Goal: Task Accomplishment & Management: Manage account settings

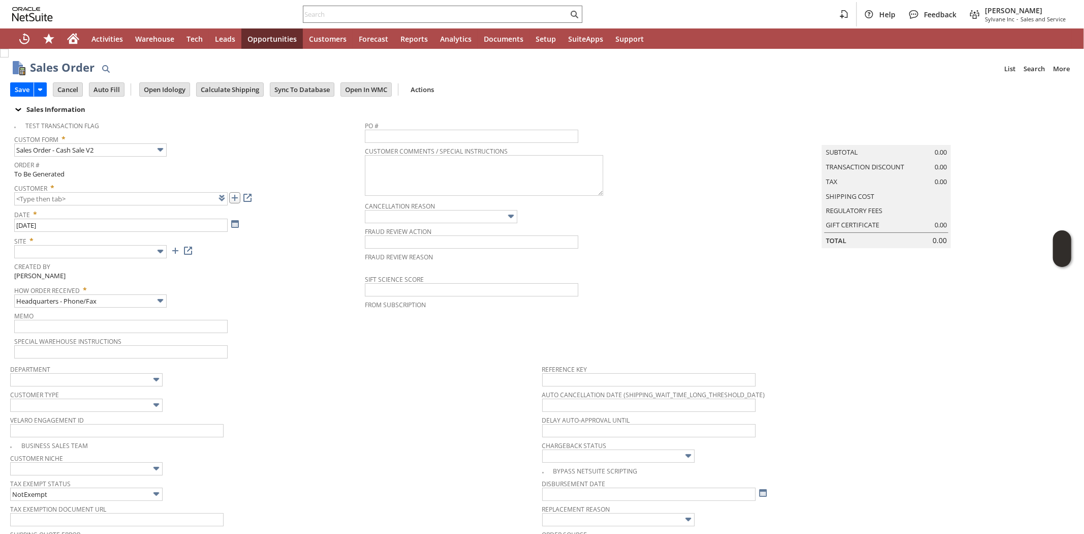
click at [235, 200] on link at bounding box center [234, 197] width 11 height 11
click at [140, 253] on input "text" at bounding box center [90, 251] width 152 height 13
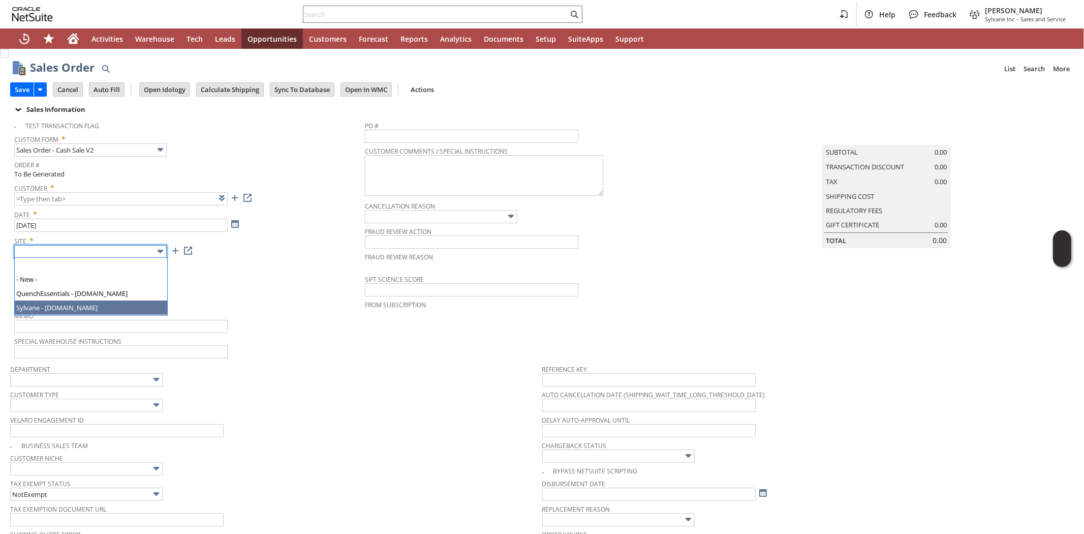
type input "Sylvane - [DOMAIN_NAME]"
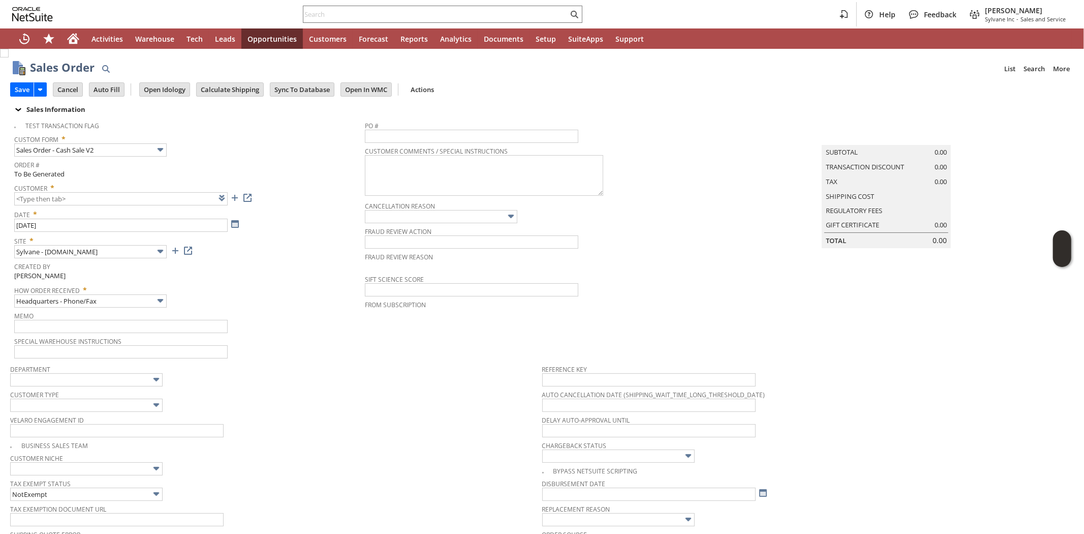
click at [286, 251] on div "Site * Sylvane - www.sylvane.com" at bounding box center [187, 245] width 346 height 25
click at [94, 398] on input "text" at bounding box center [86, 404] width 152 height 13
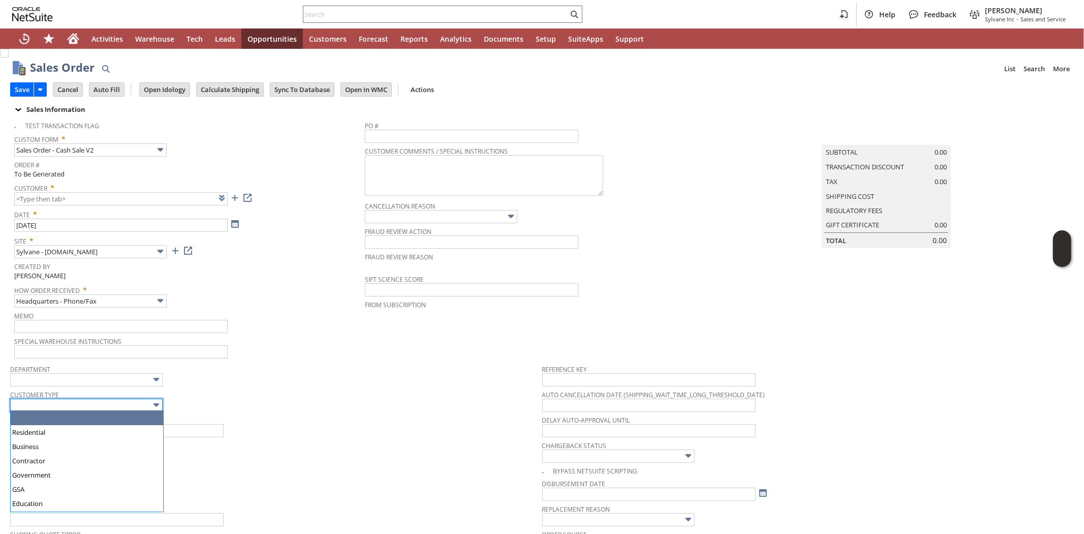
type input "CU1234532 Frank Ippolito"
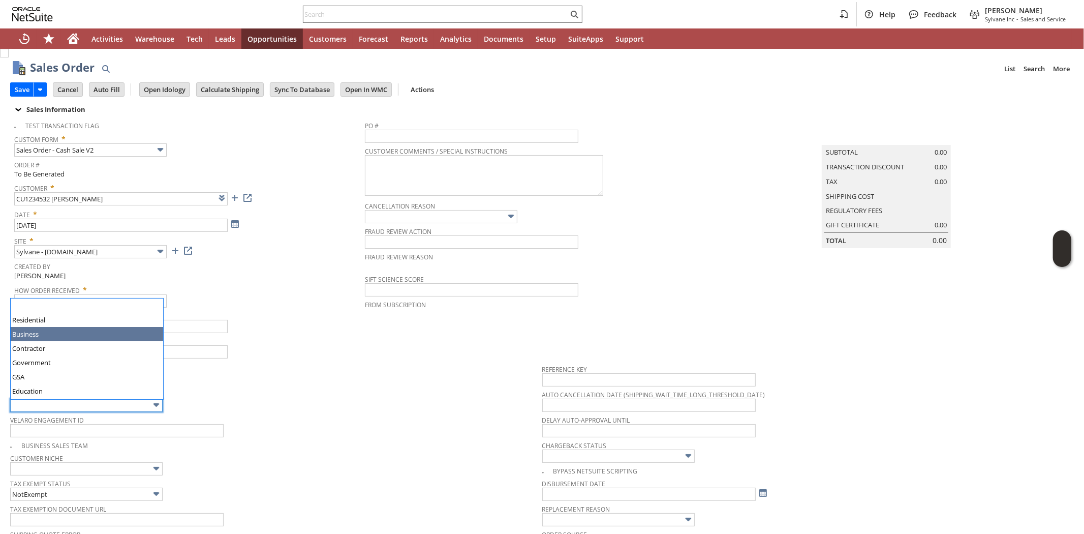
scroll to position [113, 0]
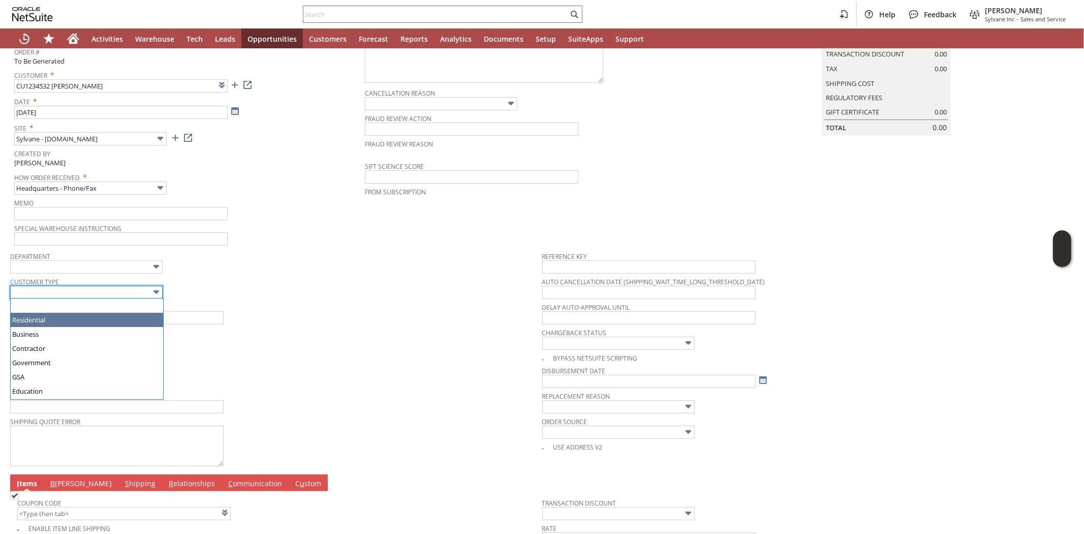
drag, startPoint x: 83, startPoint y: 317, endPoint x: 294, endPoint y: 317, distance: 210.9
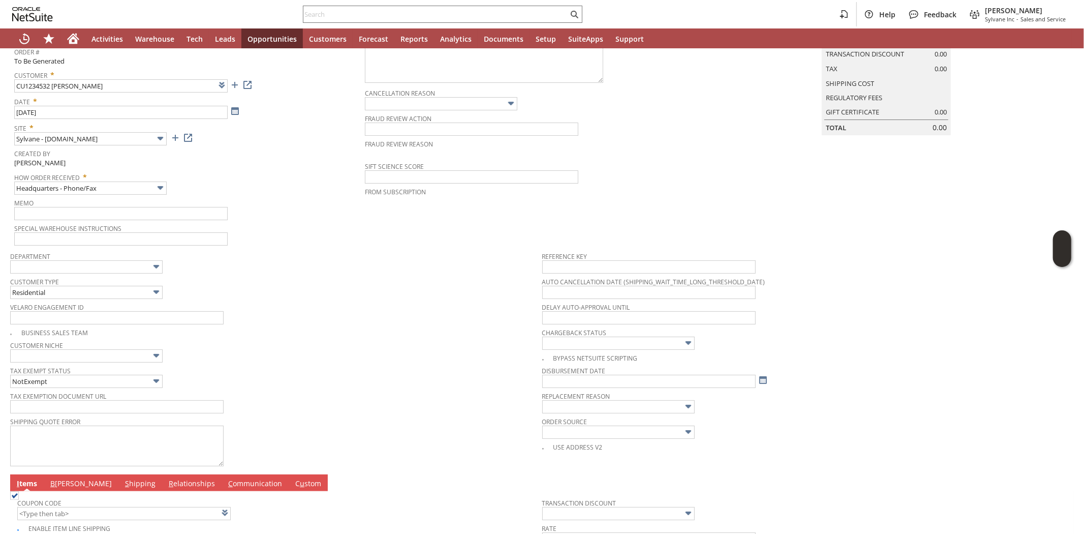
click at [302, 317] on div "Velaro Engagement ID" at bounding box center [273, 312] width 527 height 24
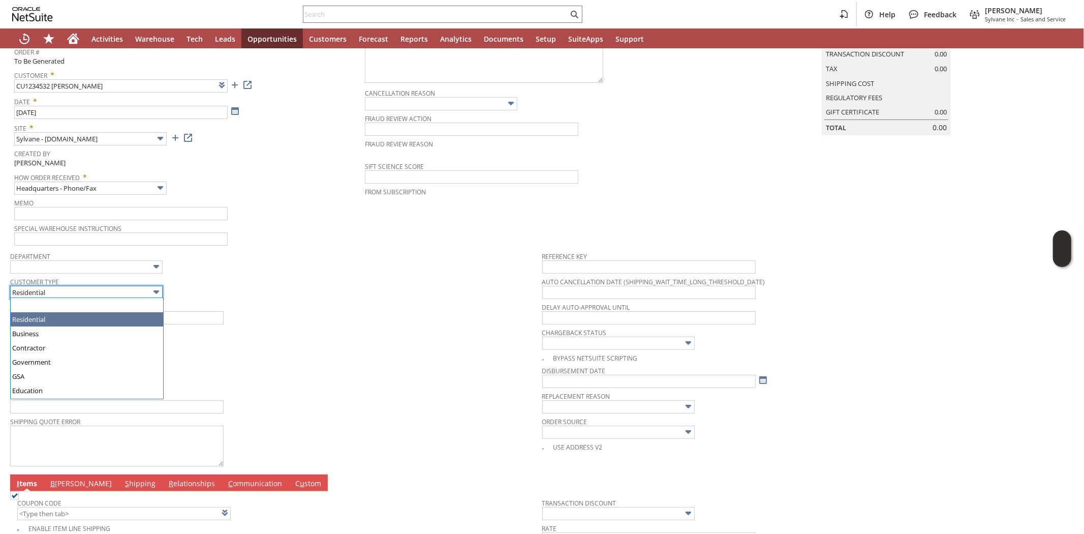
click at [123, 287] on input "Residential" at bounding box center [86, 292] width 152 height 13
drag, startPoint x: 104, startPoint y: 319, endPoint x: 110, endPoint y: 318, distance: 5.8
type input "Business"
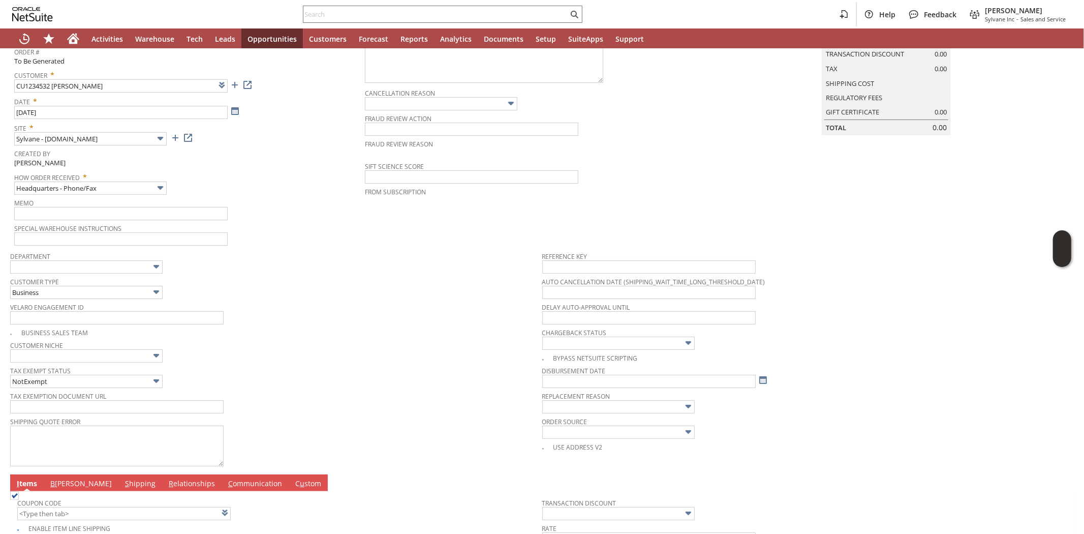
click at [294, 300] on span "Velaro Engagement ID" at bounding box center [273, 305] width 527 height 11
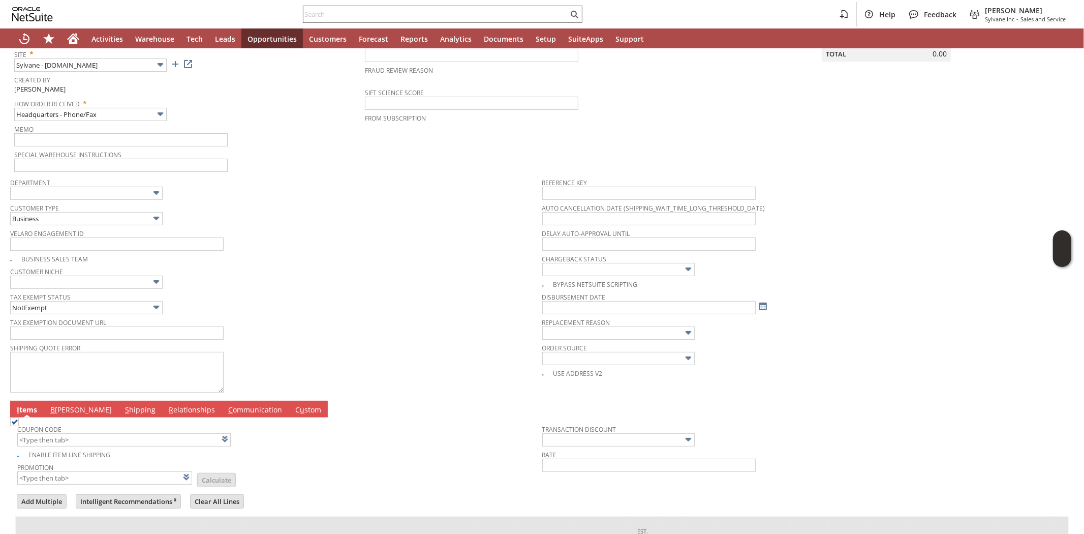
scroll to position [287, 0]
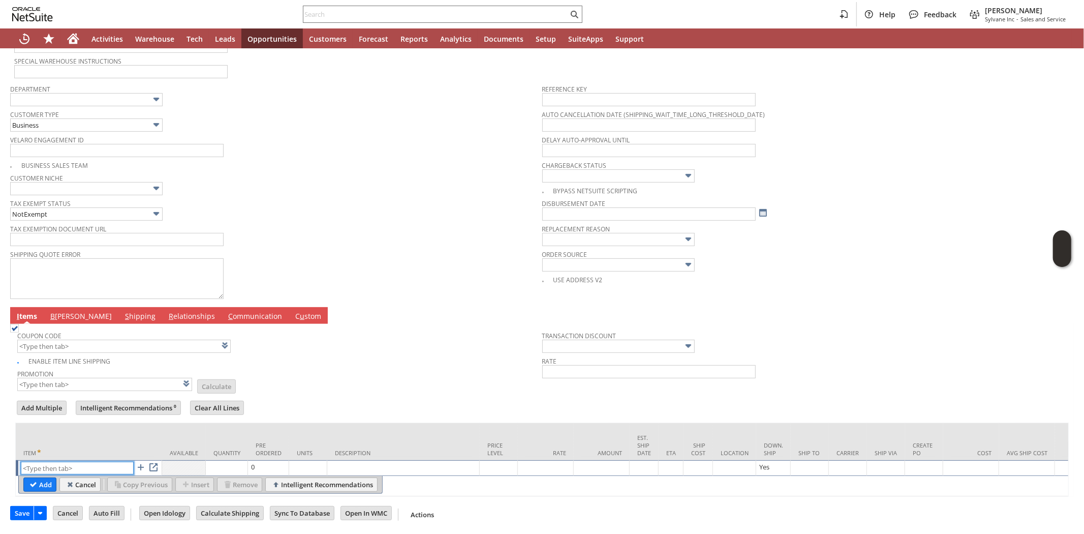
click at [84, 461] on input "text" at bounding box center [77, 467] width 113 height 13
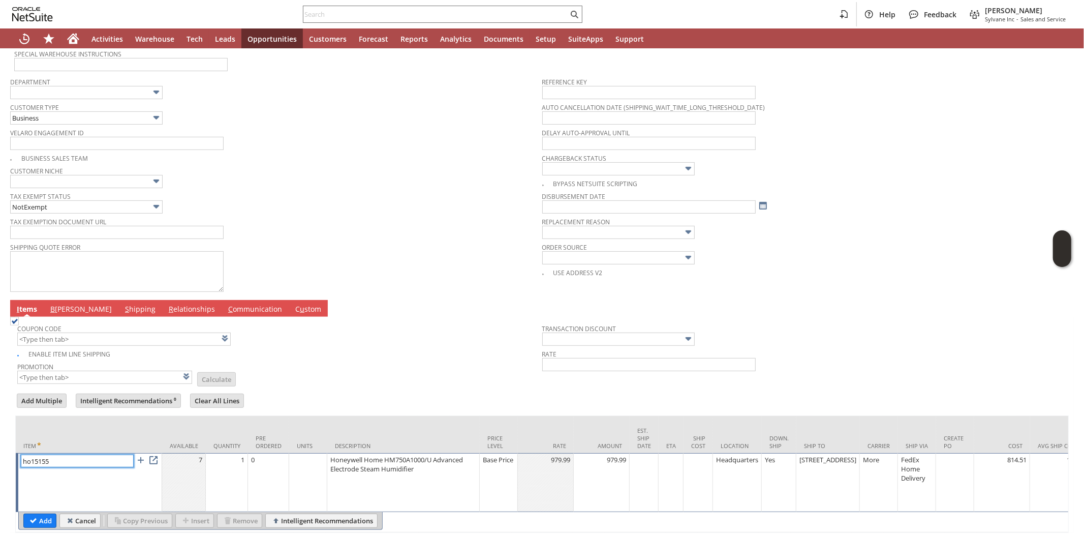
type input "ho15155"
click at [298, 381] on td "Promotion List Calculate" at bounding box center [279, 371] width 525 height 25
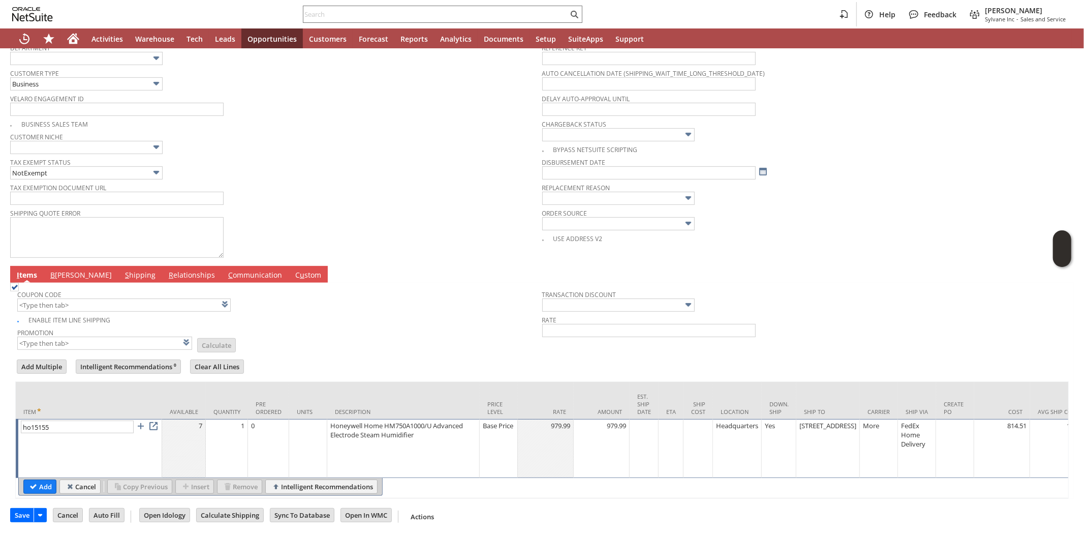
scroll to position [339, 0]
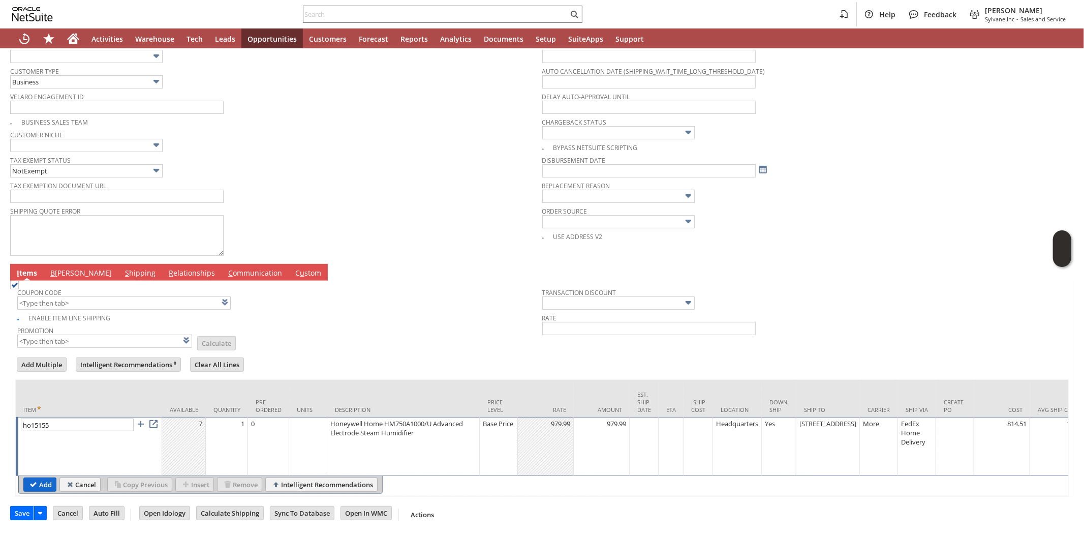
click at [38, 478] on input "Add" at bounding box center [40, 484] width 32 height 13
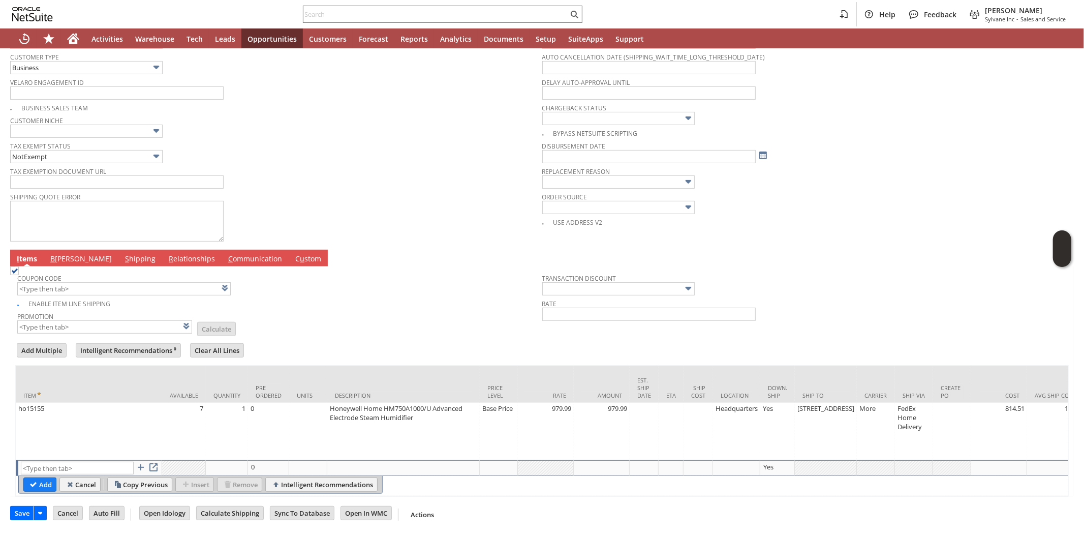
click at [326, 309] on td "Promotion List Calculate" at bounding box center [279, 321] width 525 height 25
click at [289, 336] on div at bounding box center [541, 338] width 1053 height 5
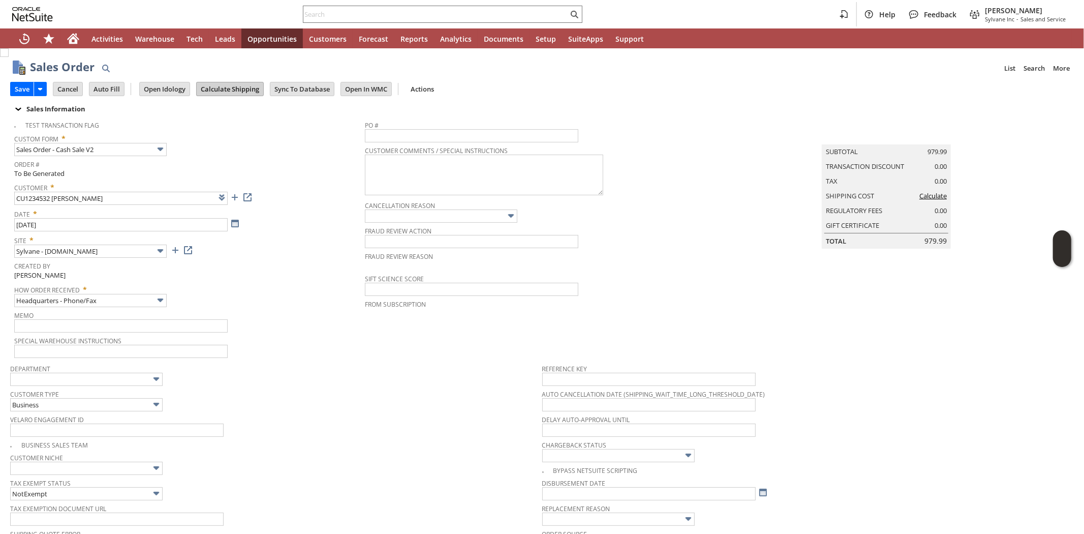
click at [224, 89] on input "Calculate Shipping" at bounding box center [230, 88] width 67 height 13
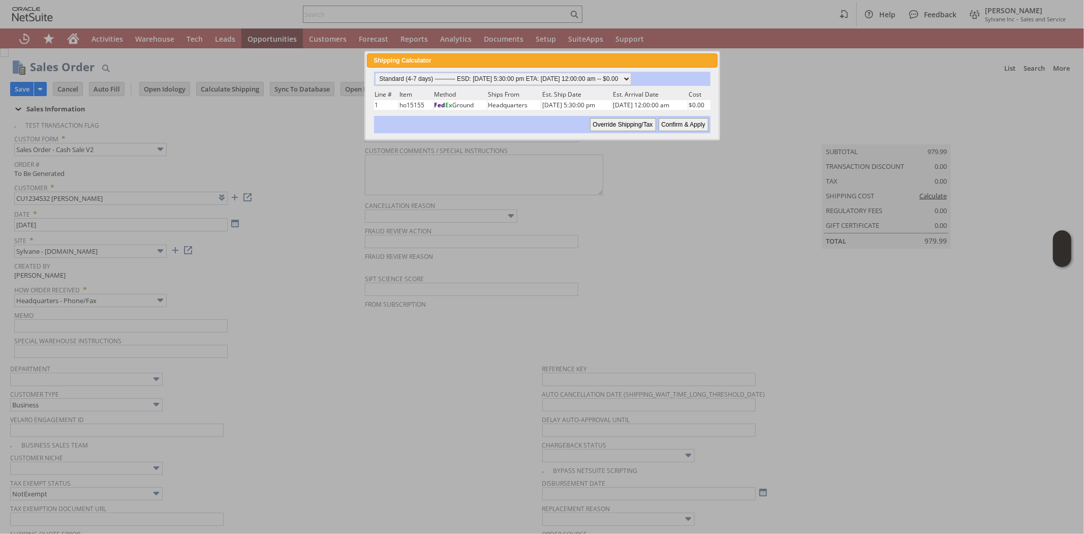
click at [681, 122] on input "Confirm & Apply" at bounding box center [684, 124] width 50 height 13
type input "Add"
type input "Copy Previous"
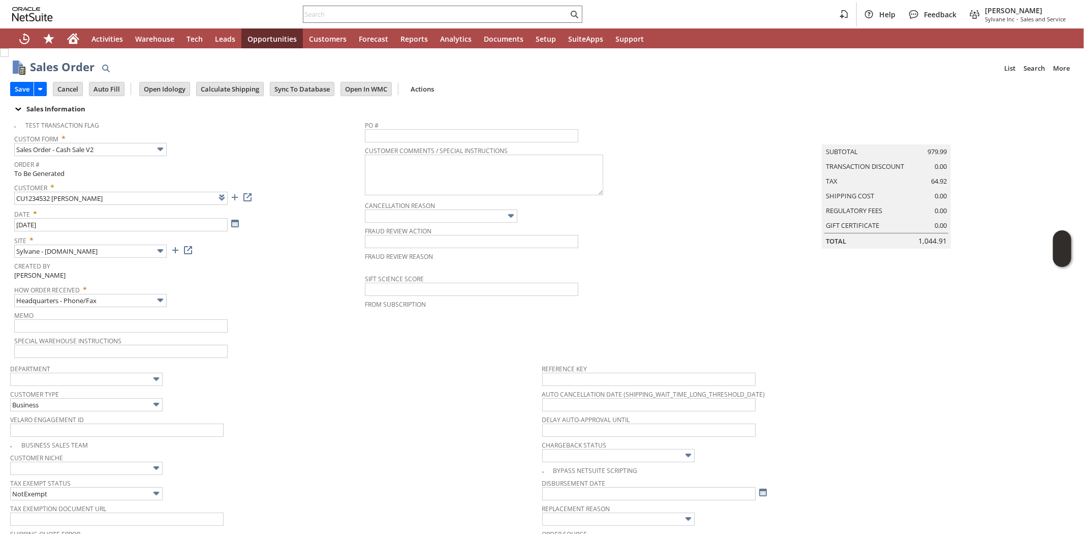
scroll to position [343, 0]
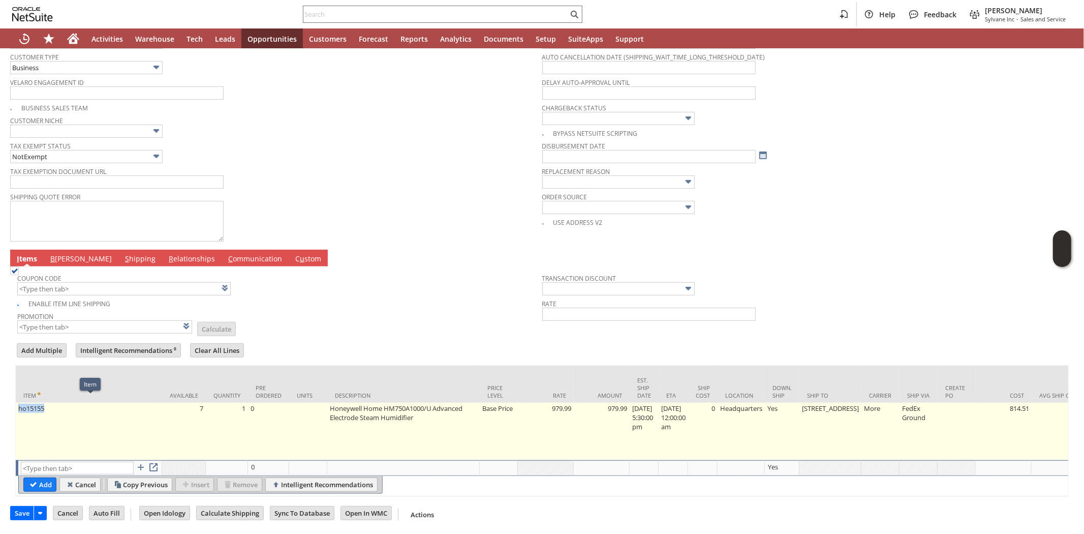
drag, startPoint x: 48, startPoint y: 403, endPoint x: 16, endPoint y: 405, distance: 32.0
click at [16, 405] on td "ho15155" at bounding box center [89, 430] width 146 height 57
type input "ho15155"
type input "OK"
type input "Make Copy"
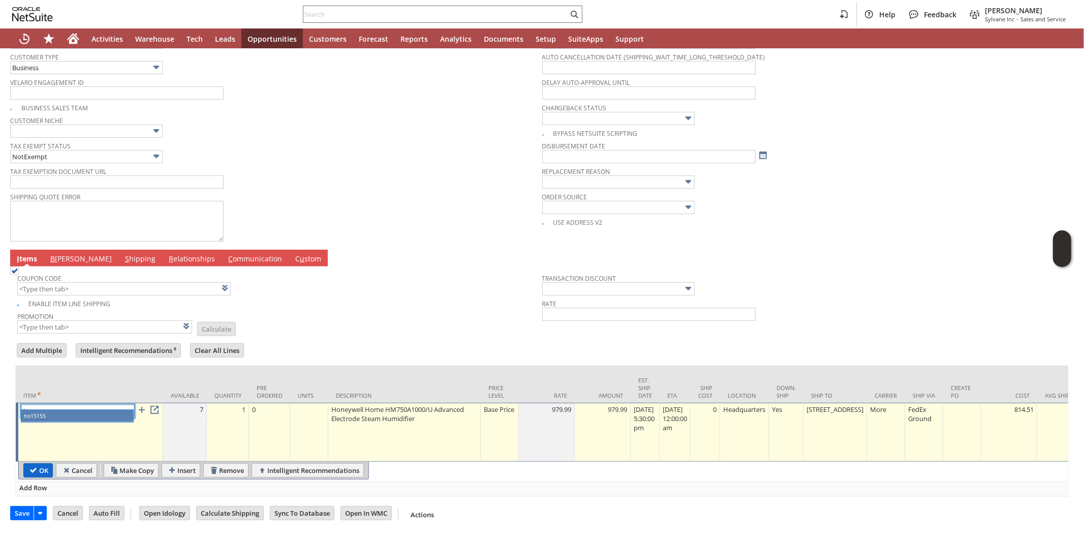
click at [35, 469] on input "OK" at bounding box center [38, 469] width 28 height 13
type input "Add"
type input "Copy Previous"
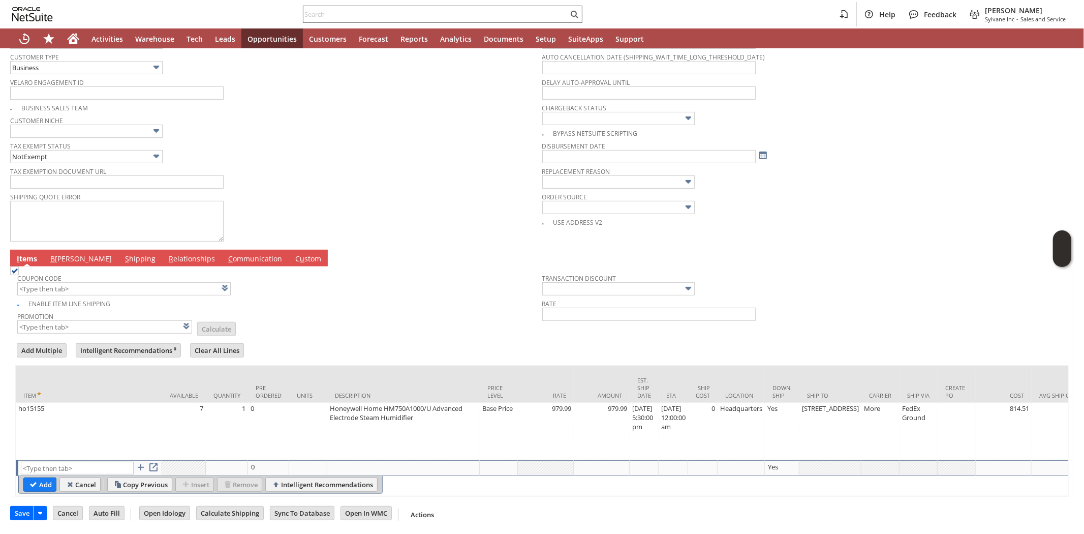
click at [306, 297] on div "Enable Item Line Shipping" at bounding box center [279, 302] width 525 height 12
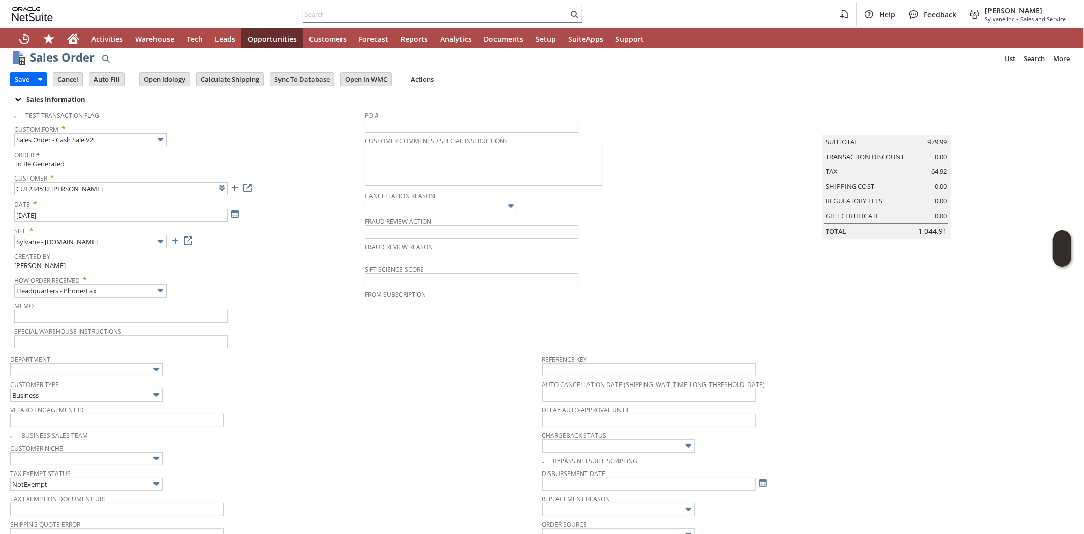
scroll to position [0, 0]
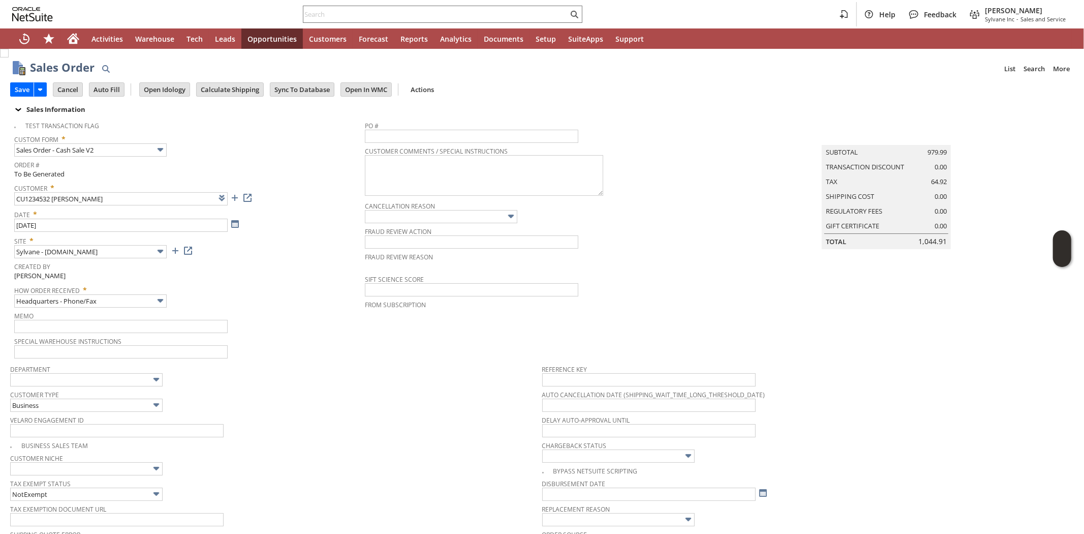
click at [302, 290] on span "How Order Received *" at bounding box center [187, 288] width 346 height 12
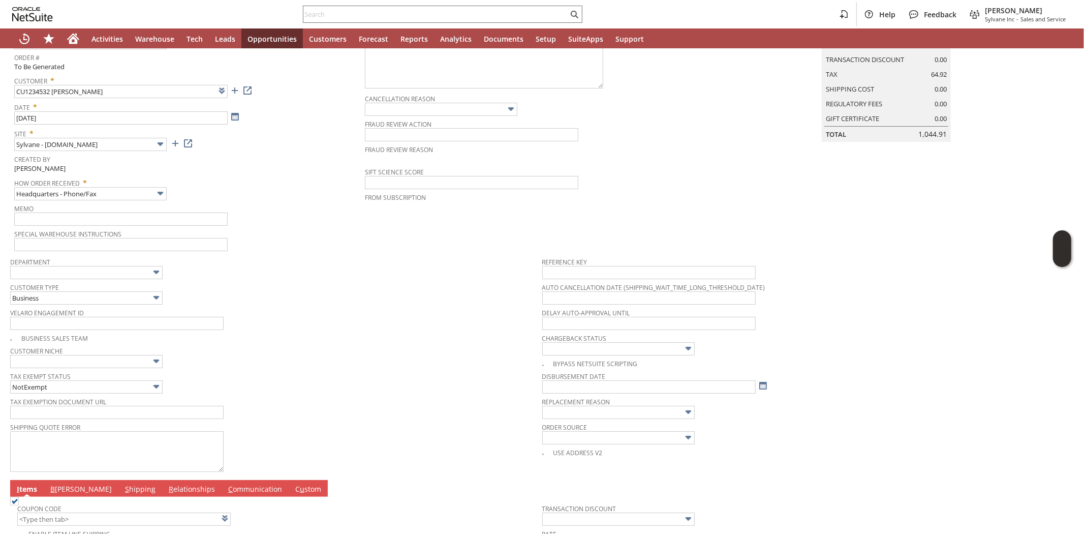
scroll to position [282, 0]
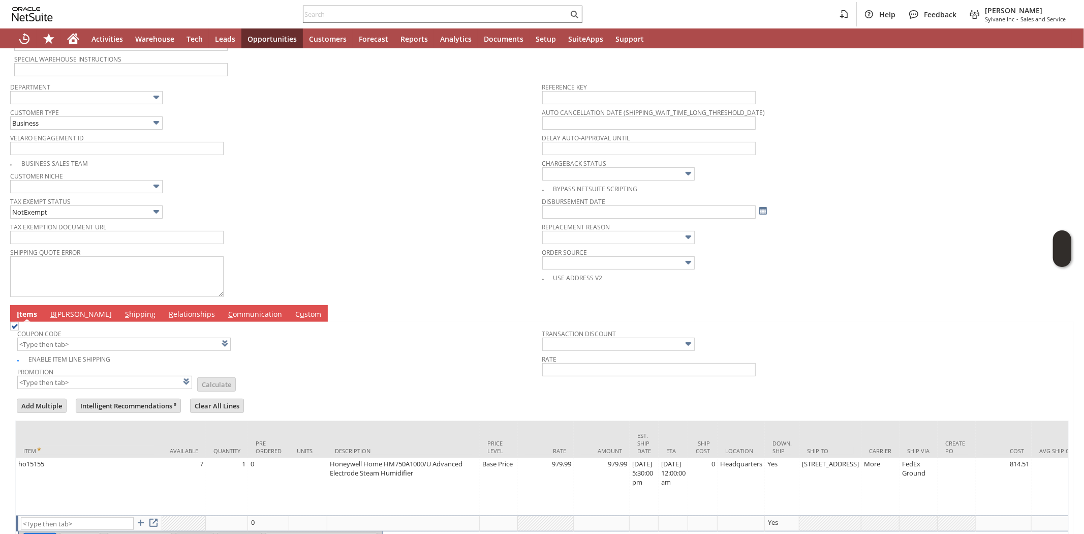
click at [292, 237] on div "Tax Exemption Document URL" at bounding box center [273, 232] width 527 height 24
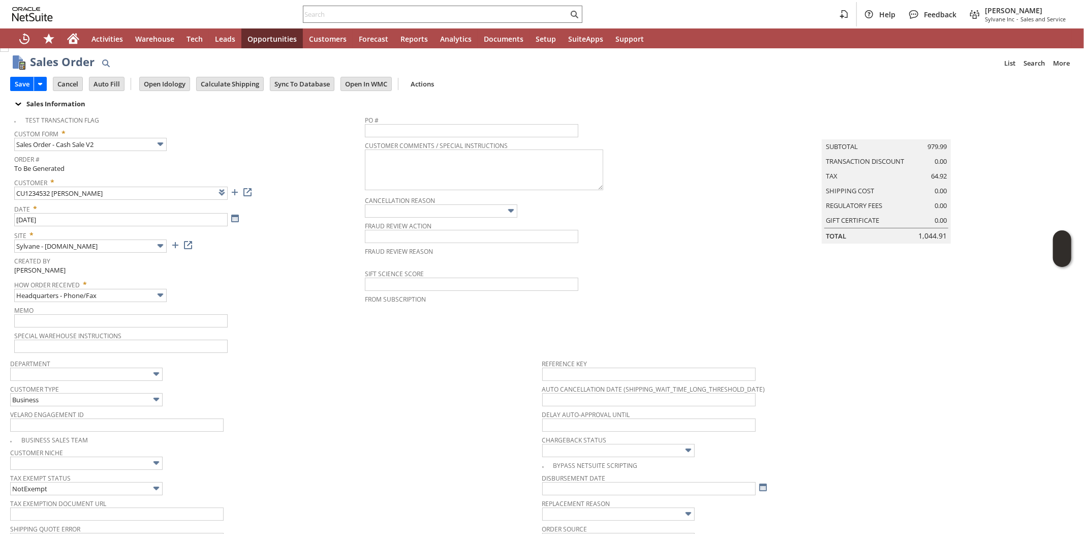
scroll to position [0, 0]
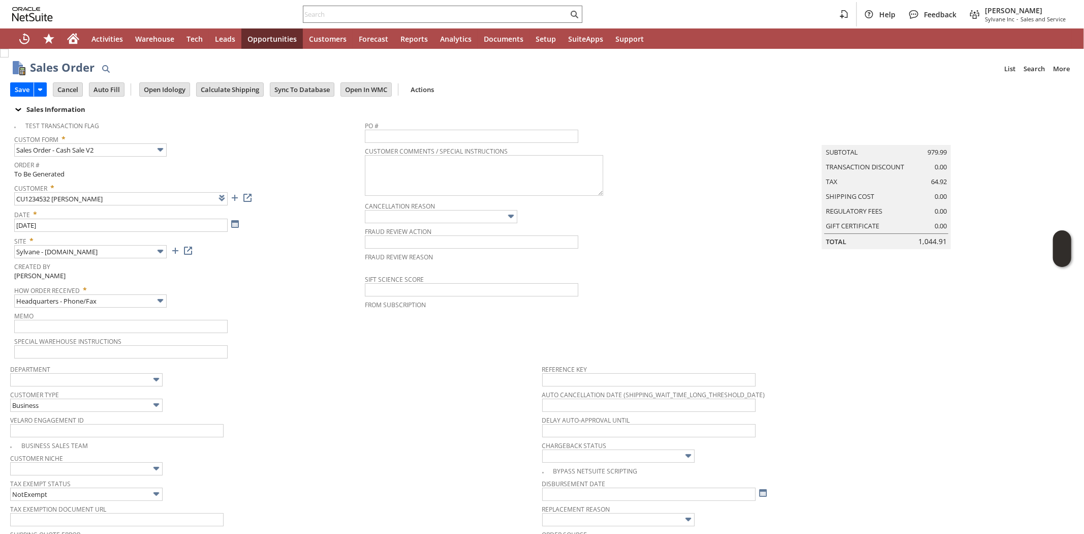
click at [303, 260] on span "Created By" at bounding box center [187, 265] width 346 height 12
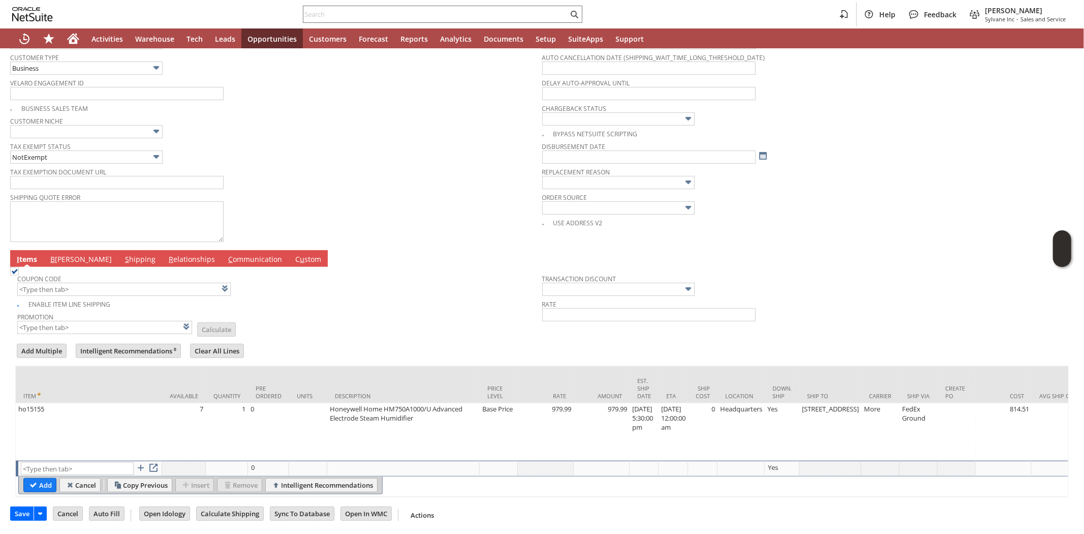
scroll to position [344, 0]
click at [302, 296] on div "Enable Item Line Shipping" at bounding box center [279, 302] width 525 height 12
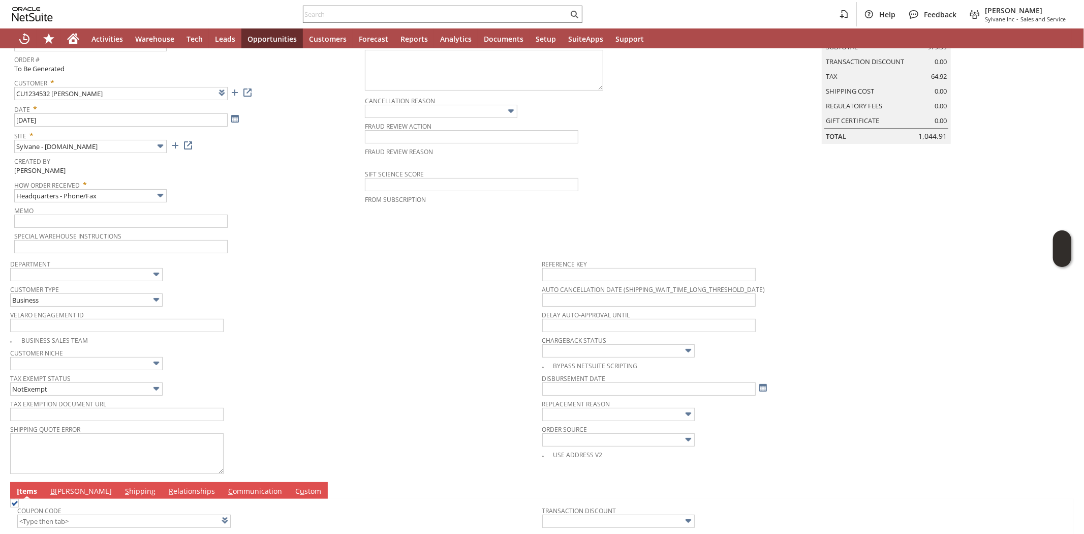
scroll to position [282, 0]
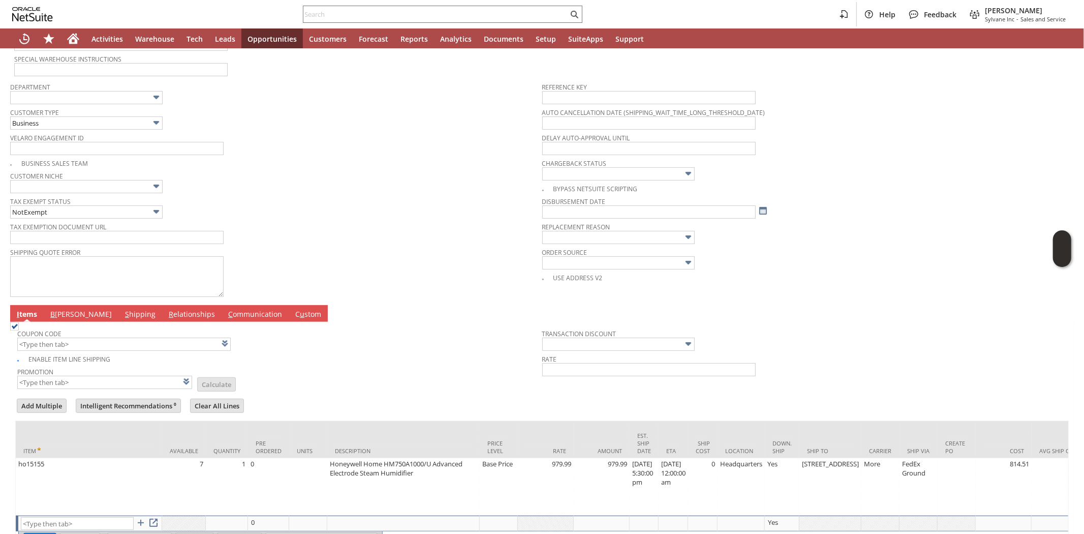
drag, startPoint x: 86, startPoint y: 349, endPoint x: 86, endPoint y: 334, distance: 14.7
click at [86, 344] on tbody "Coupon Code Enable Item Line Shipping Promotion List Calculate" at bounding box center [279, 357] width 525 height 66
click at [86, 334] on span "Coupon Code" at bounding box center [277, 331] width 520 height 11
click at [86, 343] on input "text" at bounding box center [123, 343] width 213 height 13
type input "WEL515"
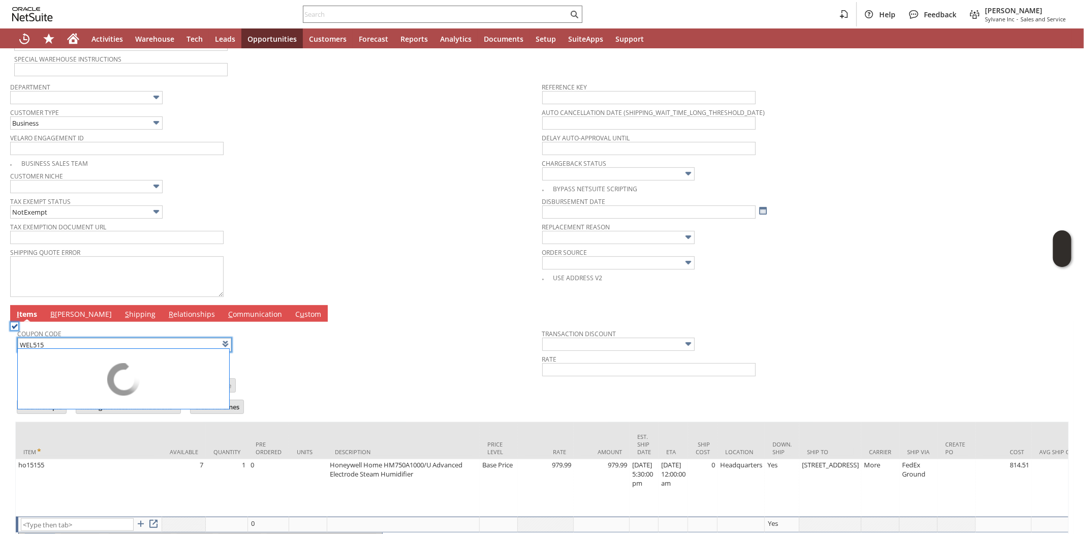
type input "Welcome - 5% Off"
type input "Promo Code"
type input "-5.0%"
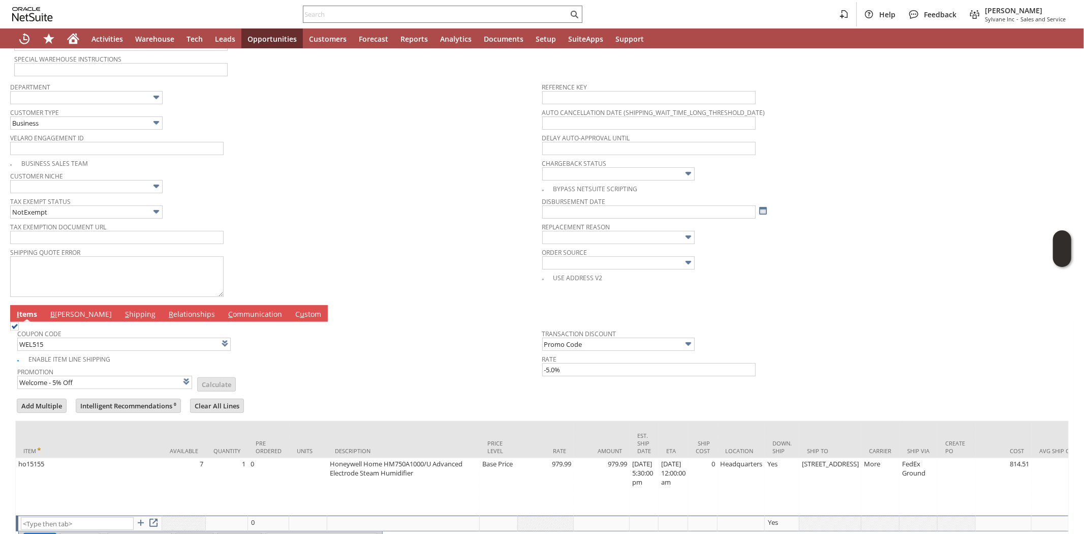
click at [338, 364] on td "Promotion Welcome - 5% Off List Calculate" at bounding box center [279, 376] width 525 height 25
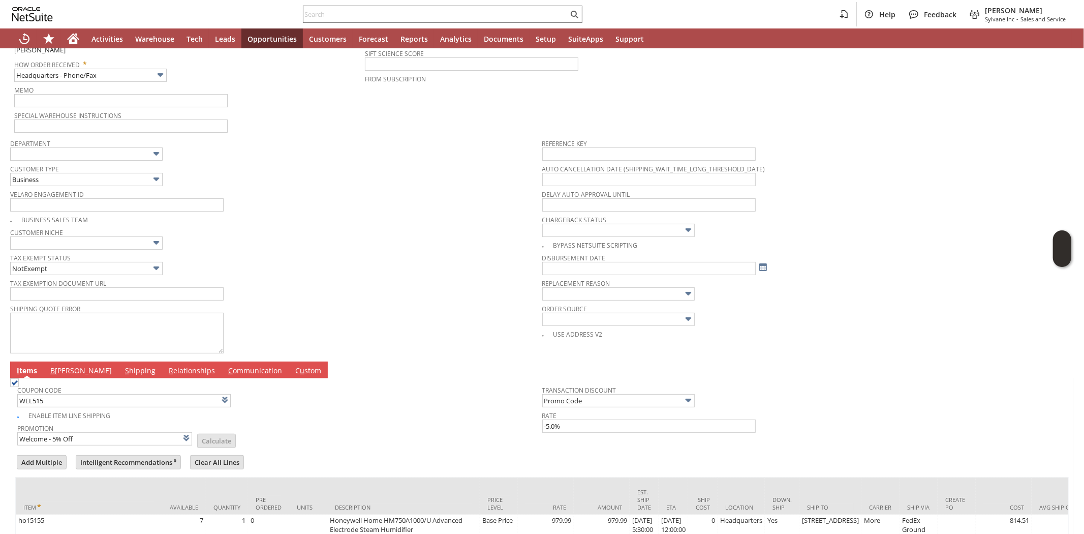
scroll to position [0, 0]
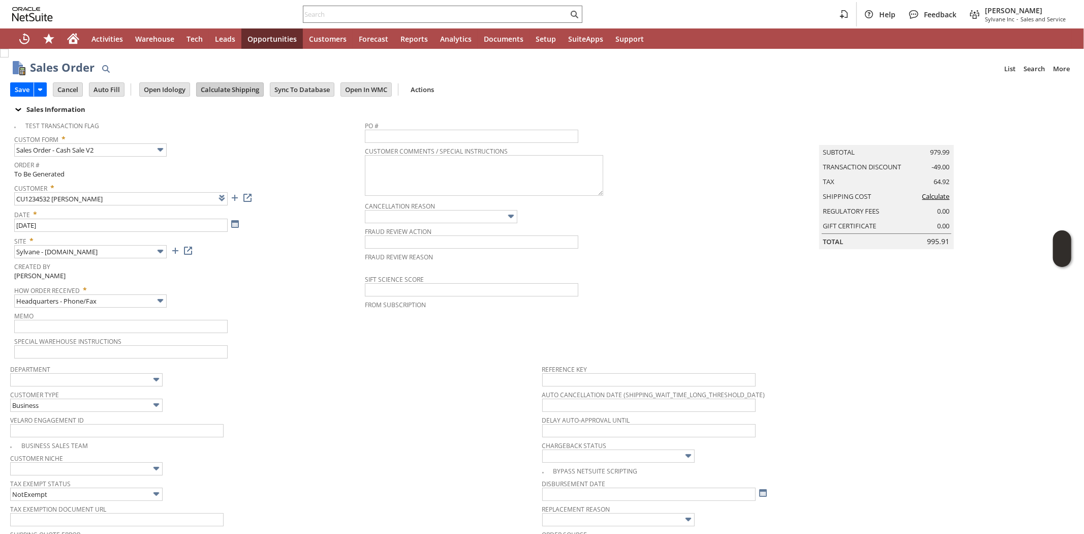
click at [235, 92] on input "Calculate Shipping" at bounding box center [230, 89] width 67 height 13
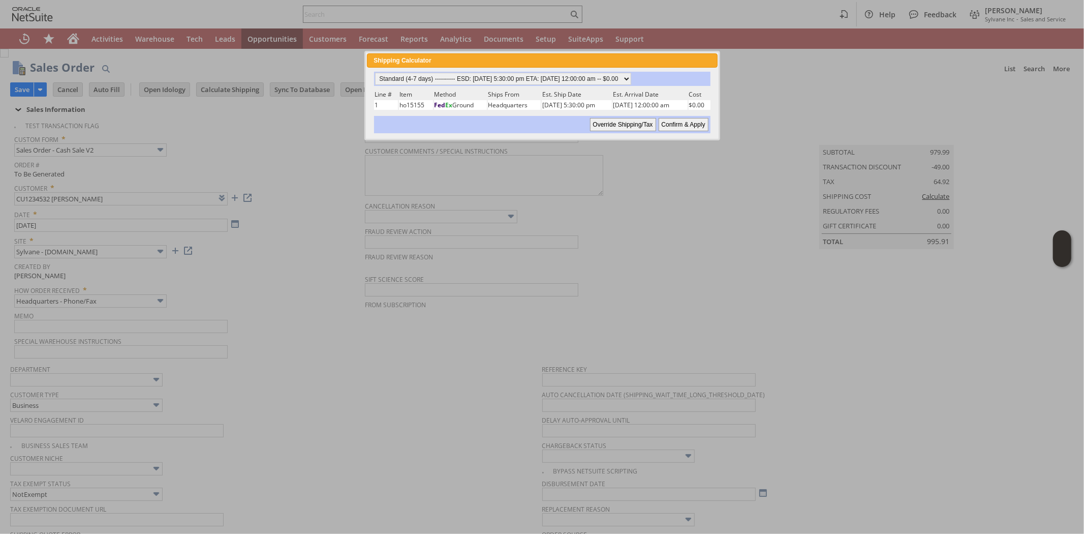
click at [692, 120] on input "Confirm & Apply" at bounding box center [684, 124] width 50 height 13
type input "Promo Code"
type input "-5.0%"
type input "Add"
type input "Copy Previous"
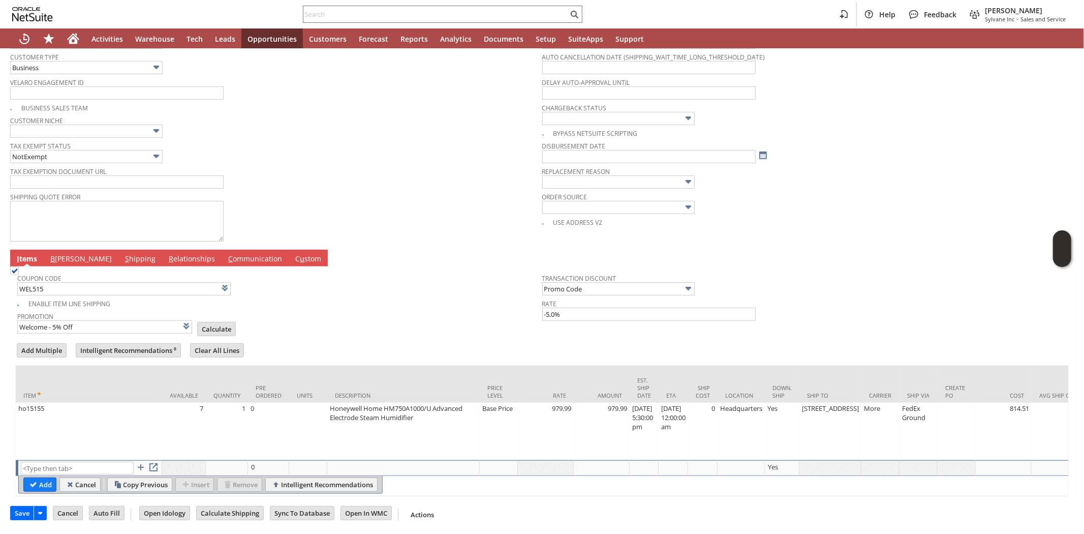
click at [369, 324] on td "Promotion Welcome - 5% Off List Calculate" at bounding box center [279, 321] width 525 height 25
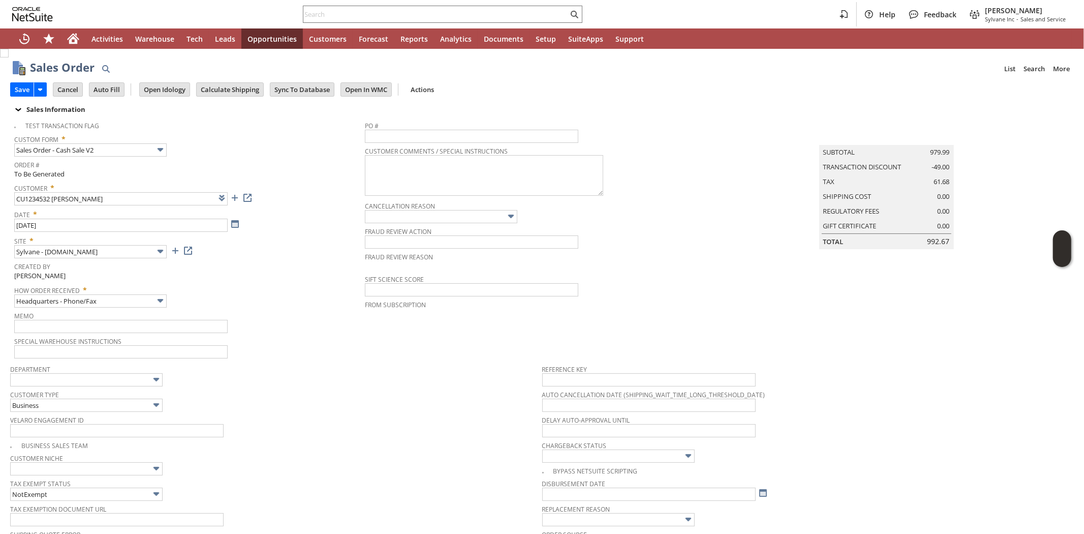
click at [311, 329] on div "Memo" at bounding box center [187, 320] width 346 height 24
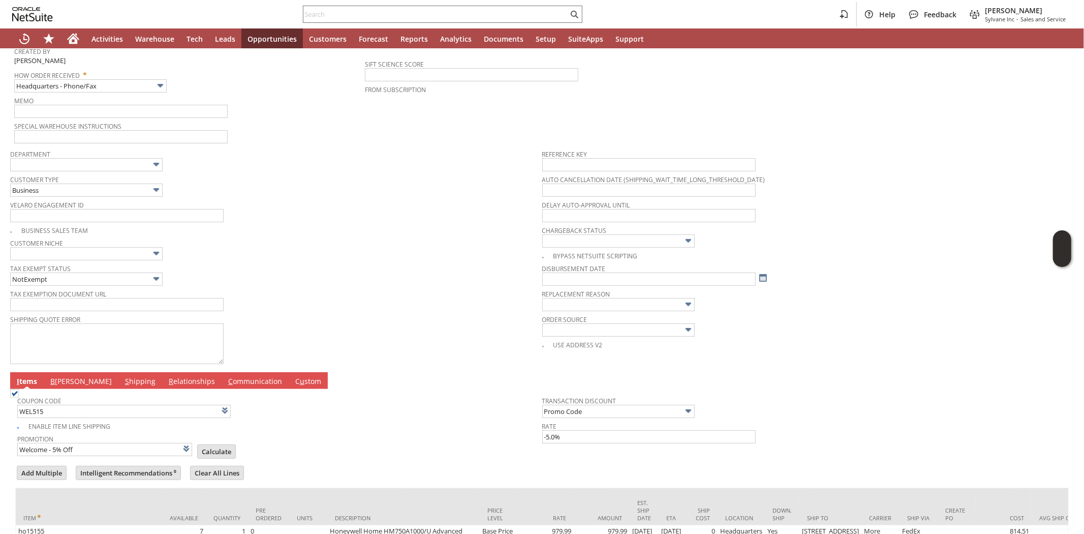
scroll to position [226, 0]
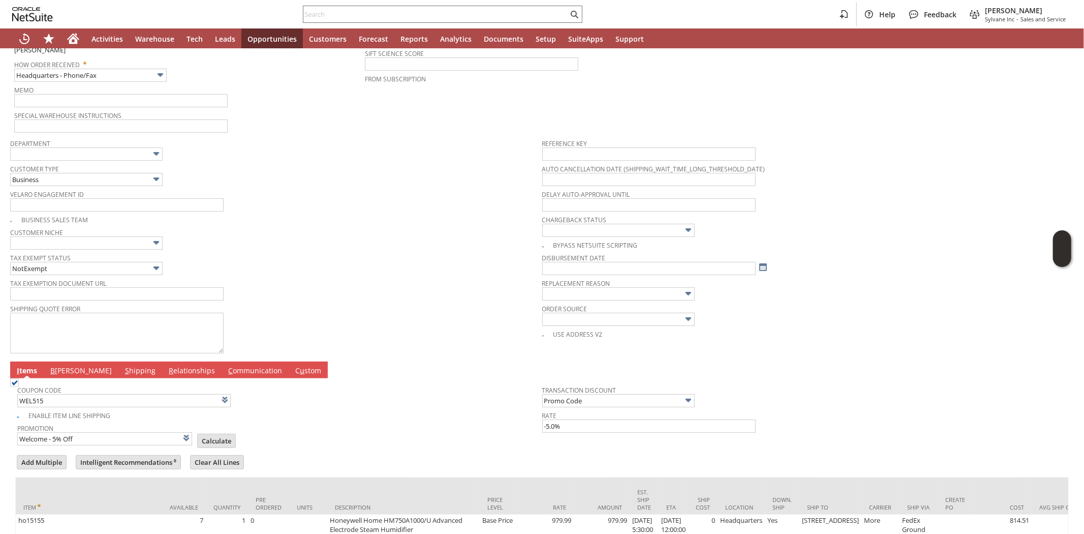
click at [61, 369] on link "B illing" at bounding box center [81, 370] width 67 height 11
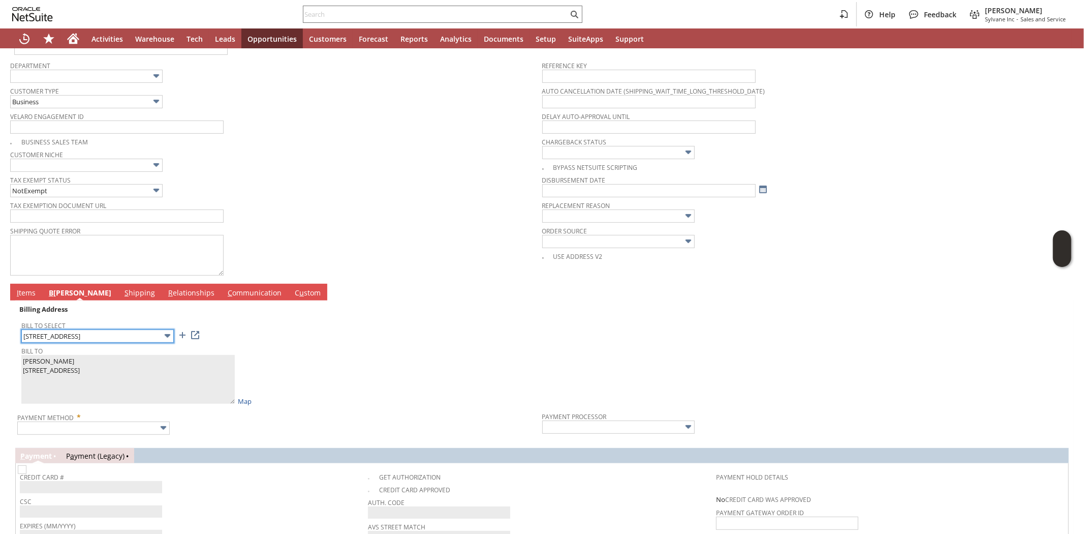
scroll to position [481, 0]
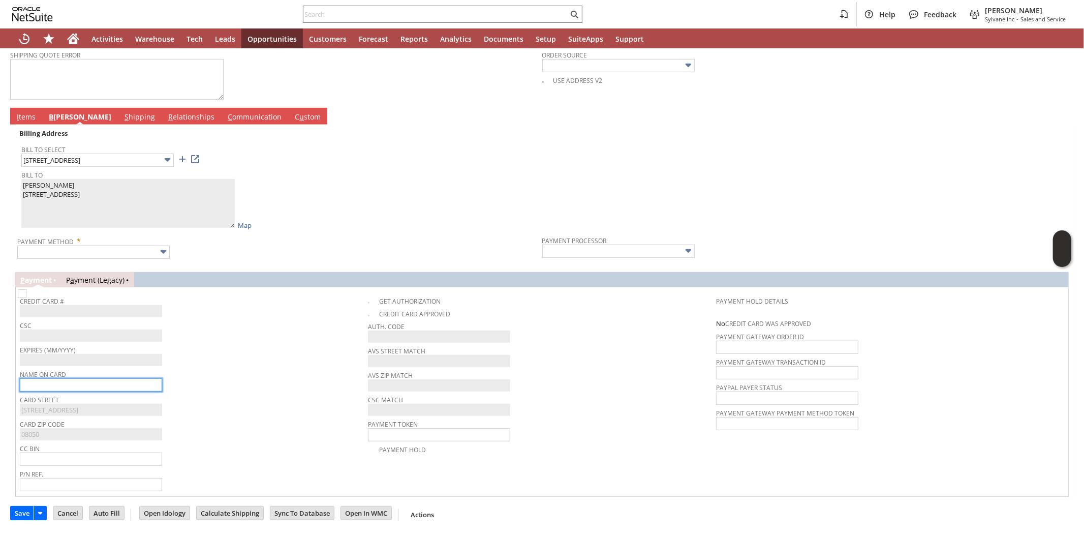
click at [73, 380] on input "text" at bounding box center [91, 384] width 142 height 13
paste input "Frank Ippolito"
type input "Frank Ippolito"
drag, startPoint x: 273, startPoint y: 378, endPoint x: 216, endPoint y: 334, distance: 71.8
click at [269, 372] on div "Name On Card Frank Ippolito" at bounding box center [191, 379] width 343 height 24
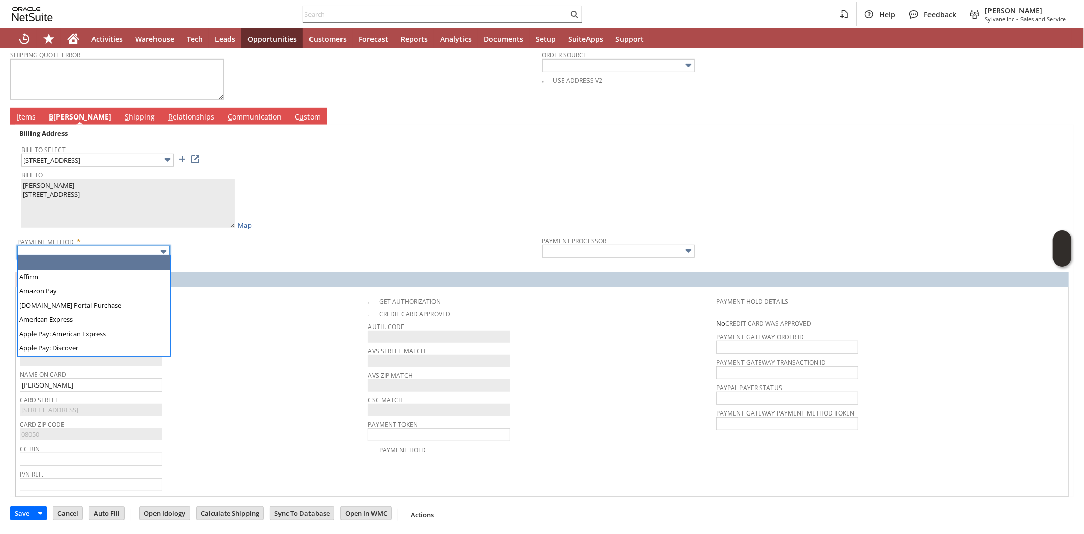
click at [93, 247] on input "text" at bounding box center [93, 251] width 152 height 13
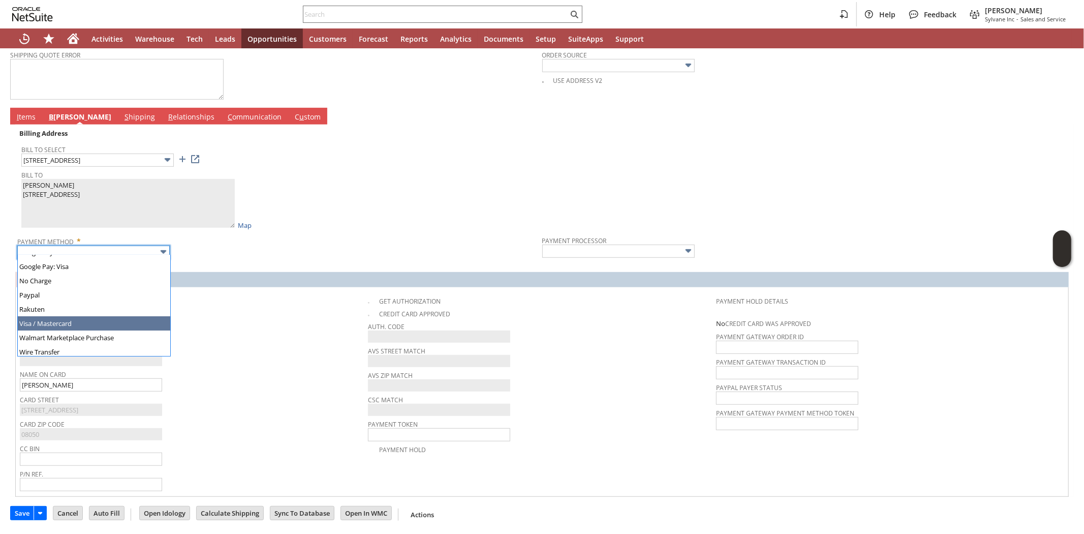
type input "Visa / Mastercard"
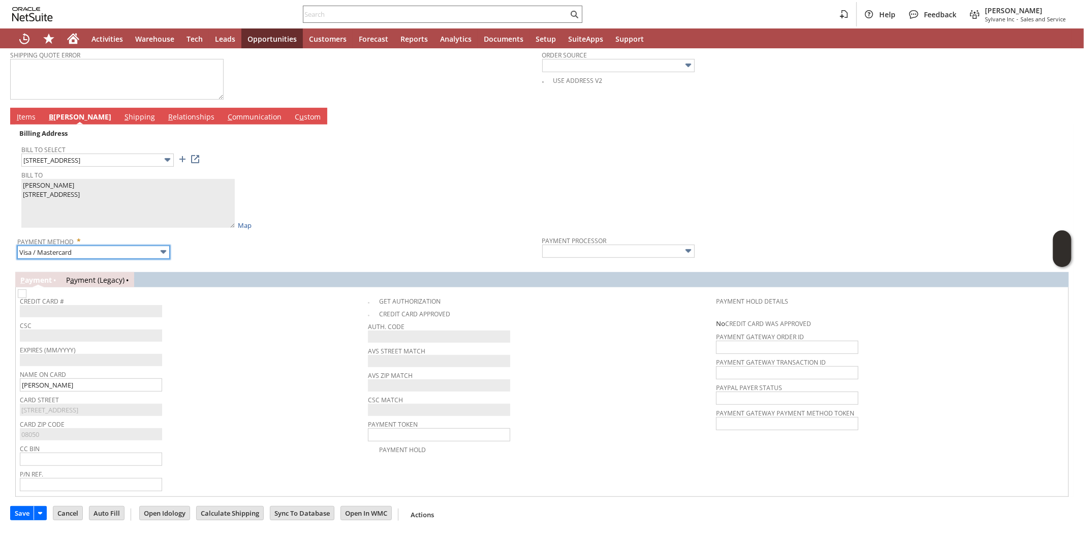
type input "Braintree"
checkbox input "true"
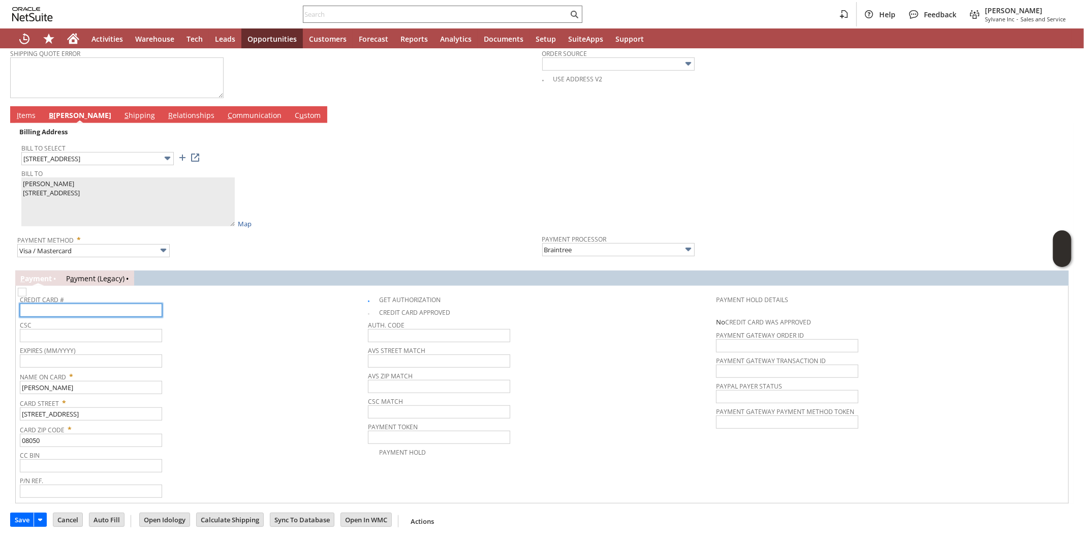
click at [92, 310] on input "text" at bounding box center [91, 309] width 142 height 13
type input "5524755001250112"
click at [97, 338] on input "text" at bounding box center [91, 335] width 142 height 13
click at [31, 357] on input "993" at bounding box center [91, 360] width 142 height 13
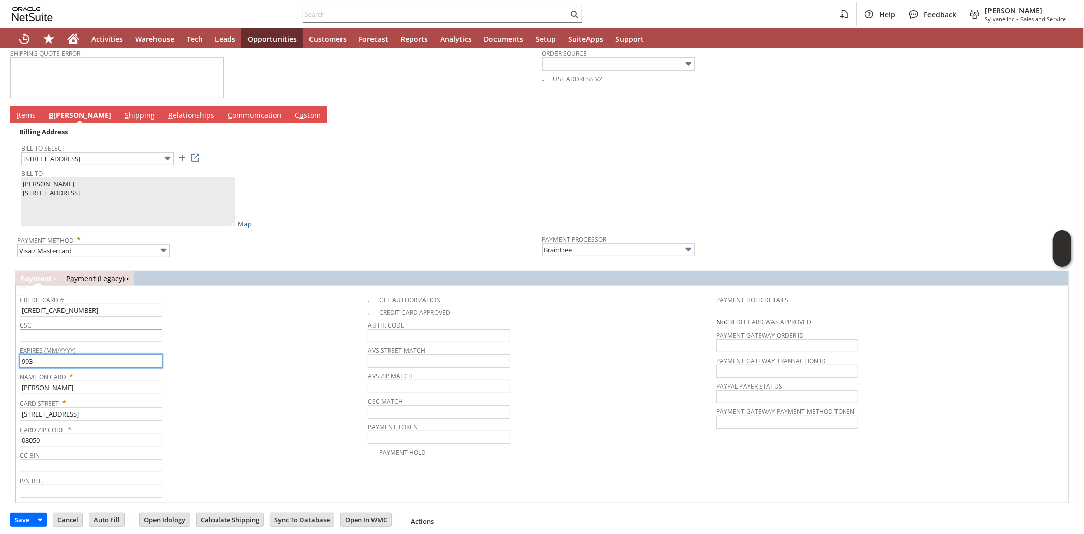
type input "993"
click at [47, 329] on input "text" at bounding box center [91, 335] width 142 height 13
paste input "993"
type input "993"
click at [43, 354] on input "993" at bounding box center [91, 360] width 142 height 13
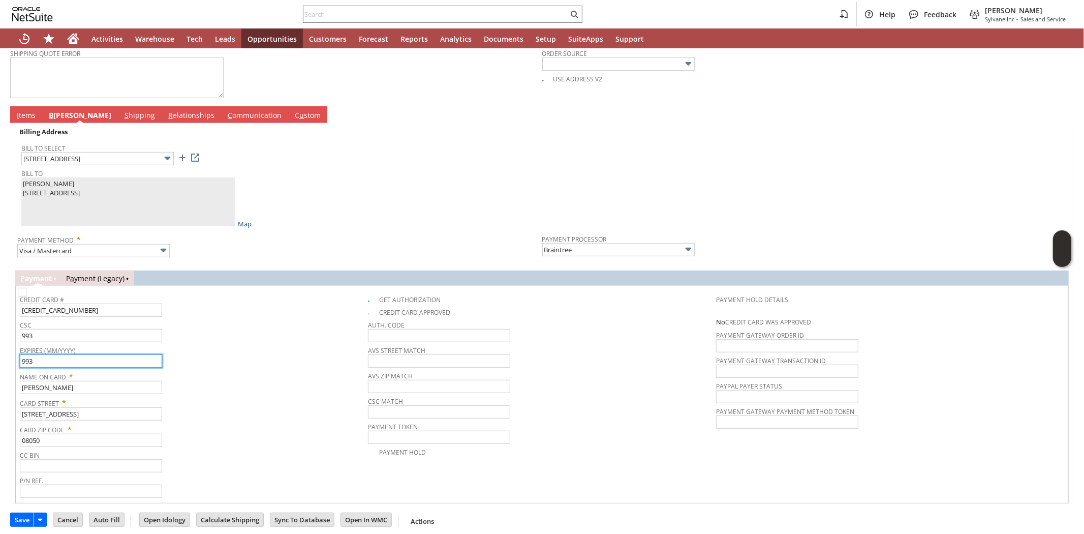
click at [43, 354] on input "993" at bounding box center [91, 360] width 142 height 13
type input "07/2027"
click at [205, 361] on div "Expires (MM/YYYY) 07/2027" at bounding box center [191, 355] width 343 height 24
click at [237, 369] on span "Name On Card *" at bounding box center [191, 374] width 343 height 12
drag, startPoint x: 22, startPoint y: 516, endPoint x: 632, endPoint y: 61, distance: 760.7
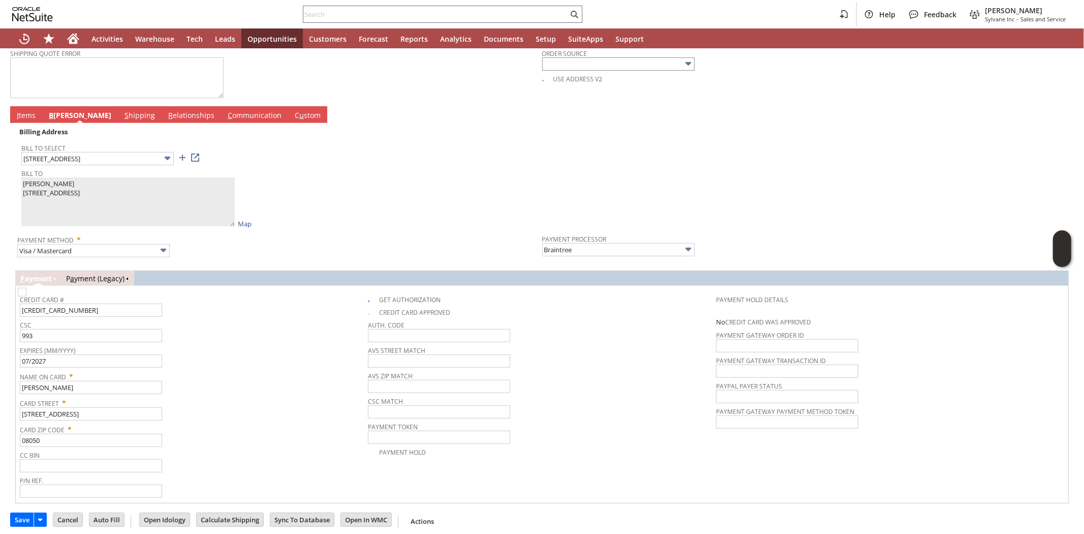
click at [23, 516] on input "Save" at bounding box center [22, 519] width 23 height 13
drag, startPoint x: 21, startPoint y: 114, endPoint x: 24, endPoint y: 128, distance: 14.1
click at [22, 114] on link "I tems" at bounding box center [26, 115] width 24 height 11
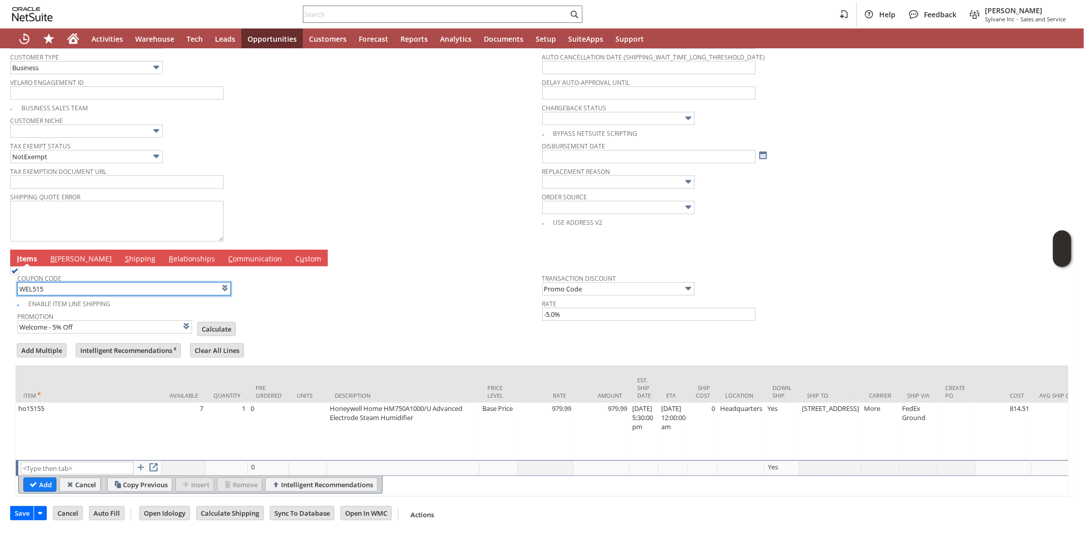
scroll to position [344, 0]
drag, startPoint x: 204, startPoint y: 318, endPoint x: 295, endPoint y: 305, distance: 92.4
click at [204, 322] on input "Calculate" at bounding box center [217, 328] width 38 height 13
type input "Promo Code"
type input "-5.0%"
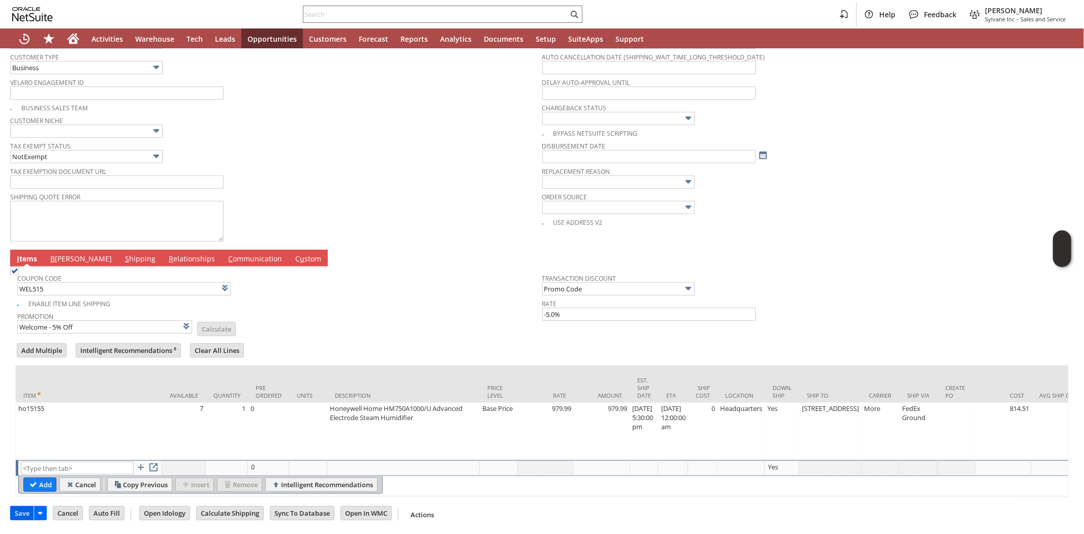
click at [19, 510] on input "Save" at bounding box center [22, 512] width 23 height 13
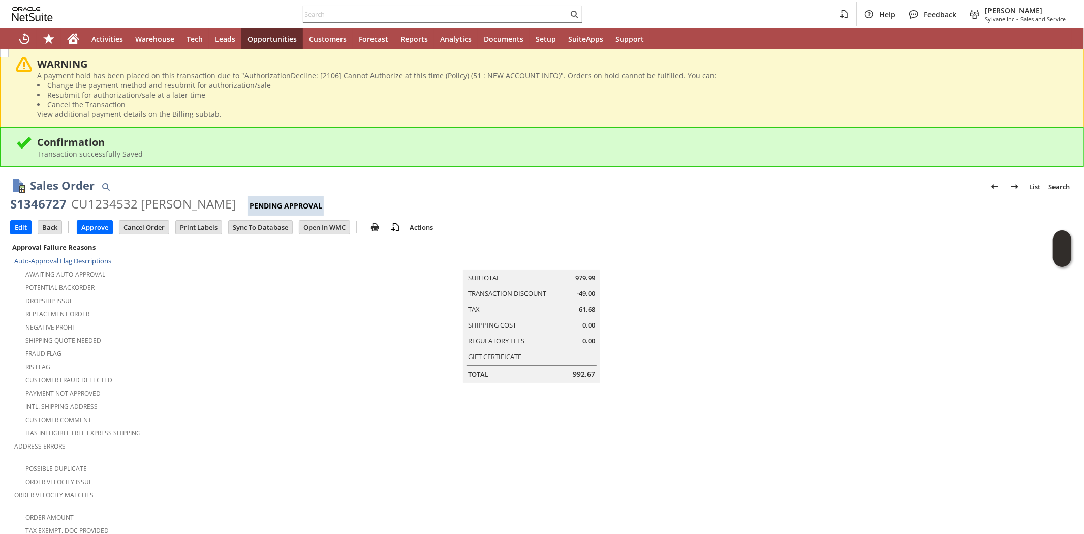
click at [156, 346] on div "Fraud Flag" at bounding box center [189, 352] width 351 height 12
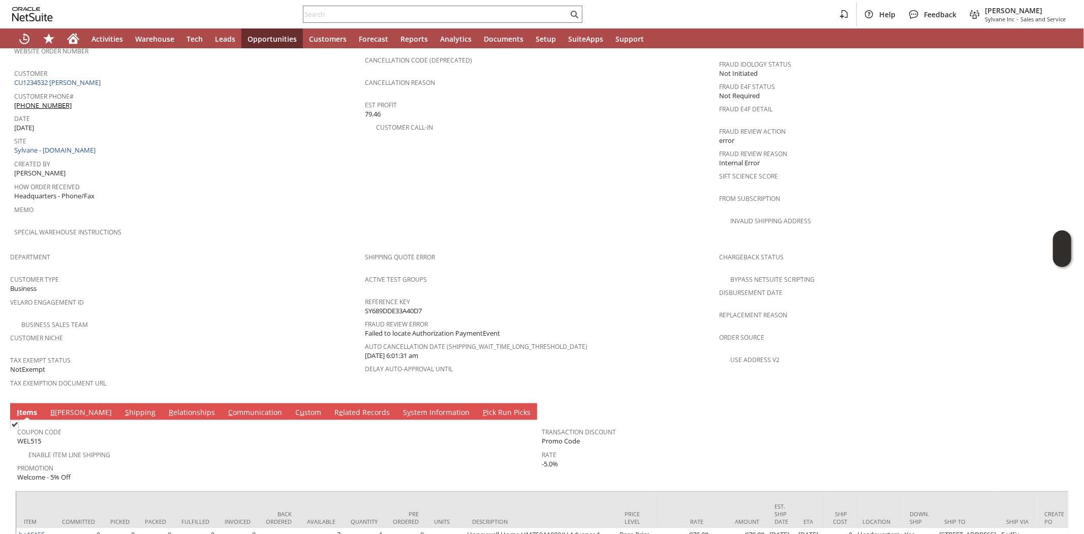
scroll to position [637, 0]
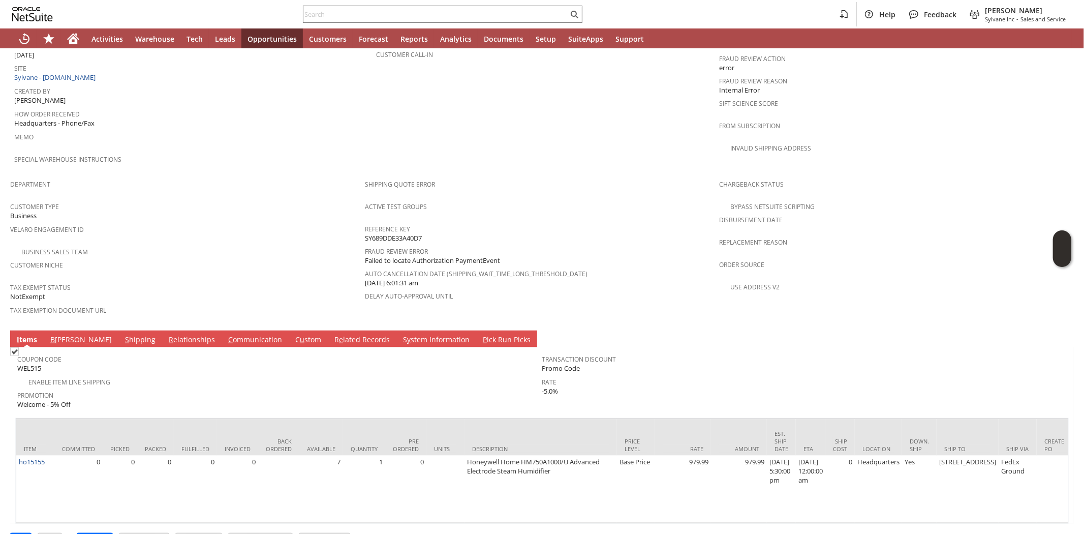
click at [146, 388] on span "Promotion" at bounding box center [277, 394] width 520 height 12
click at [21, 533] on input "Edit" at bounding box center [21, 539] width 20 height 13
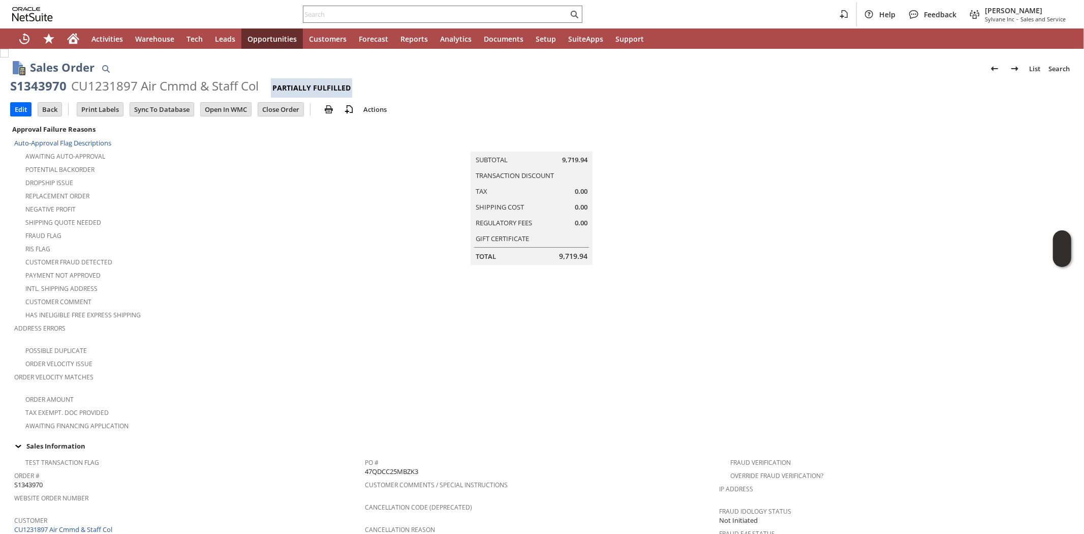
click at [42, 86] on div "S1343970" at bounding box center [38, 86] width 56 height 16
copy div "S1343970"
click at [314, 14] on input "text" at bounding box center [435, 14] width 265 height 12
paste input "6365776556"
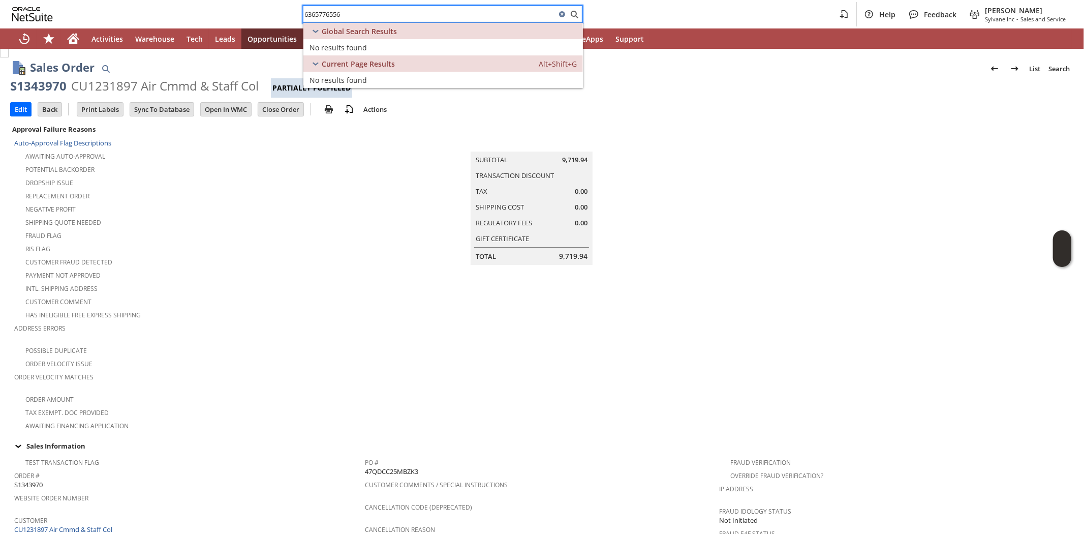
click at [341, 11] on input "6365776556" at bounding box center [429, 14] width 253 height 12
type input "6365776556"
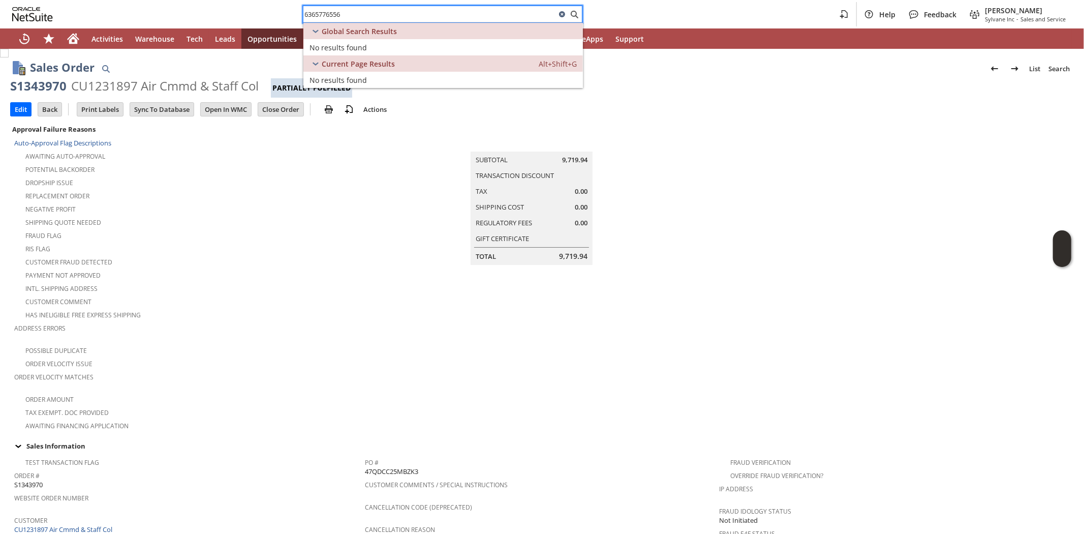
click at [562, 13] on icon at bounding box center [562, 14] width 6 height 6
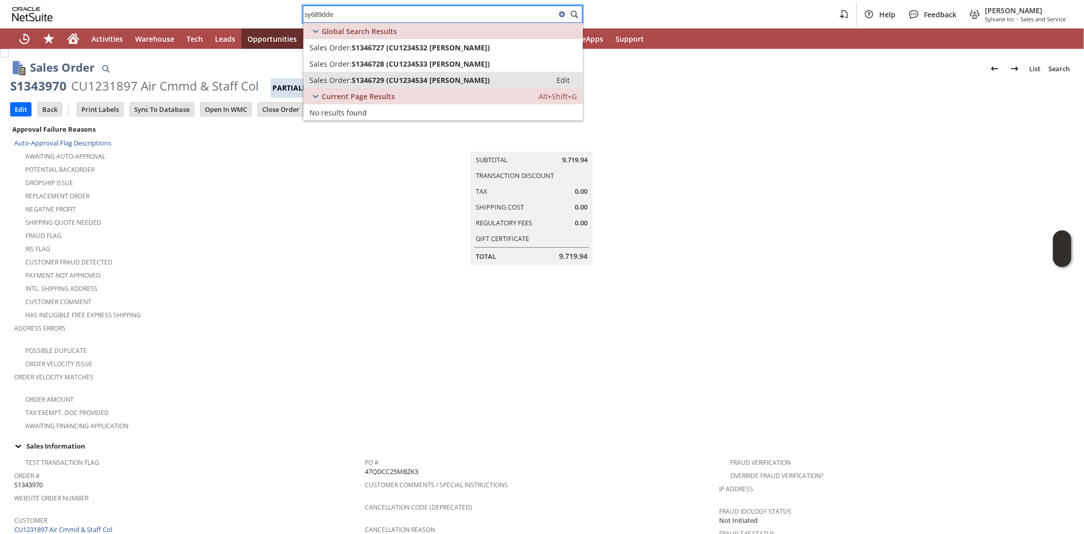
type input "sy689dde"
click at [401, 78] on span "S1346729 (CU1234534 RICHARD ZURICK)" at bounding box center [421, 80] width 138 height 10
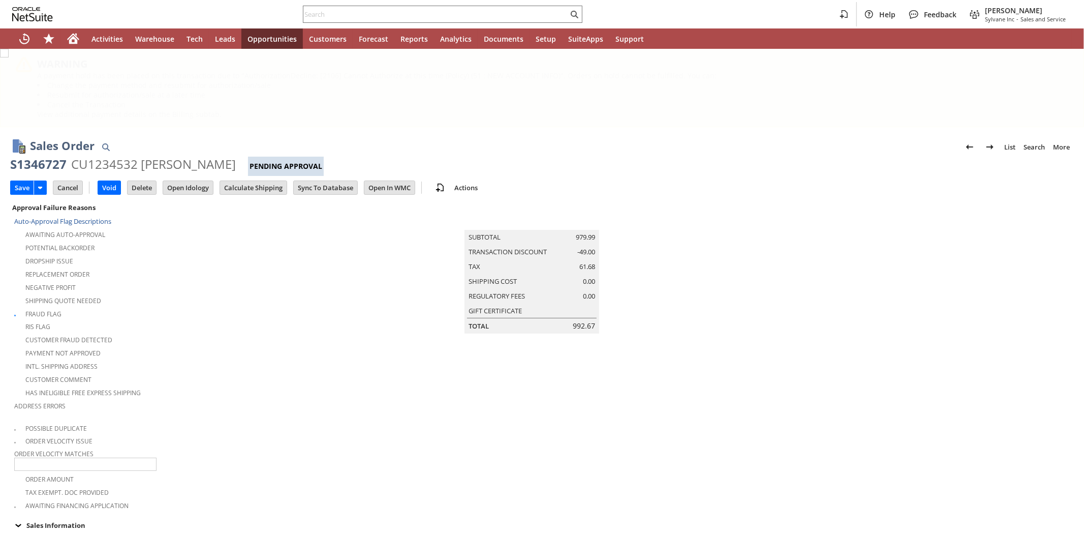
type input "Add"
type input "Copy Previous"
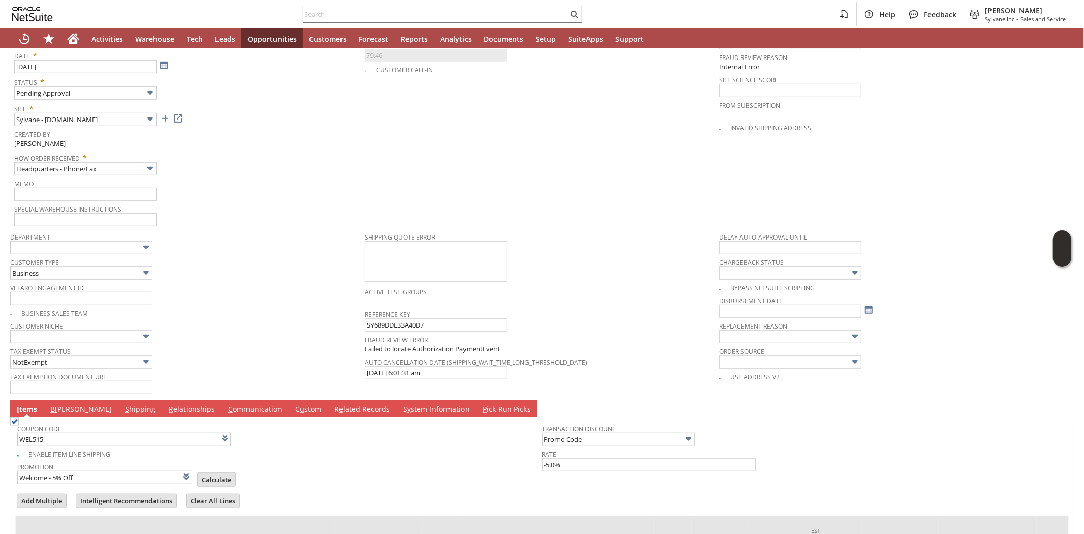
scroll to position [776, 0]
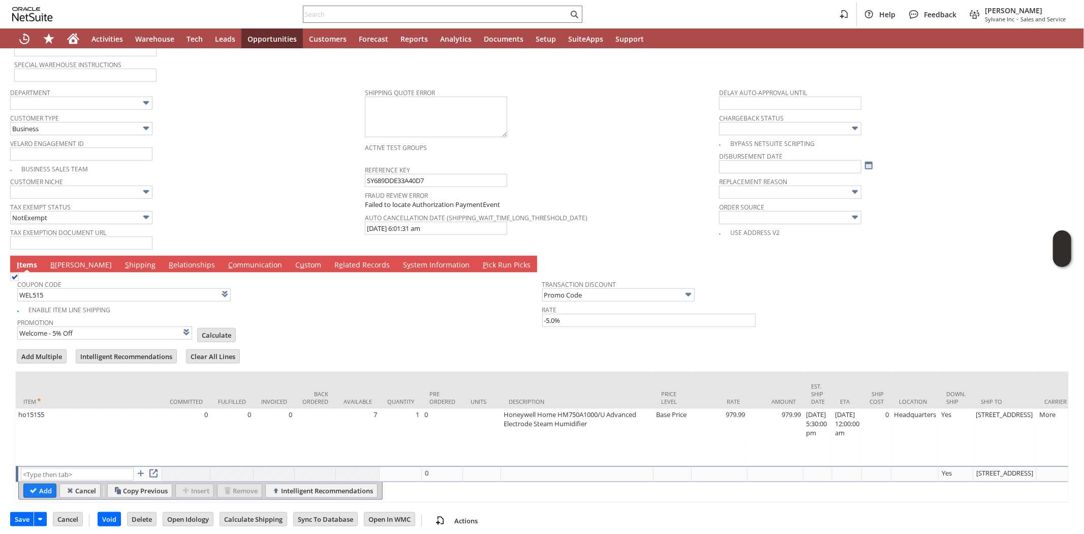
type input "Intelligent Recommendations ⁰"
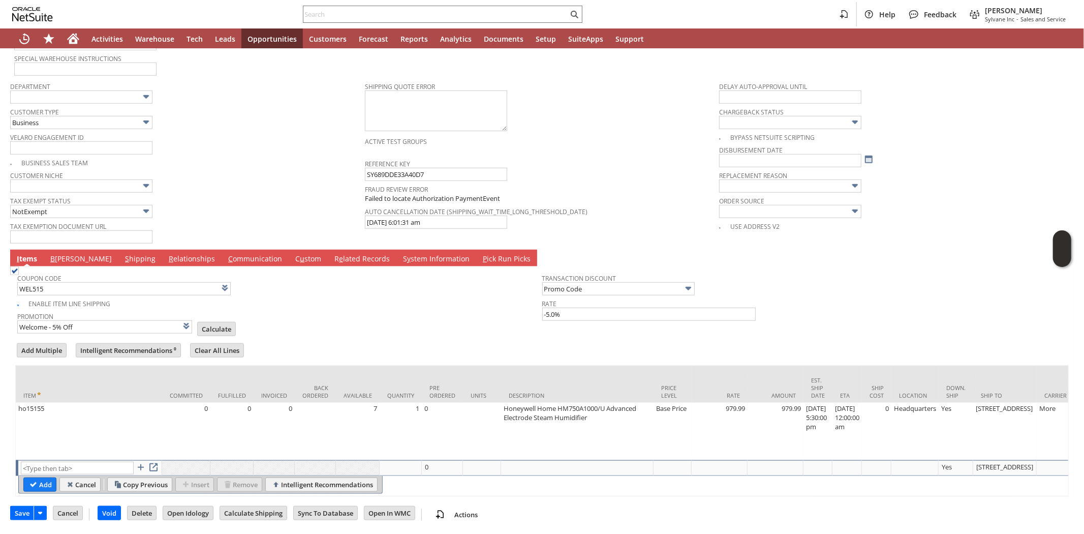
click at [59, 254] on link "B illing" at bounding box center [81, 259] width 67 height 11
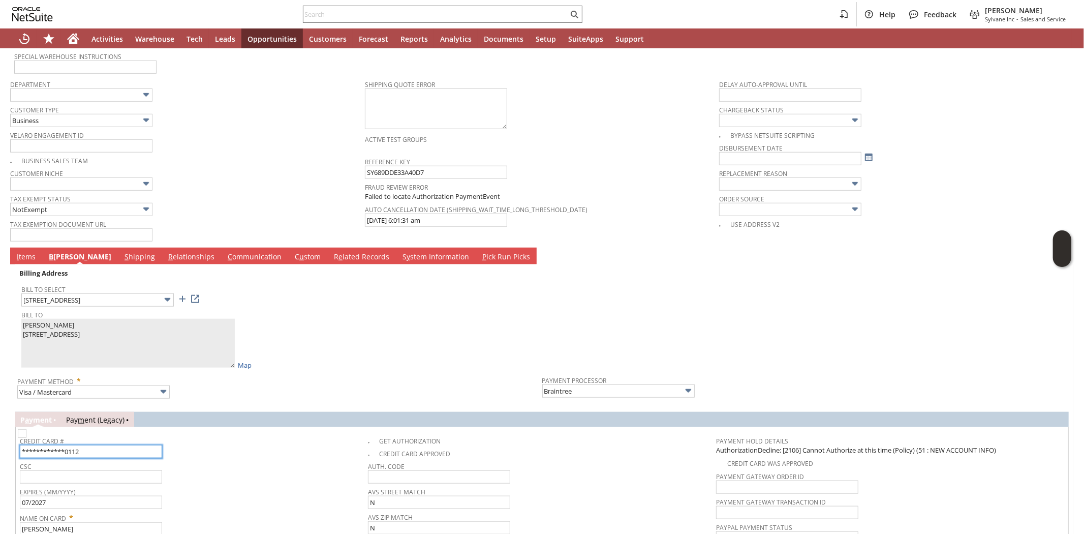
click at [114, 445] on input "**********" at bounding box center [91, 451] width 142 height 13
type input "5463255243394805"
click at [225, 484] on span "Expires (MM/YYYY)" at bounding box center [191, 489] width 343 height 11
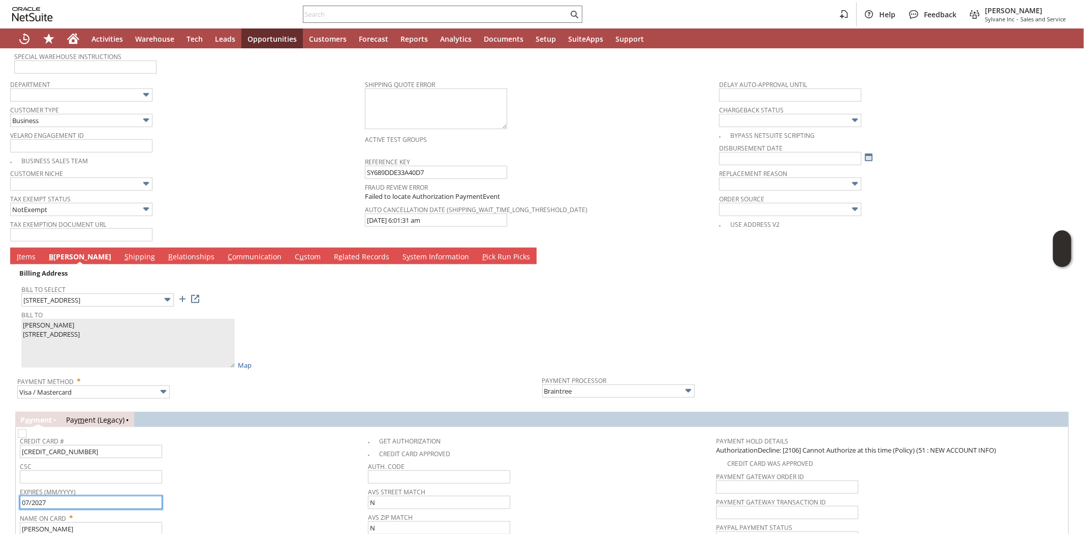
click at [94, 495] on input "07/2027" at bounding box center [91, 501] width 142 height 13
type input "03/2028"
click at [107, 470] on input "text" at bounding box center [91, 476] width 142 height 13
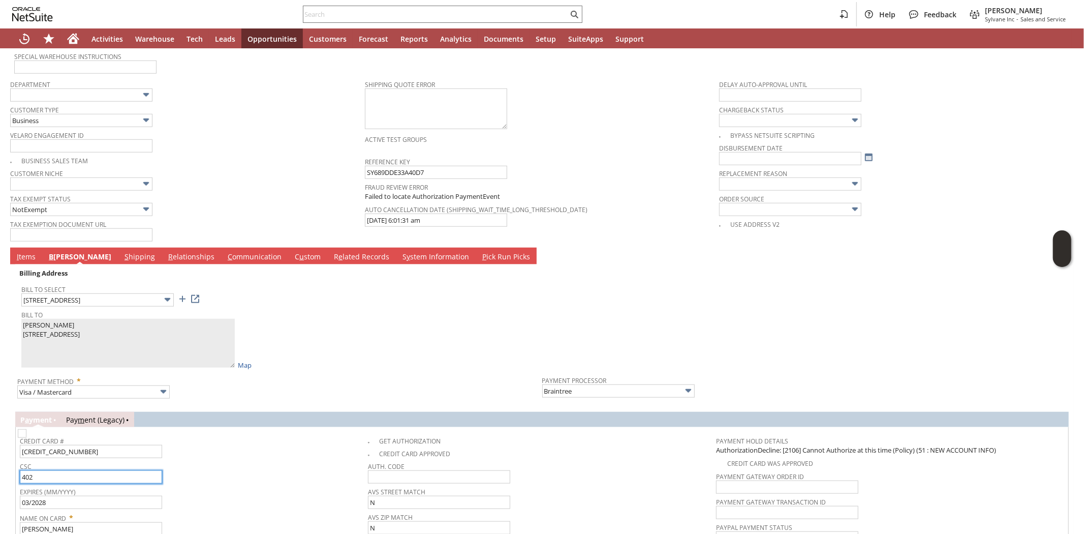
type input "402"
click at [279, 515] on div "Name On Card * Frank Ippolito" at bounding box center [191, 522] width 343 height 25
click at [26, 429] on img at bounding box center [22, 433] width 9 height 9
checkbox input "true"
click at [200, 293] on link at bounding box center [195, 298] width 11 height 11
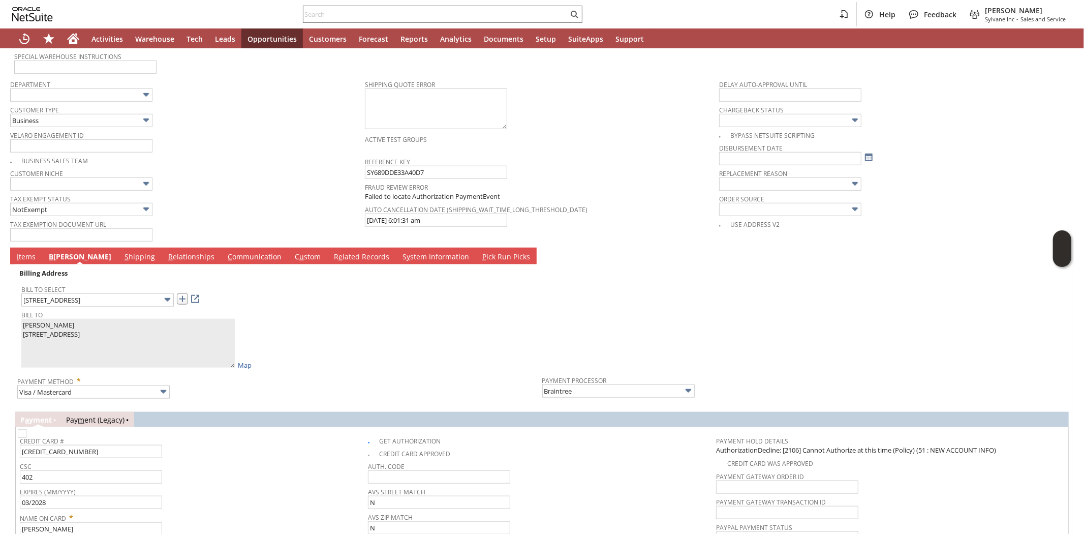
click at [184, 293] on link at bounding box center [182, 298] width 11 height 11
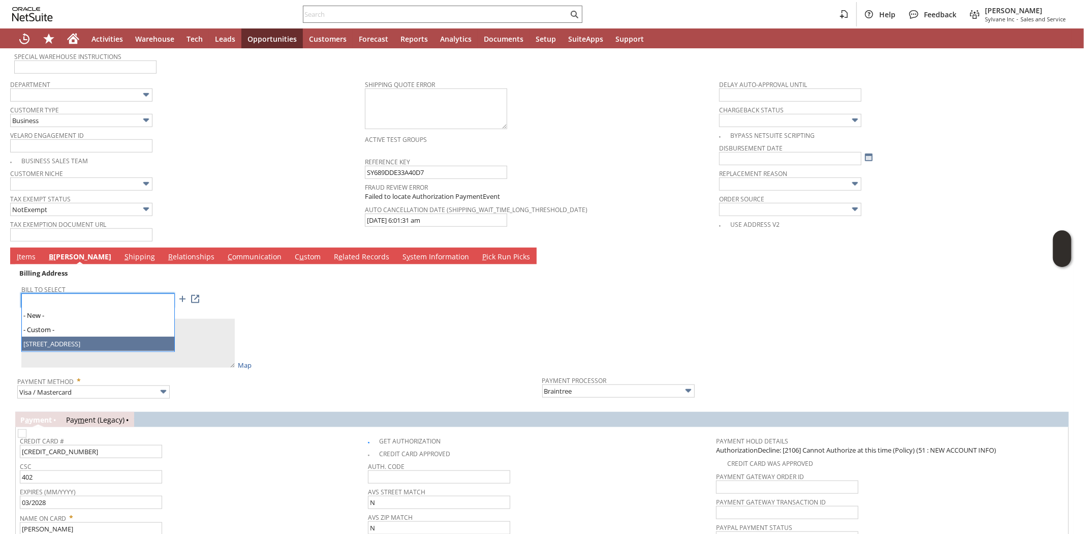
click at [153, 293] on input "1320 Ridge ave" at bounding box center [97, 299] width 152 height 13
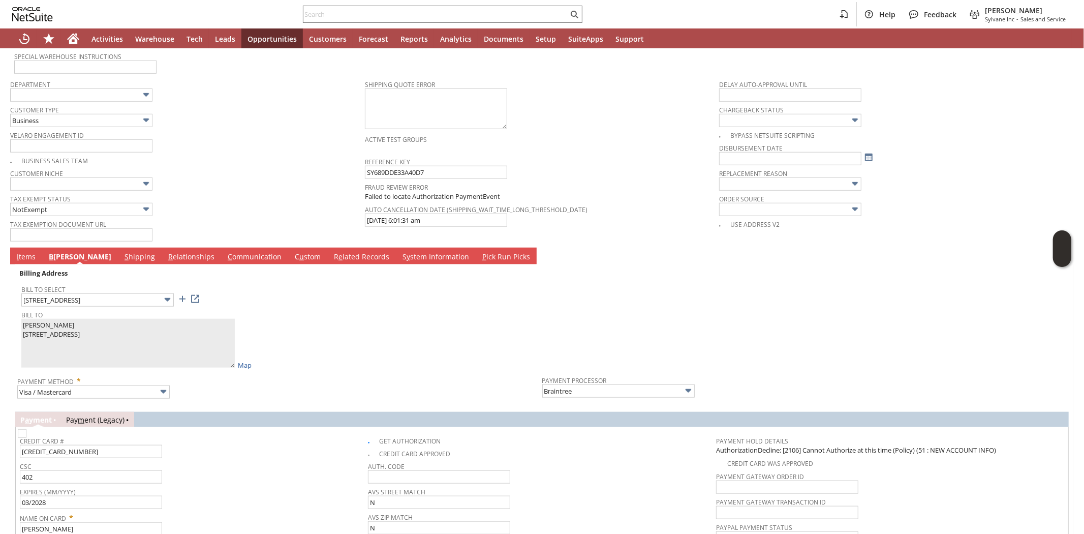
type input "- Custom -"
click at [132, 293] on input "- Custom -" at bounding box center [97, 299] width 152 height 13
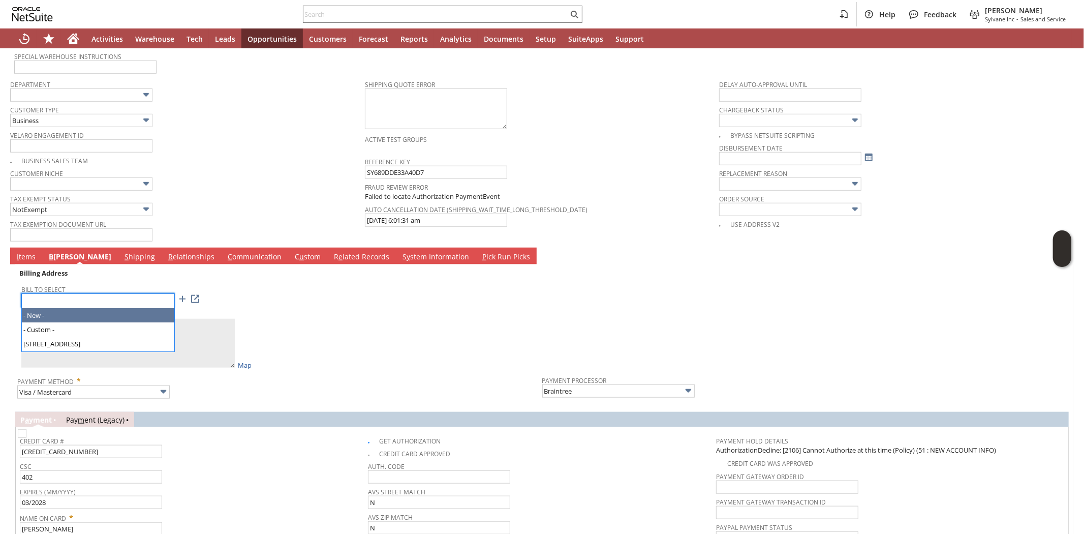
drag, startPoint x: 103, startPoint y: 309, endPoint x: 614, endPoint y: 17, distance: 588.8
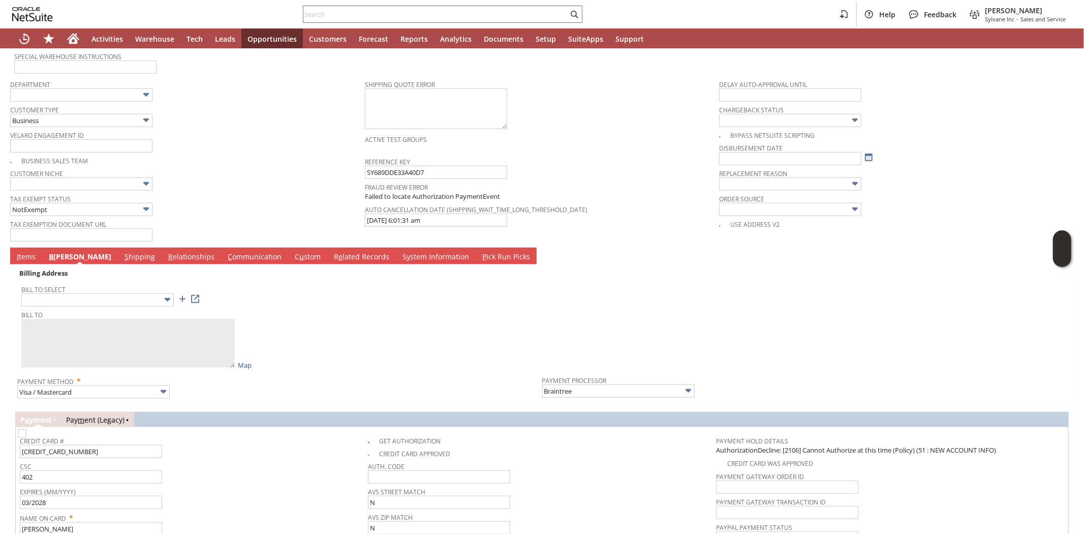
type input "po box 371"
type textarea "Frank Ippolito po box 371 Barnegat NJ 08005 United States"
click at [343, 331] on div "Bill To Frank Ippolito 1320 Ridge ave Manahawkin NJ 08050 United States Map" at bounding box center [279, 338] width 516 height 62
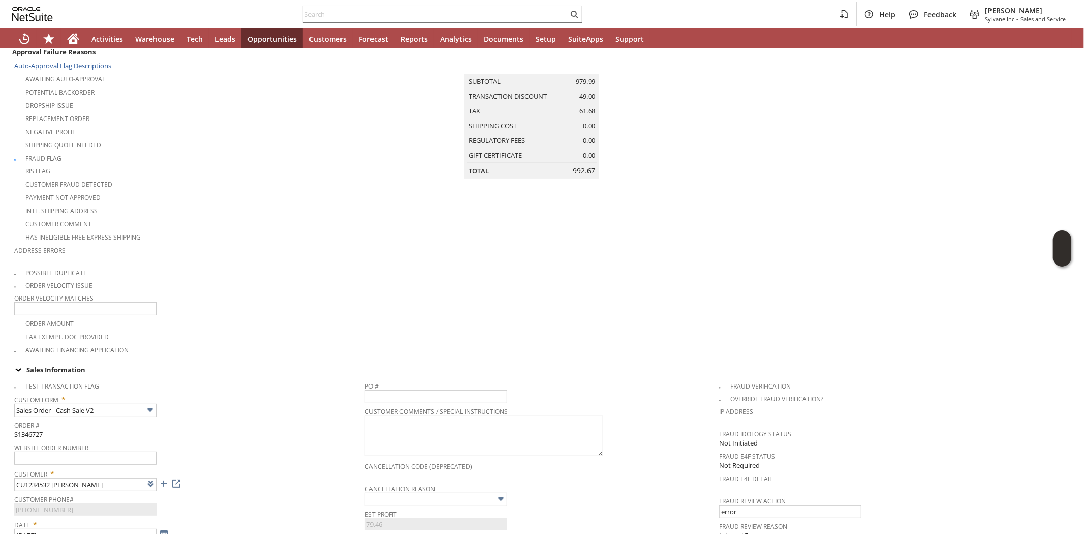
scroll to position [0, 0]
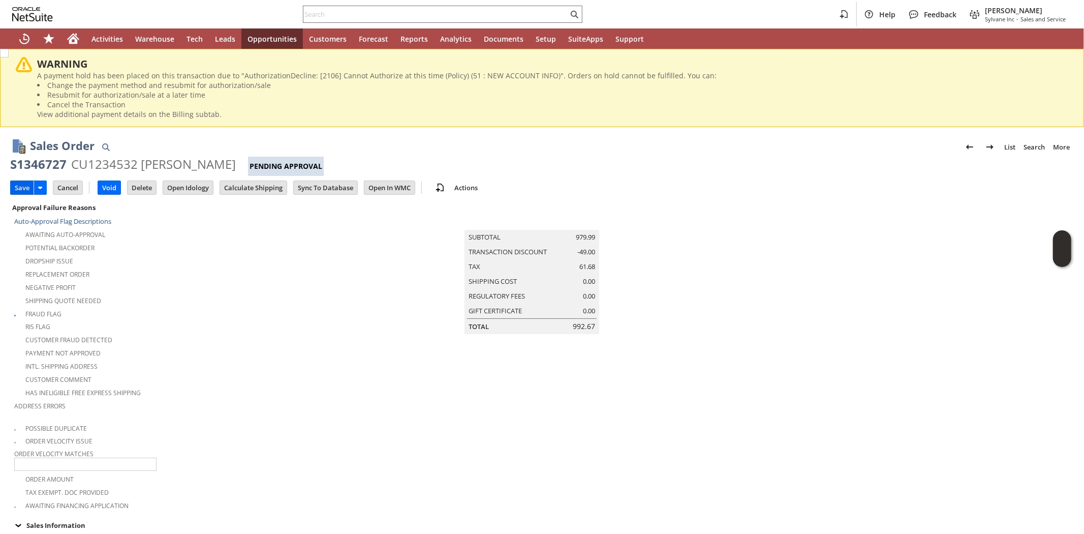
click at [19, 186] on input "Save" at bounding box center [22, 187] width 23 height 13
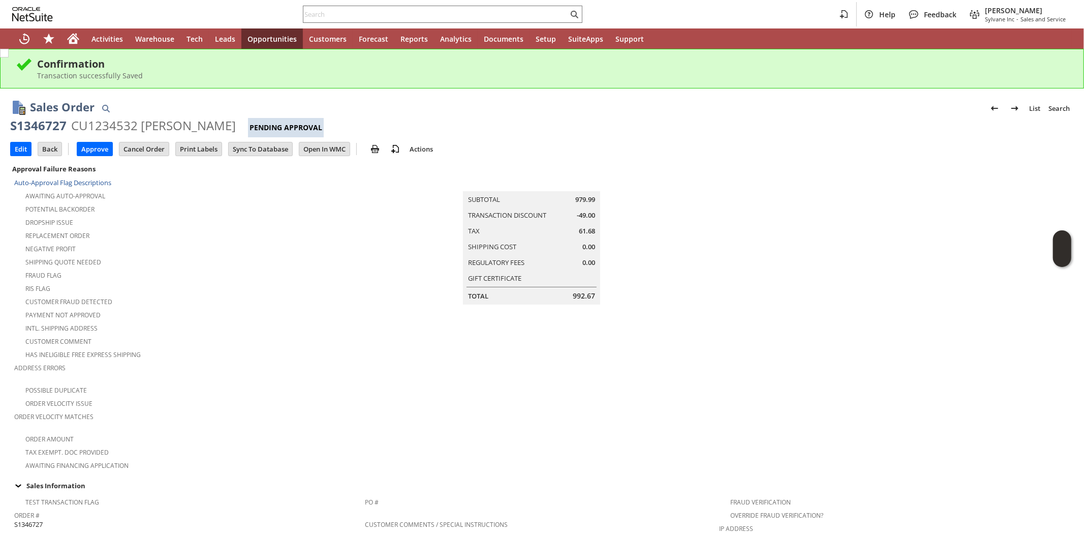
click at [175, 273] on div "Fraud Flag" at bounding box center [189, 274] width 351 height 12
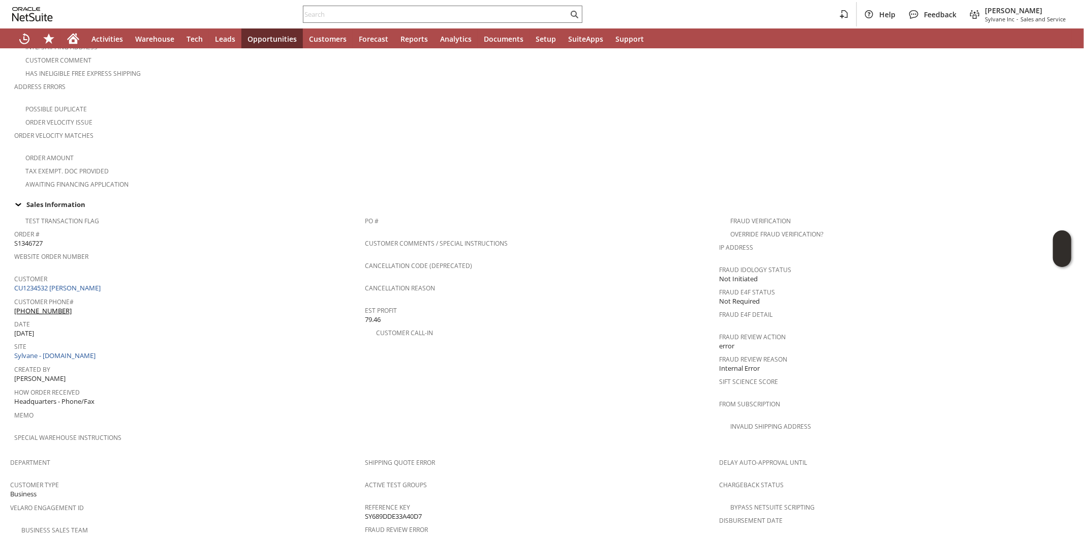
scroll to position [282, 0]
click at [78, 39] on icon "Home" at bounding box center [74, 37] width 12 height 7
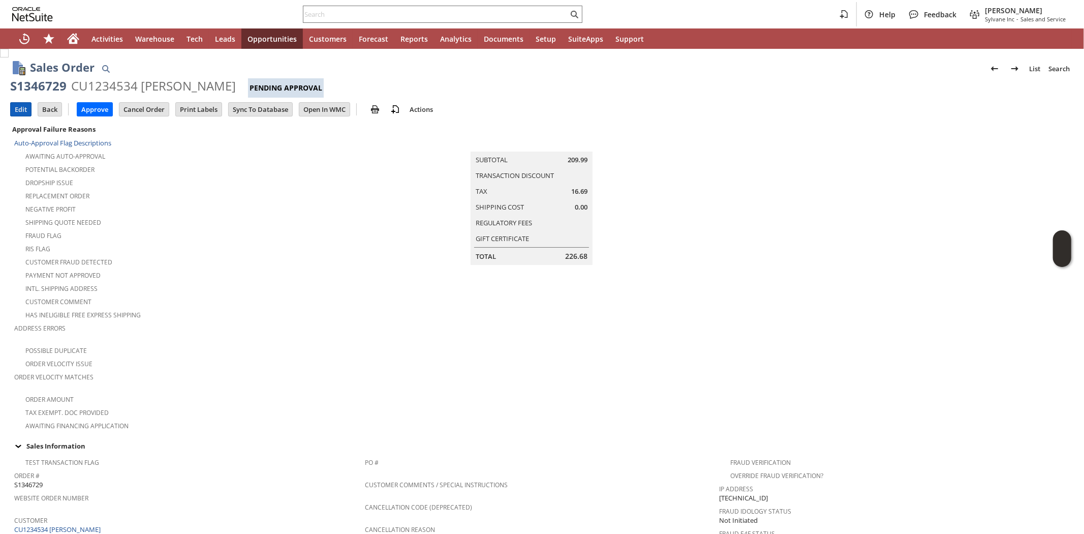
click at [17, 107] on input "Edit" at bounding box center [21, 109] width 20 height 13
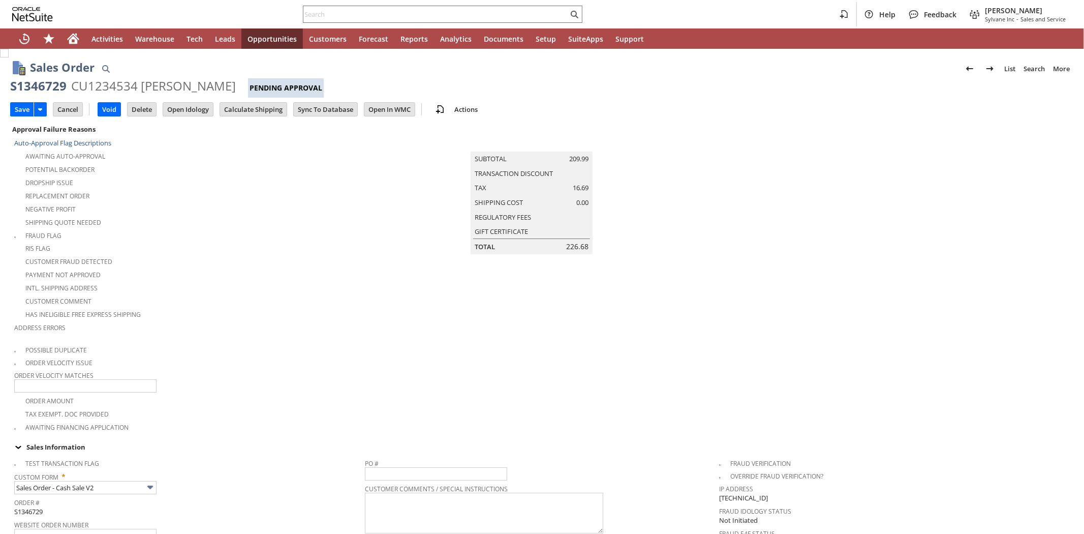
type input "Add"
type input "Copy Previous"
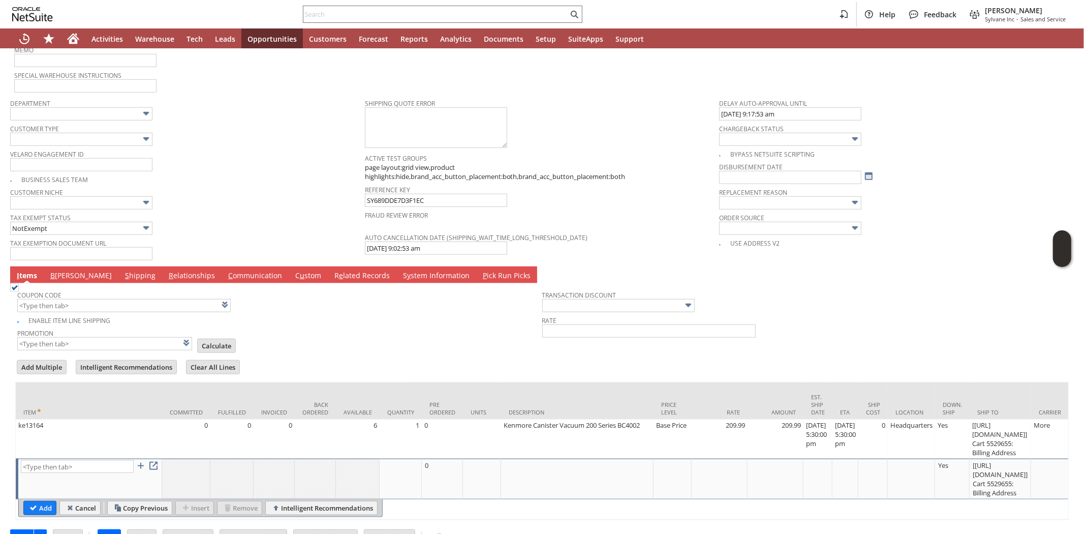
type input "Intelligent Recommendations ⁰"
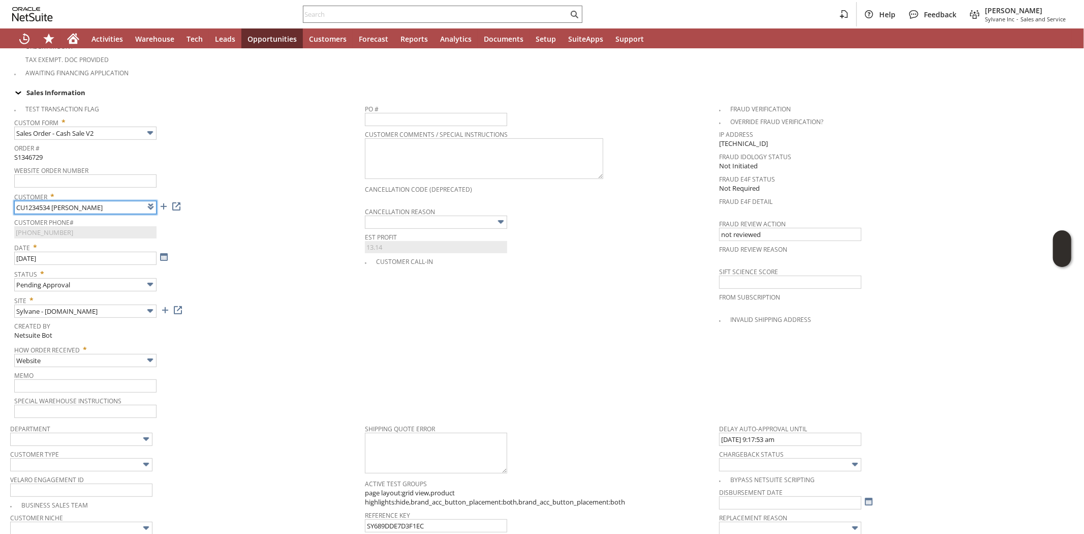
scroll to position [228, 0]
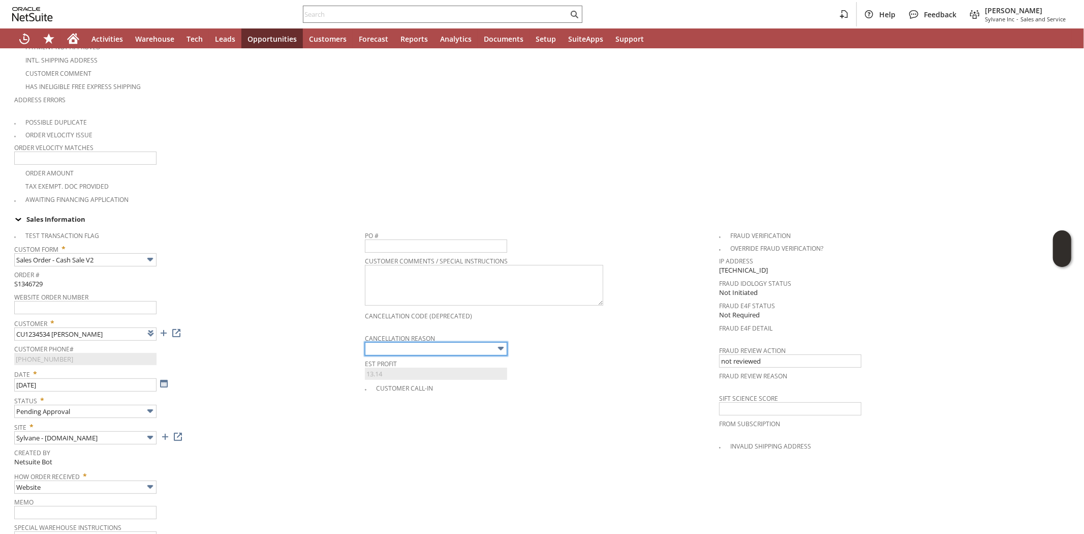
click at [420, 342] on input "text" at bounding box center [436, 348] width 142 height 13
type input "Buyer Cancelled"
click at [303, 366] on span "Date *" at bounding box center [187, 372] width 346 height 12
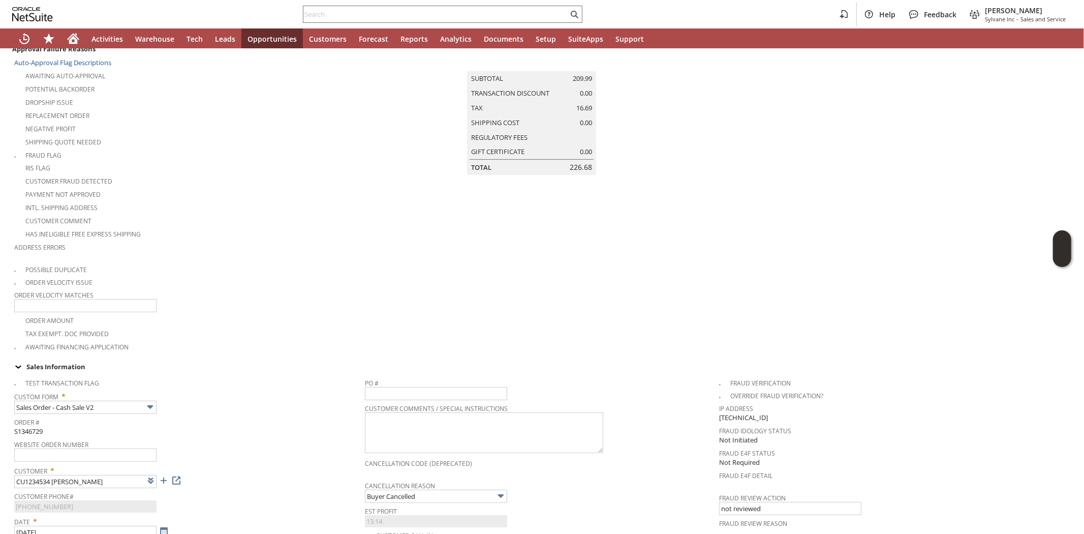
scroll to position [0, 0]
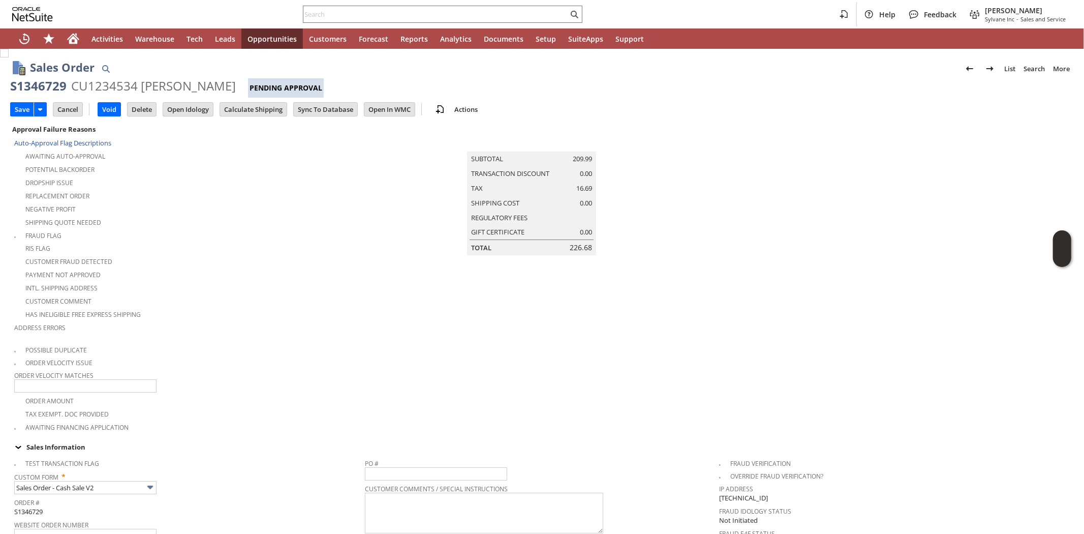
click at [224, 232] on div "Fraud Flag" at bounding box center [189, 234] width 351 height 12
click at [18, 109] on input "Save" at bounding box center [22, 109] width 23 height 13
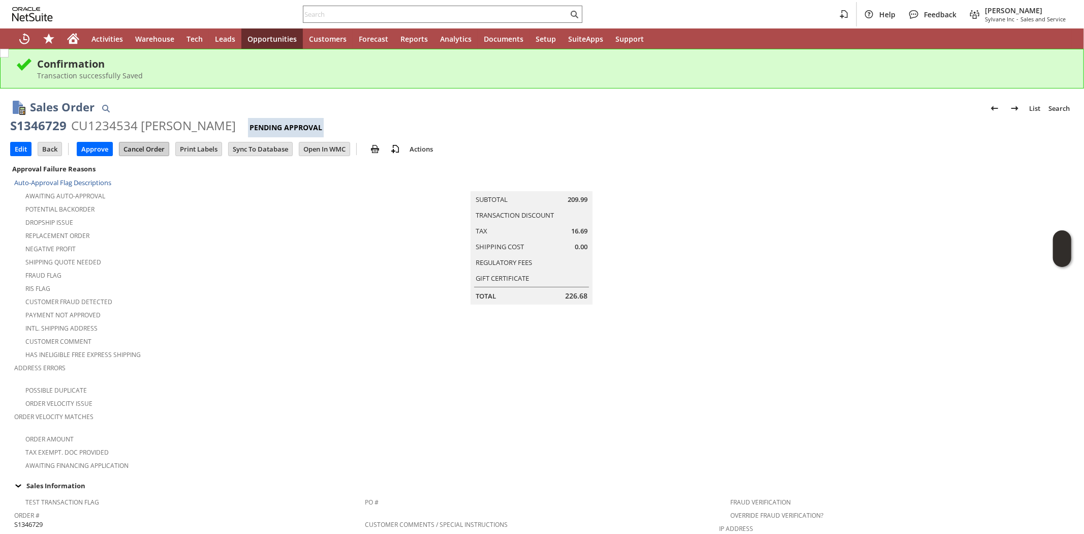
click at [133, 150] on input "Cancel Order" at bounding box center [143, 148] width 49 height 13
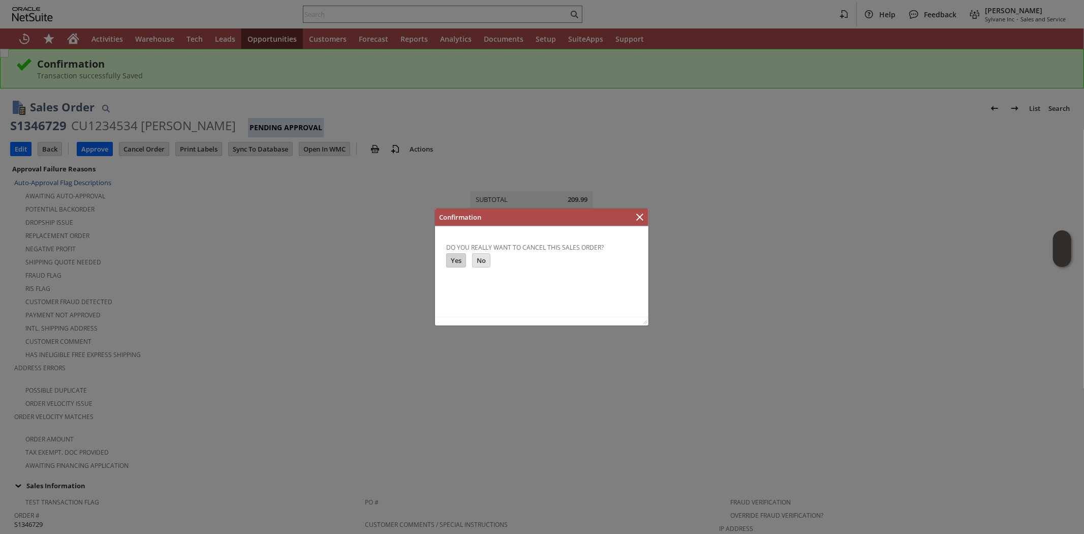
click at [457, 264] on input "Yes" at bounding box center [455, 259] width 19 height 13
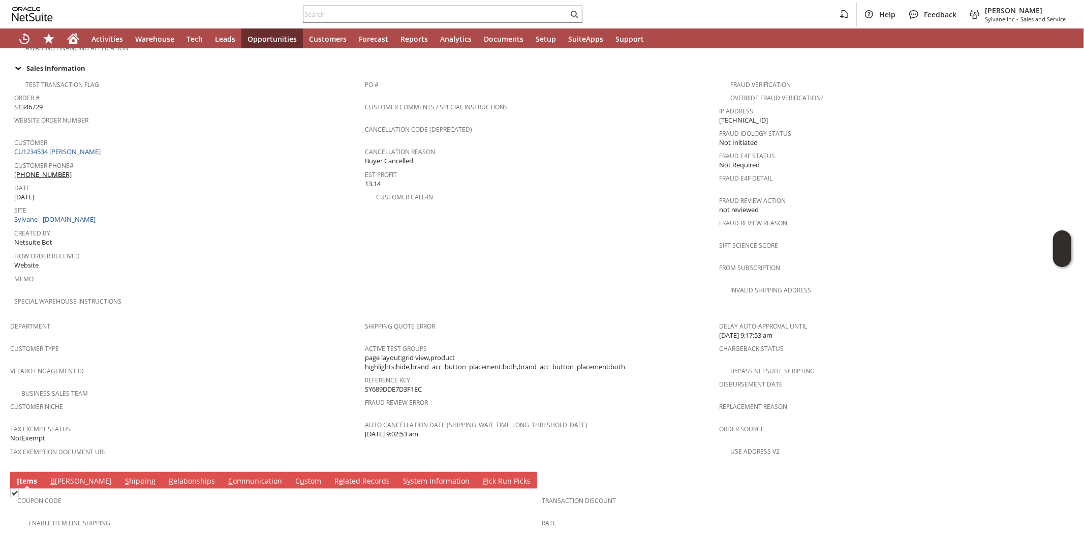
scroll to position [532, 0]
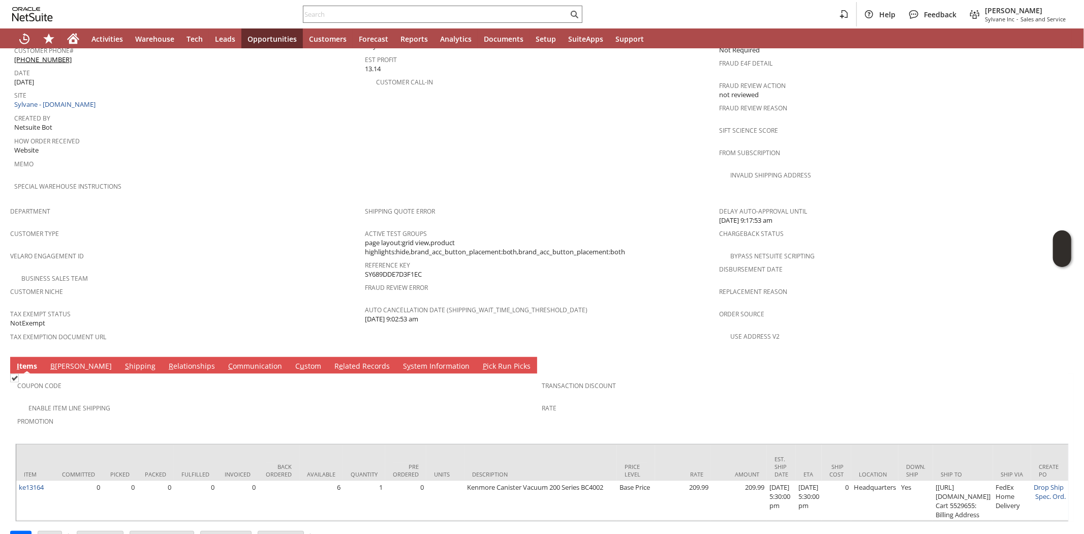
click at [226, 361] on link "C ommunication" at bounding box center [255, 366] width 59 height 11
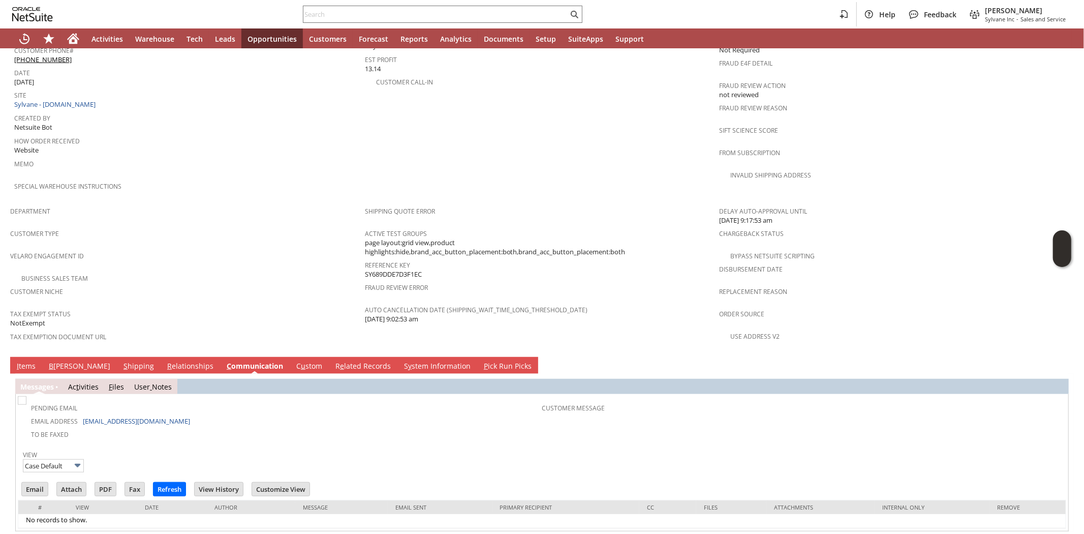
scroll to position [0, 0]
click at [36, 482] on input "Email" at bounding box center [35, 488] width 26 height 13
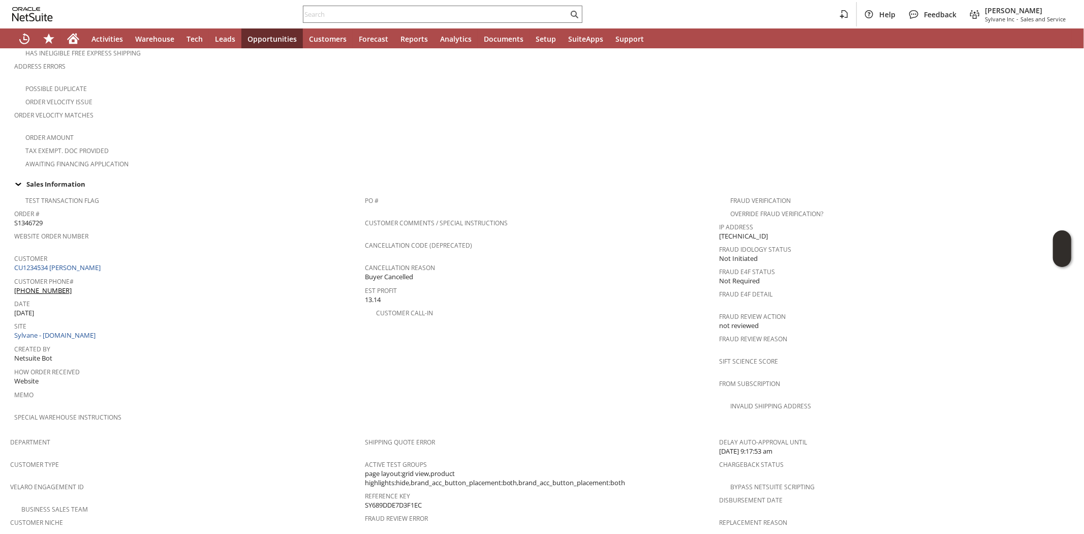
scroll to position [250, 0]
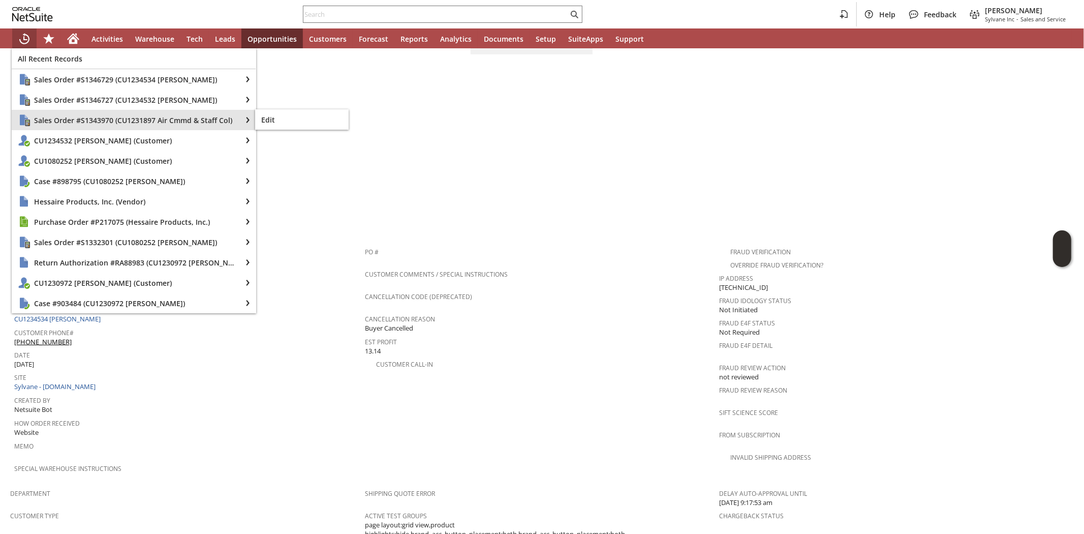
click at [85, 120] on span "Sales Order #S1343970 (CU1231897 Air Cmmd & Staff Col)" at bounding box center [134, 120] width 201 height 10
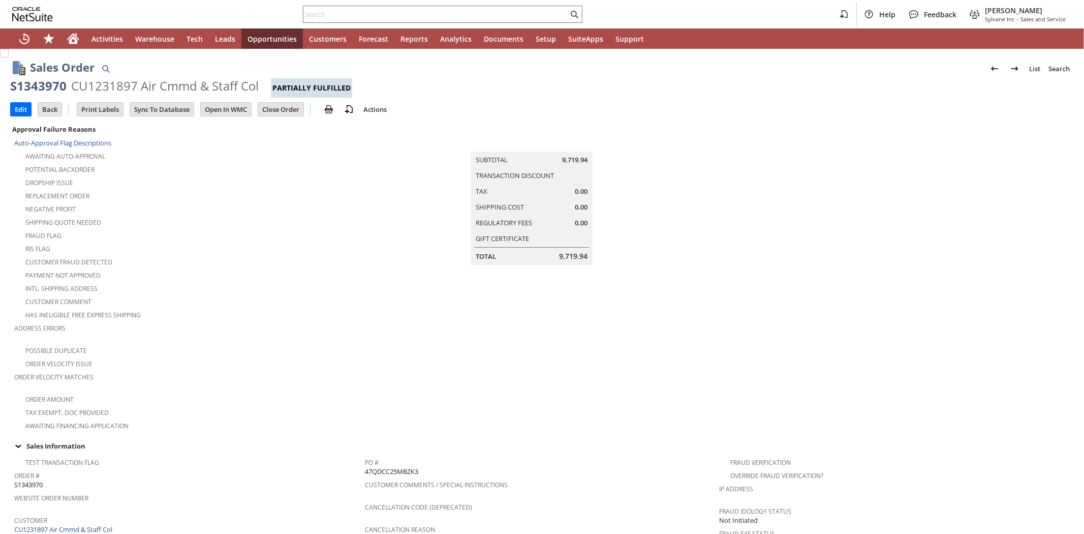
click at [39, 85] on div "S1343970" at bounding box center [38, 86] width 56 height 16
copy div "S1343970"
click at [163, 294] on div "Customer Comment" at bounding box center [189, 300] width 351 height 12
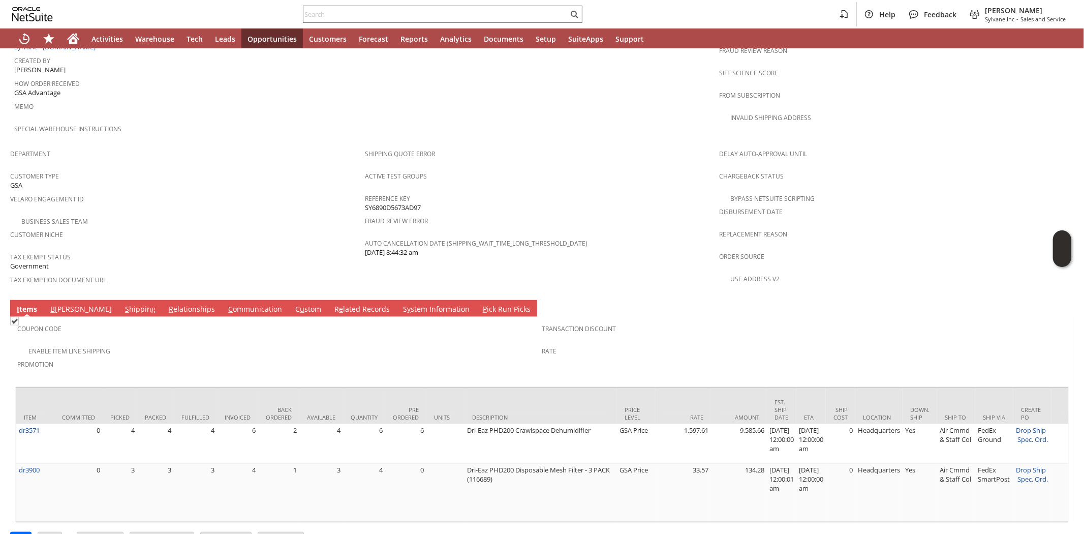
scroll to position [211, 0]
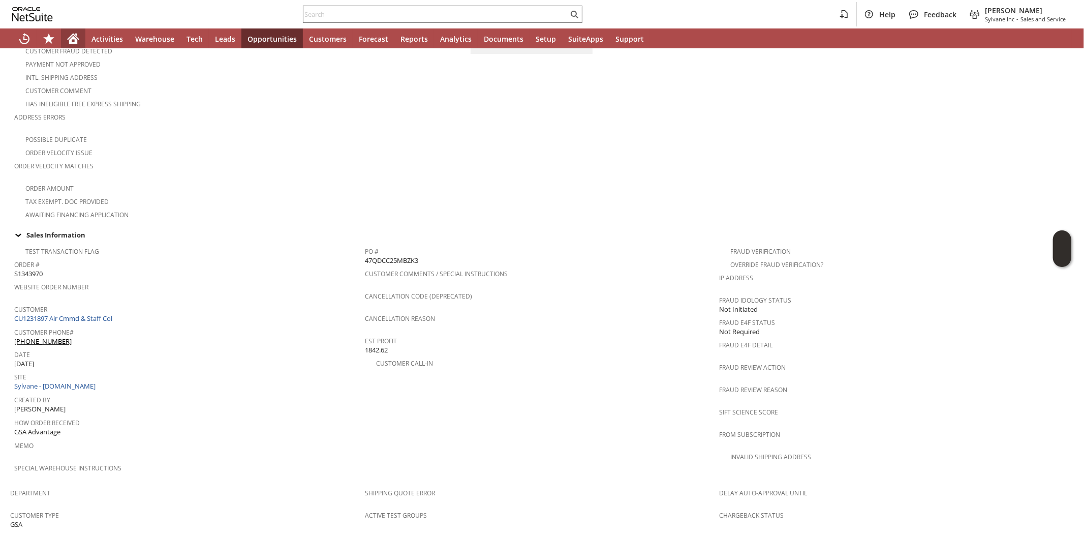
click at [73, 36] on icon "Home" at bounding box center [73, 40] width 8 height 8
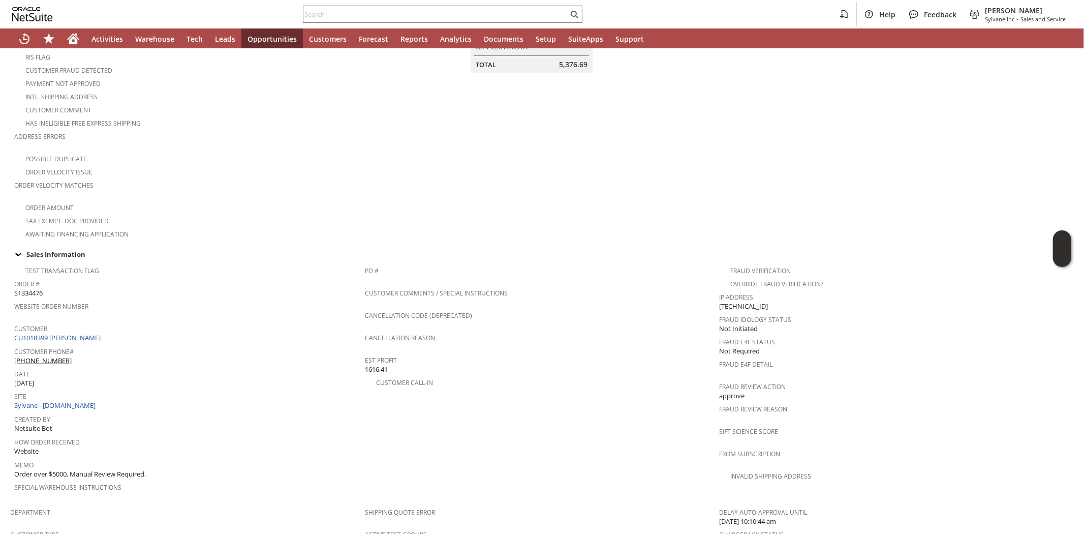
scroll to position [226, 0]
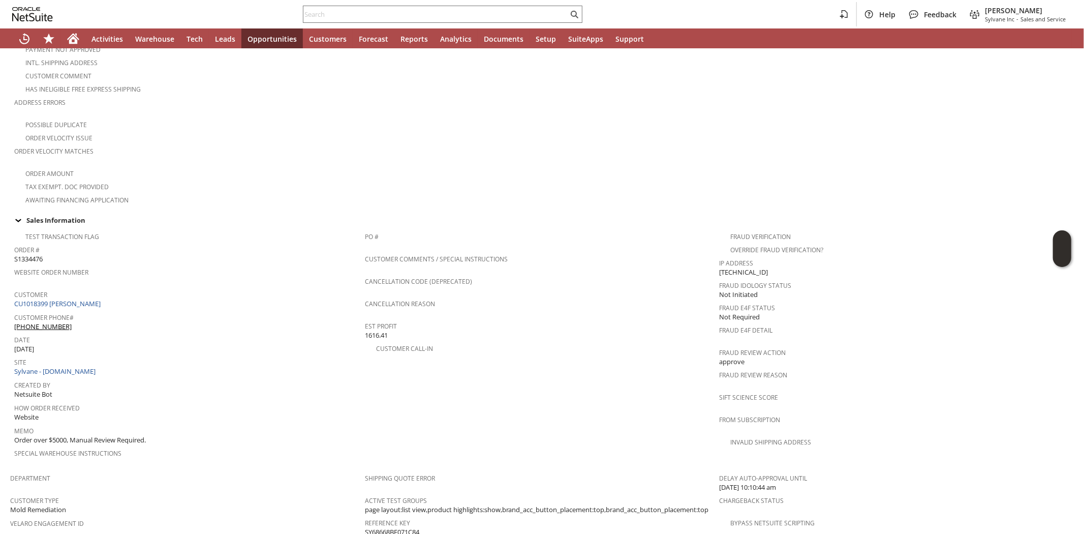
click at [205, 378] on div "Created By Netsuite Bot" at bounding box center [187, 389] width 346 height 22
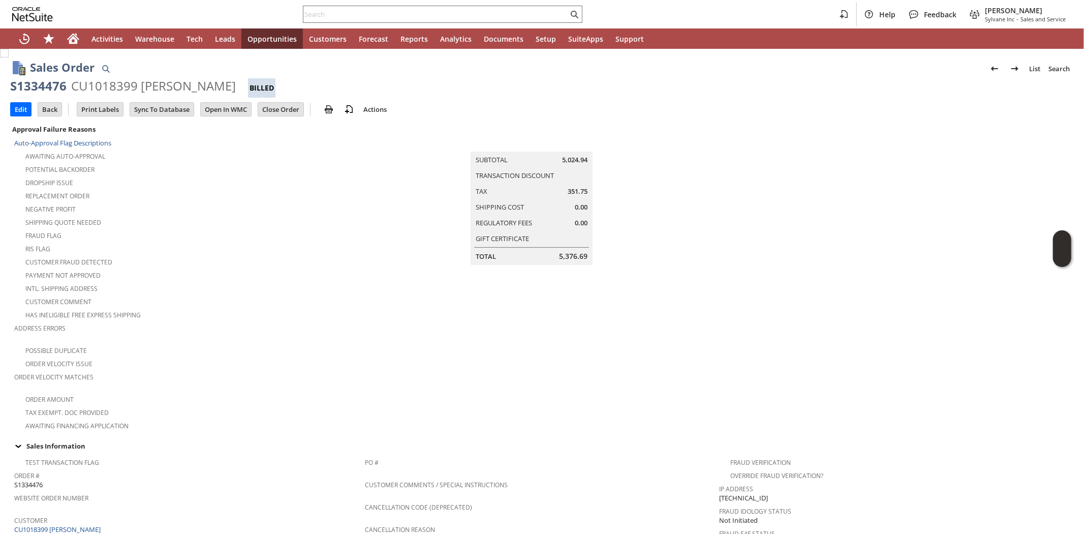
click at [98, 86] on div "CU1018399 [PERSON_NAME]" at bounding box center [153, 86] width 165 height 16
copy div "CU1018399"
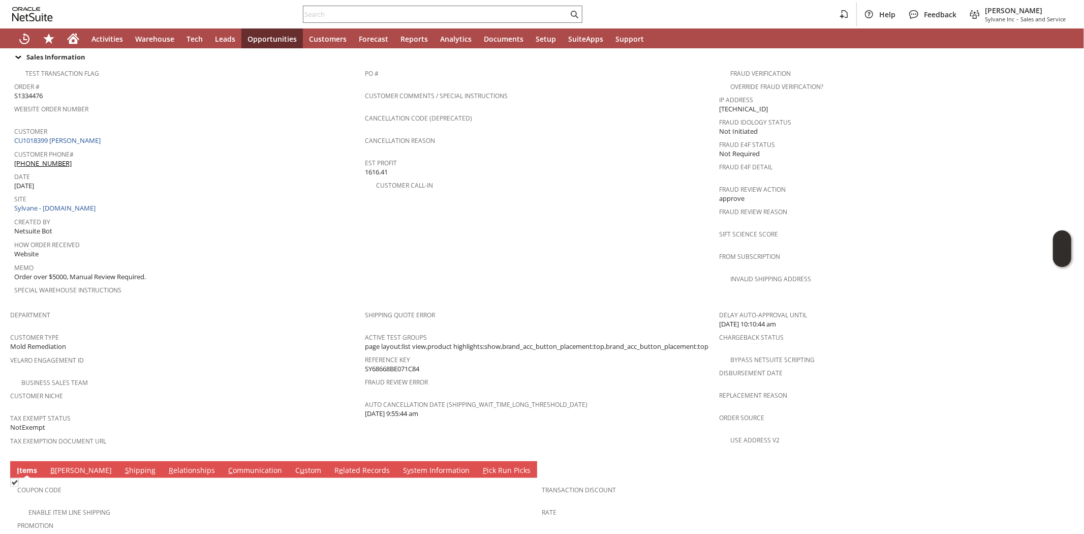
scroll to position [315, 0]
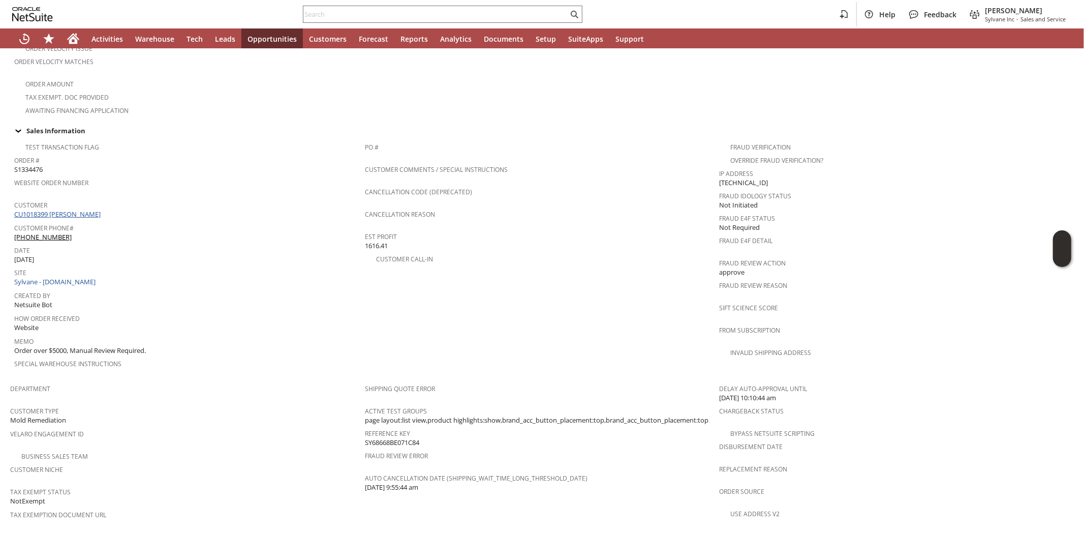
click at [88, 209] on link "CU1018399 [PERSON_NAME]" at bounding box center [58, 213] width 89 height 9
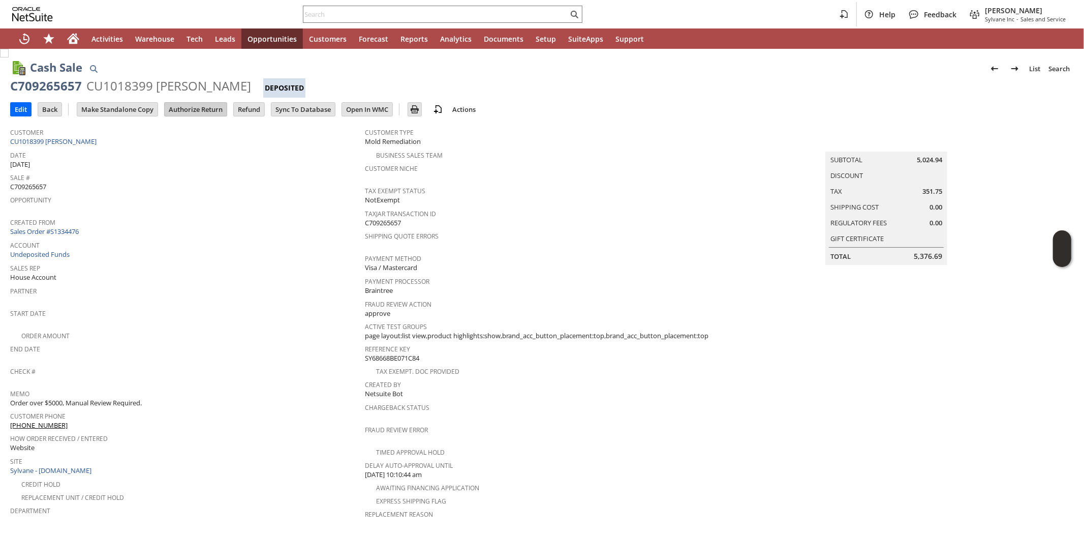
click at [200, 112] on input "Authorize Return" at bounding box center [196, 109] width 62 height 13
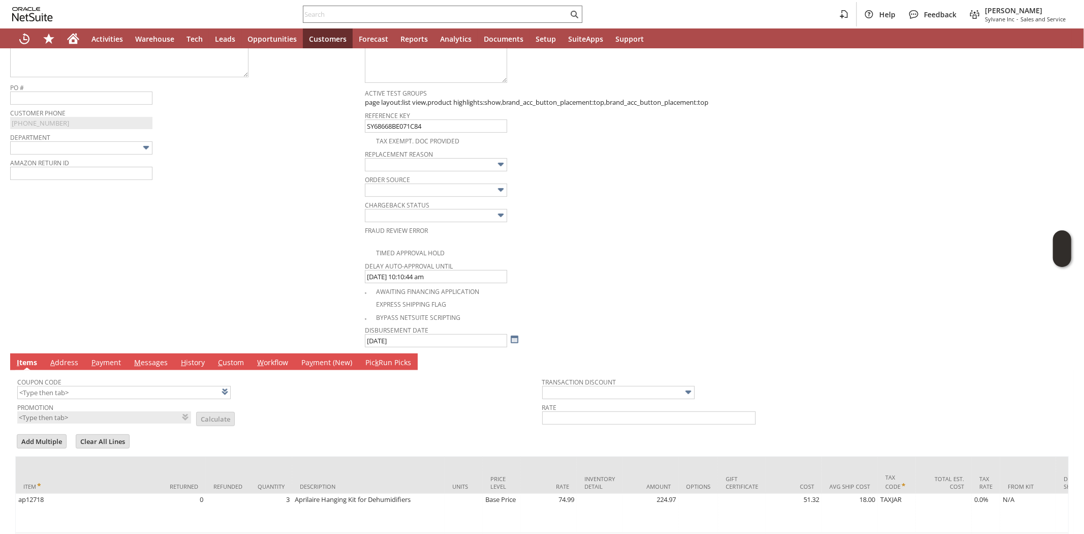
scroll to position [495, 0]
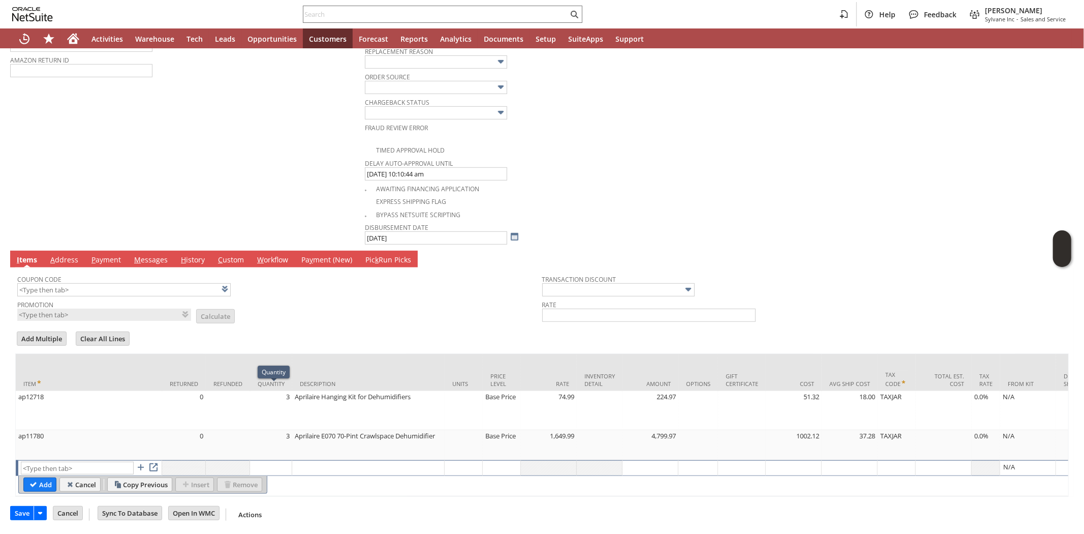
click at [289, 300] on td "Promotion List Calculate" at bounding box center [279, 309] width 525 height 24
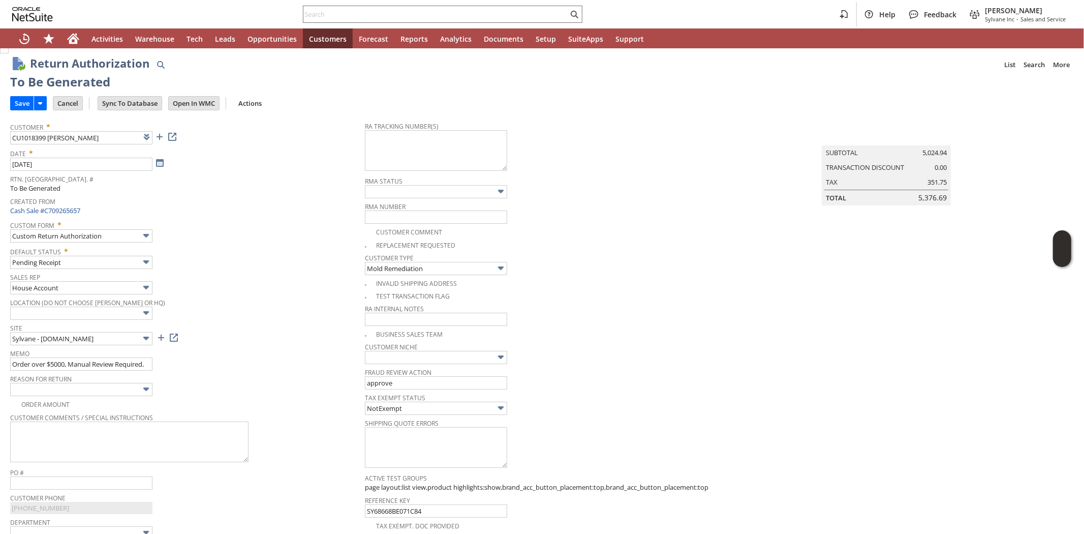
scroll to position [0, 0]
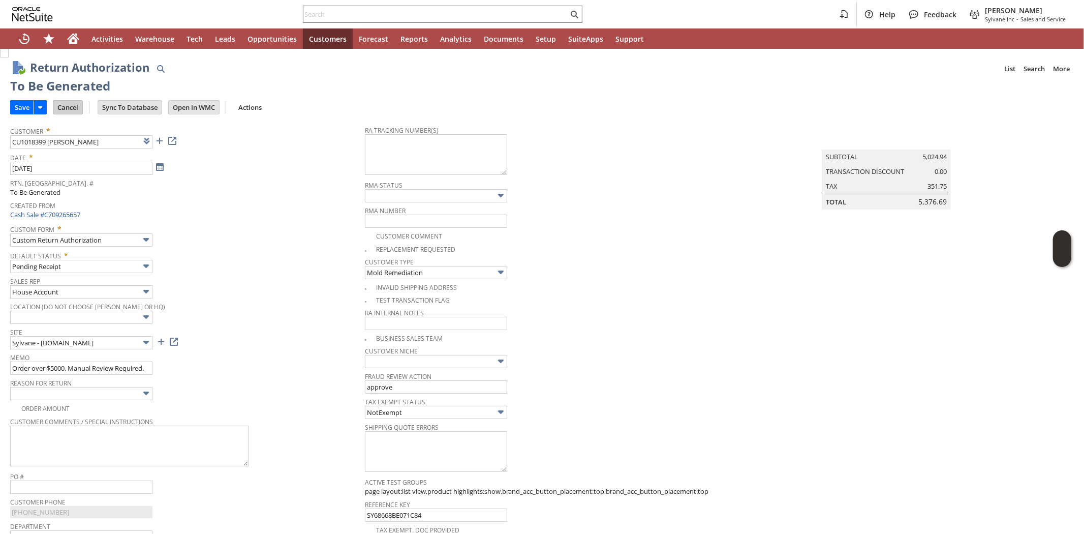
click at [68, 112] on input "Cancel" at bounding box center [67, 107] width 29 height 13
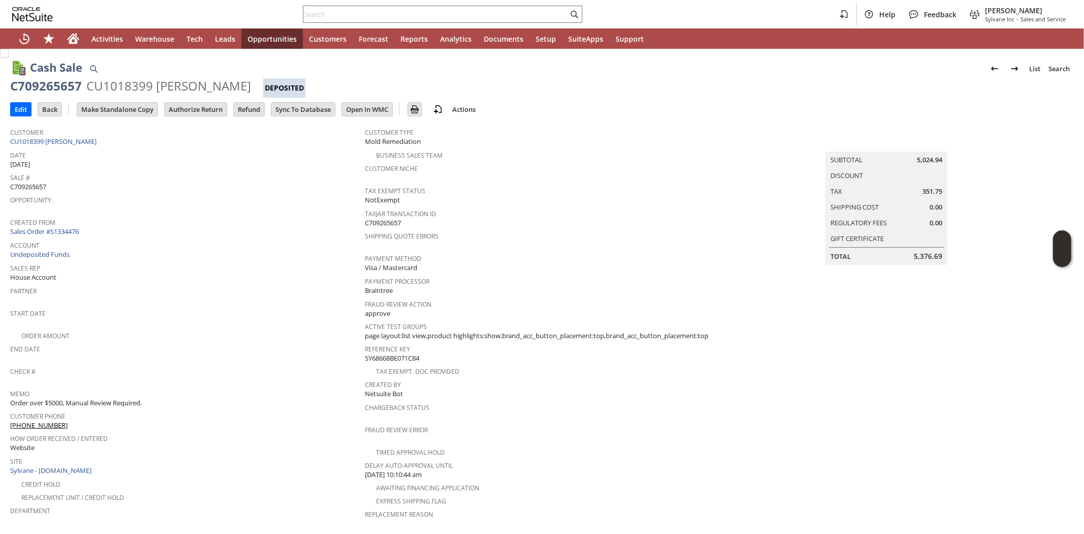
click at [160, 180] on div "Sale # C709265657" at bounding box center [185, 180] width 350 height 21
click at [210, 159] on div "Date 7/3/2025" at bounding box center [185, 158] width 350 height 21
click at [185, 112] on input "Authorize Return" at bounding box center [196, 109] width 62 height 13
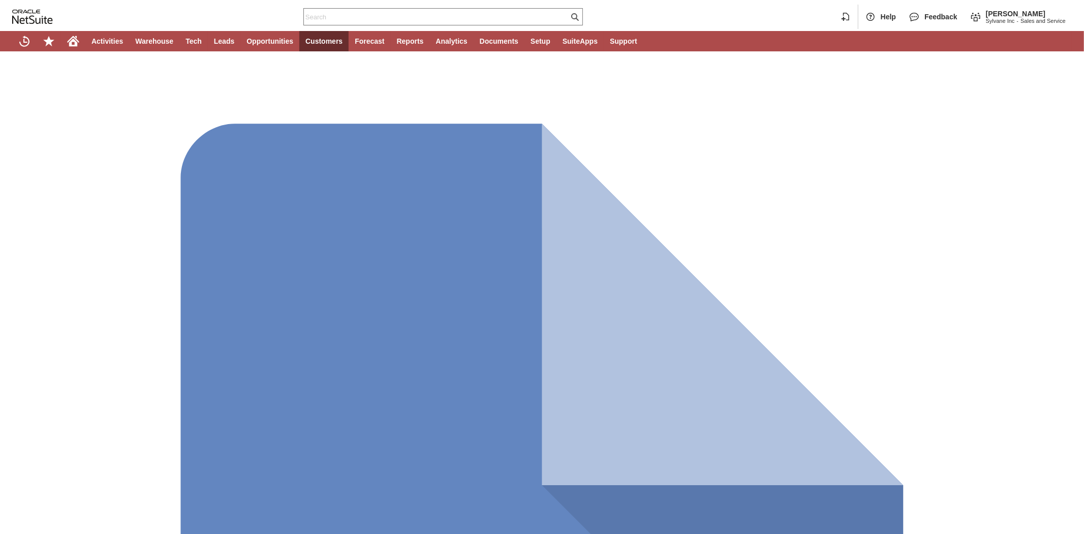
type input "Add"
type input "Copy Previous"
type input "3"
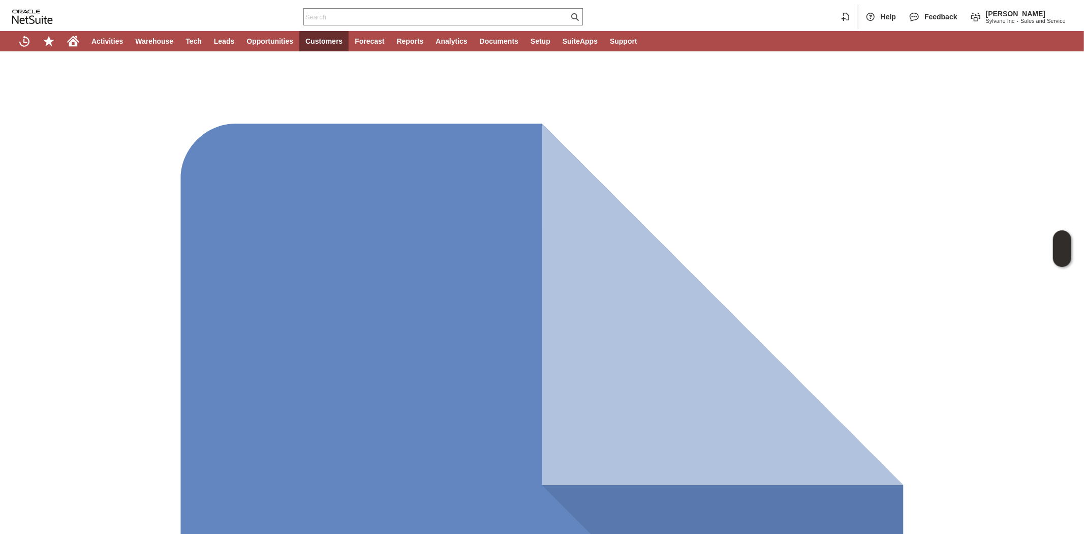
type input "Base Price"
type input "OK"
type input "Make Copy"
type input "1"
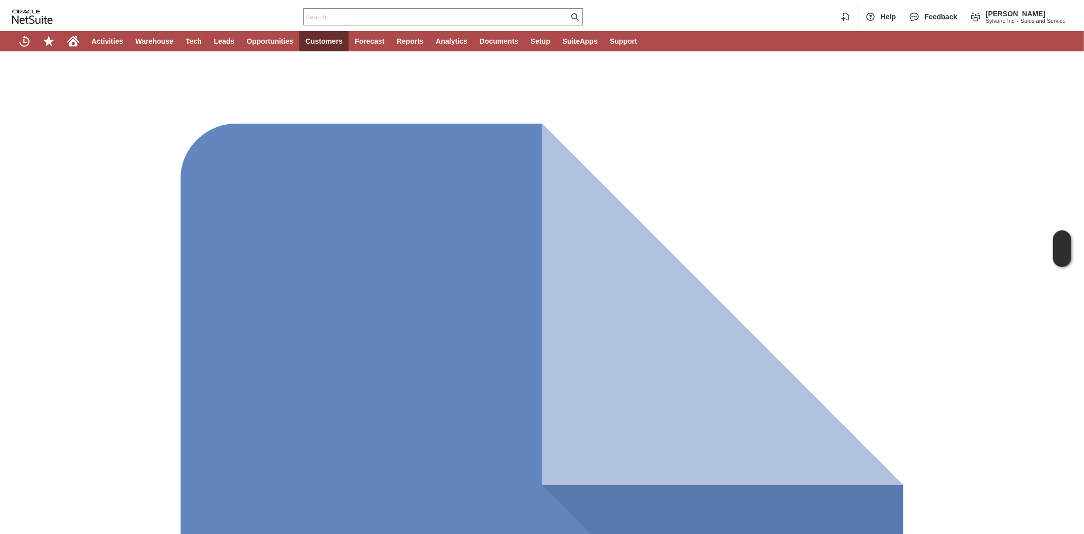
scroll to position [0, 15]
type input "Custom"
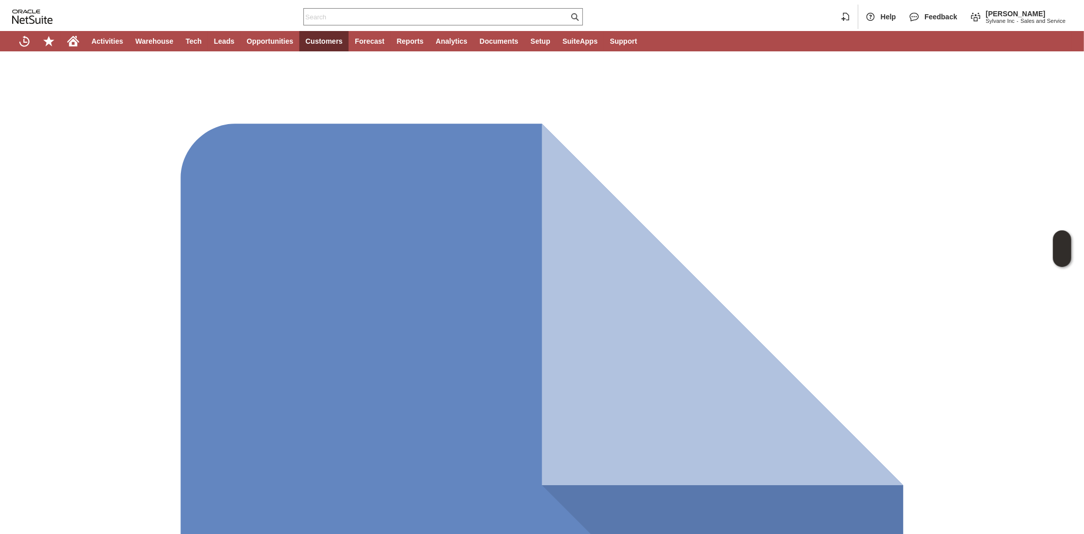
type input "0.00"
type input "Add"
type input "Copy Previous"
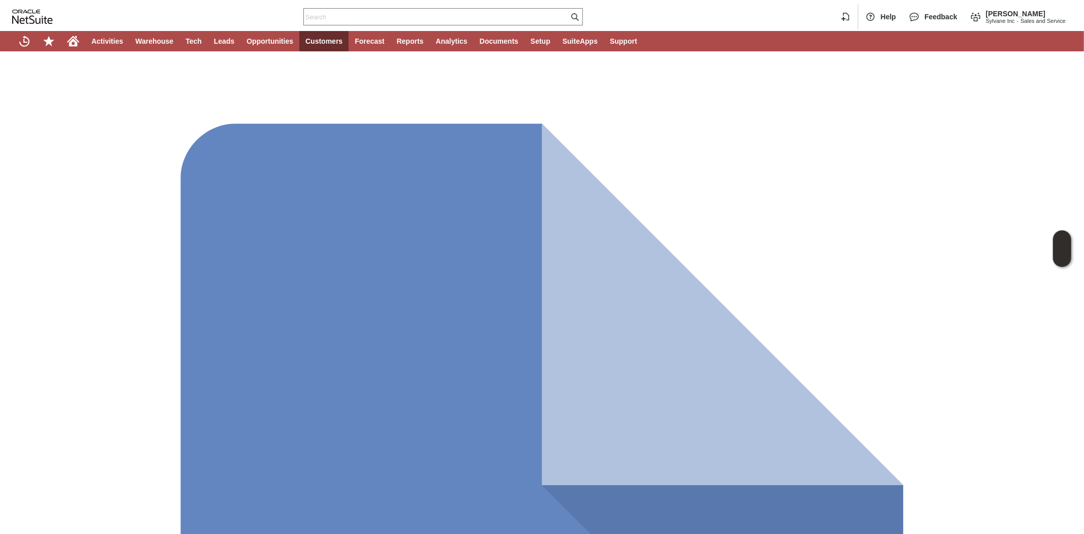
type input "3"
type input "ap12718"
type input "OK"
type input "Make Copy"
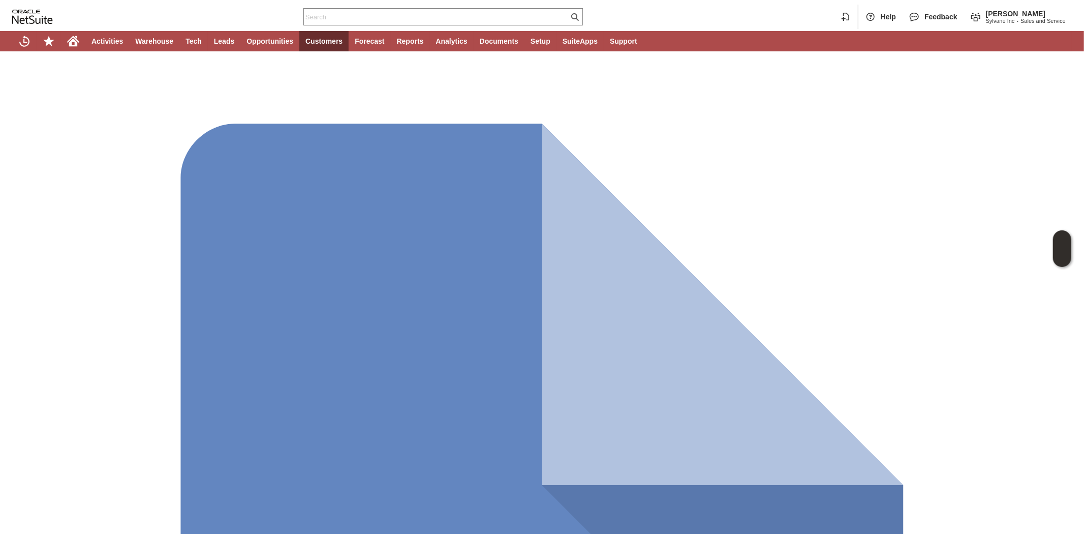
type input "ap11780"
type input "Add"
type input "Copy Previous"
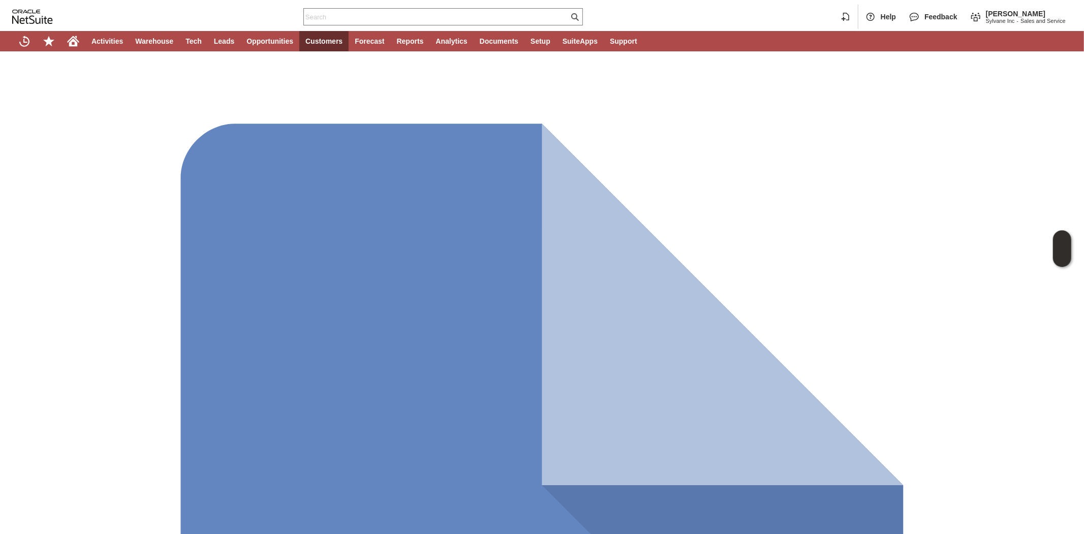
type input "Wrong product delivered"
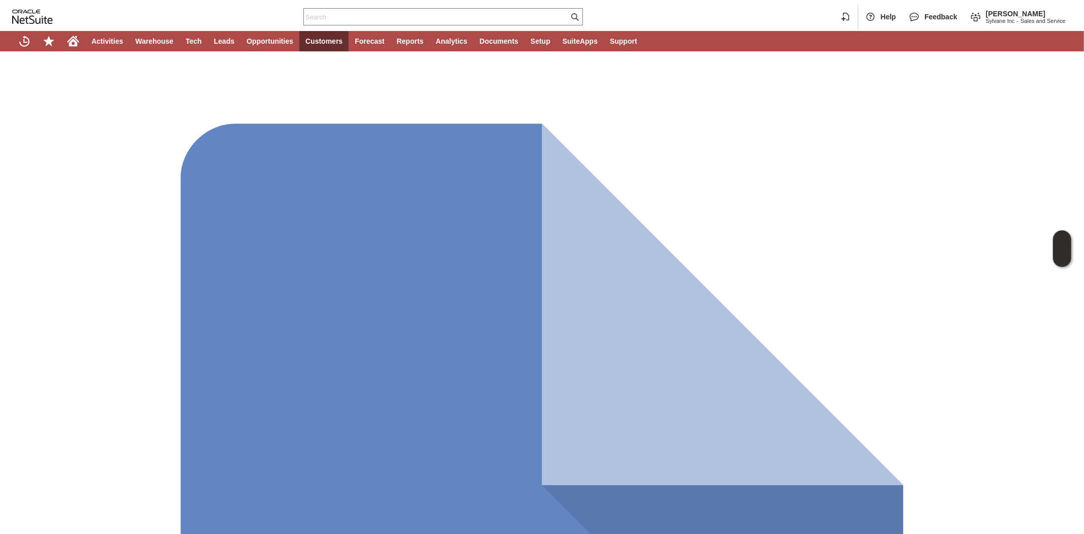
type input "Customer received Frigidaire unit instead of the 3rd dehumidifier he ordered. P…"
drag, startPoint x: 364, startPoint y: 249, endPoint x: 356, endPoint y: 234, distance: 17.1
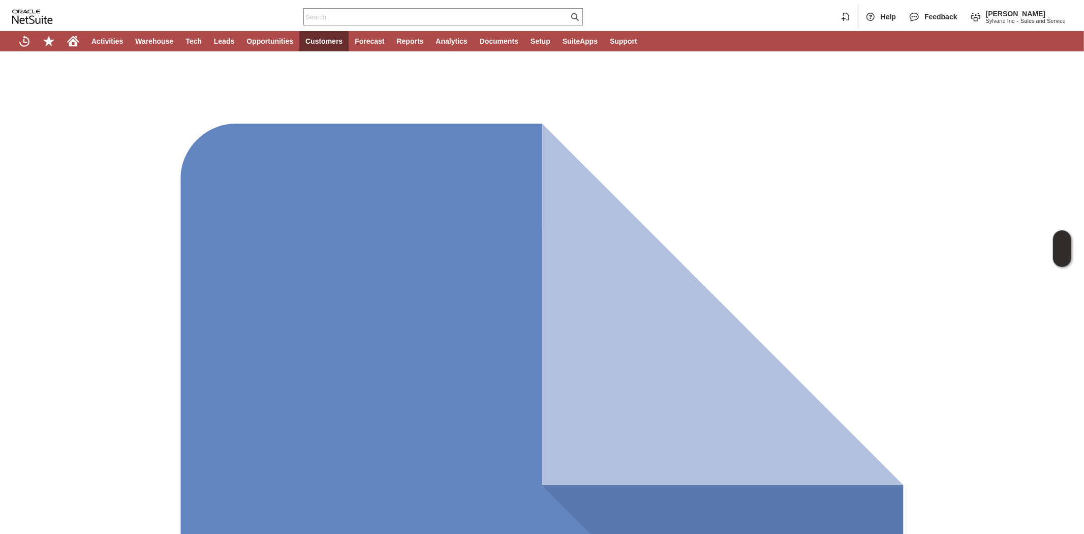
checkbox input "true"
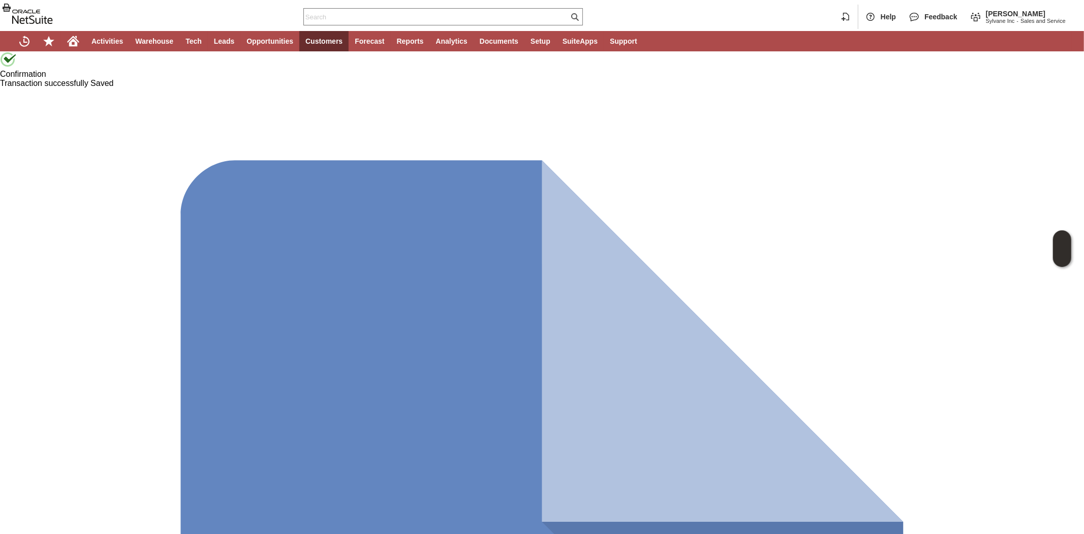
drag, startPoint x: 70, startPoint y: 357, endPoint x: 67, endPoint y: 374, distance: 16.6
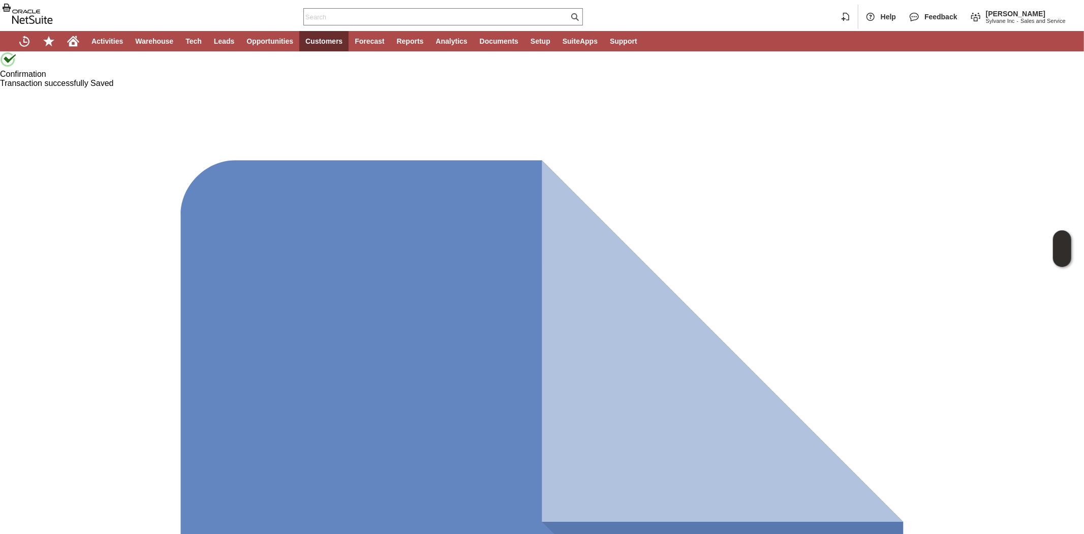
copy span "[PERSON_NAME]"
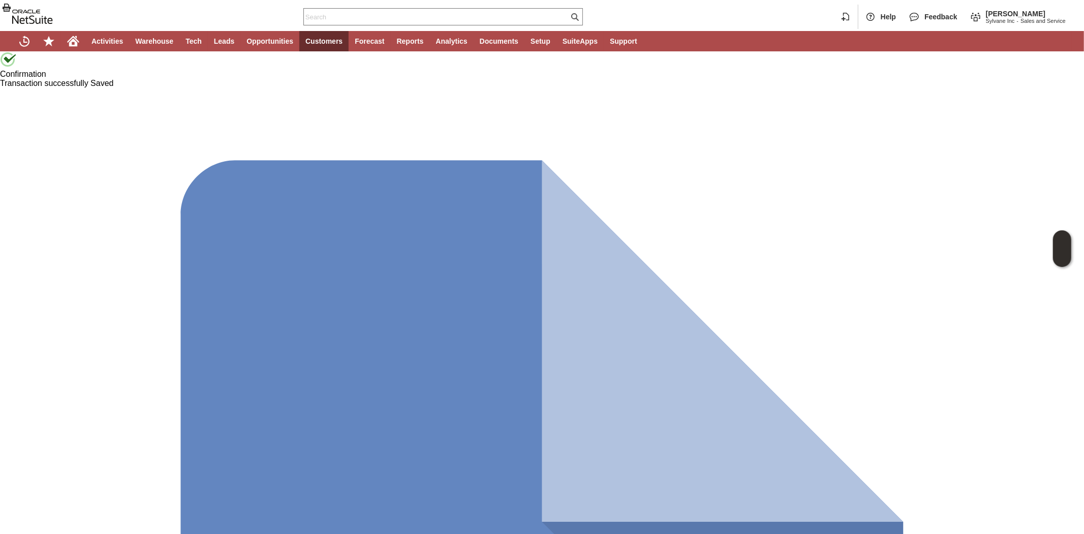
copy span "7500 NW 81ST PL"
copy span "STE 2"
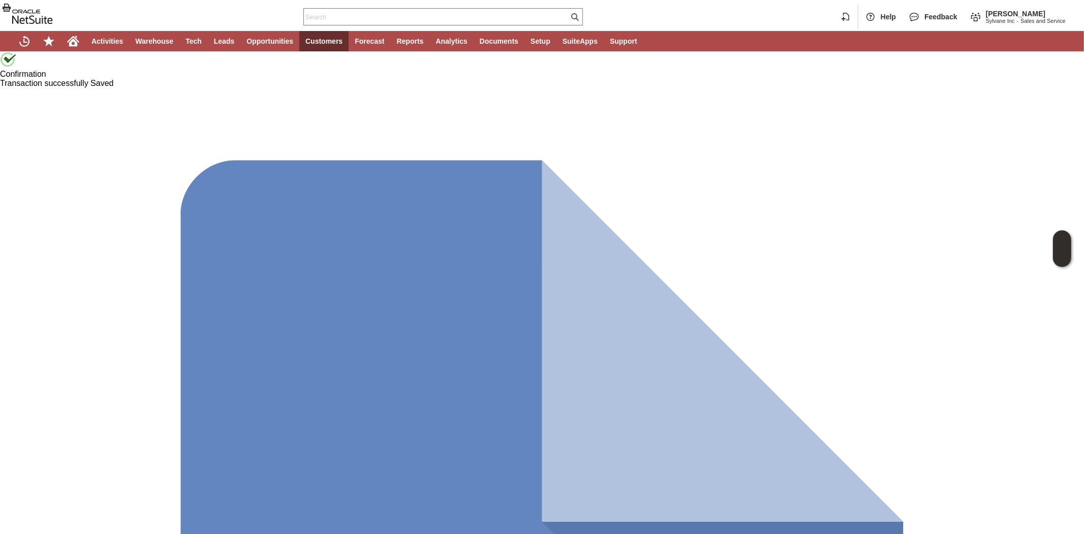
copy span "33166"
drag, startPoint x: 56, startPoint y: 197, endPoint x: 11, endPoint y: 199, distance: 45.8
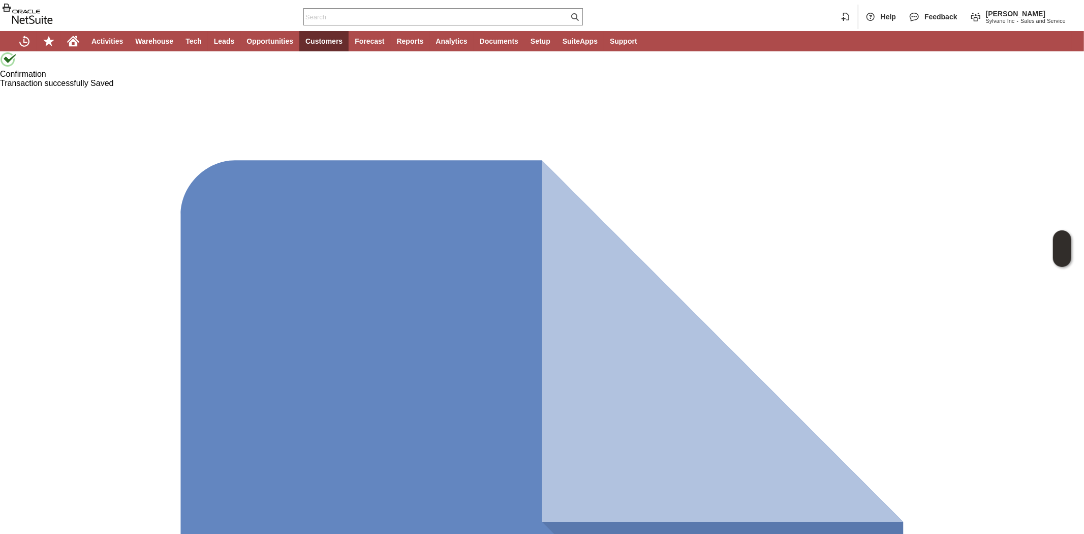
copy link "[PHONE_NUMBER]"
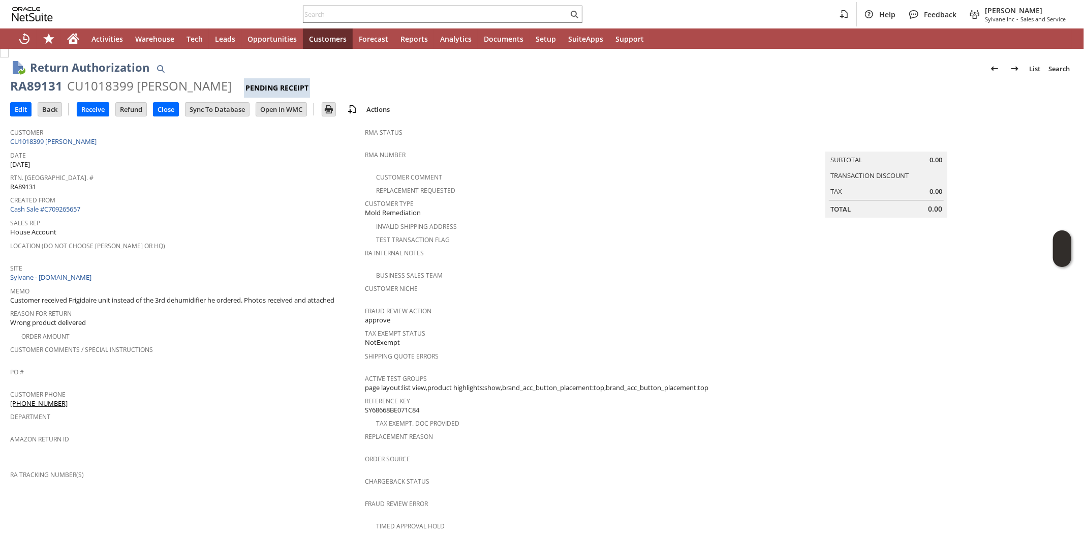
click at [32, 82] on div "RA89131" at bounding box center [36, 86] width 52 height 16
copy div "RA89131"
click at [22, 108] on input "Edit" at bounding box center [21, 109] width 20 height 13
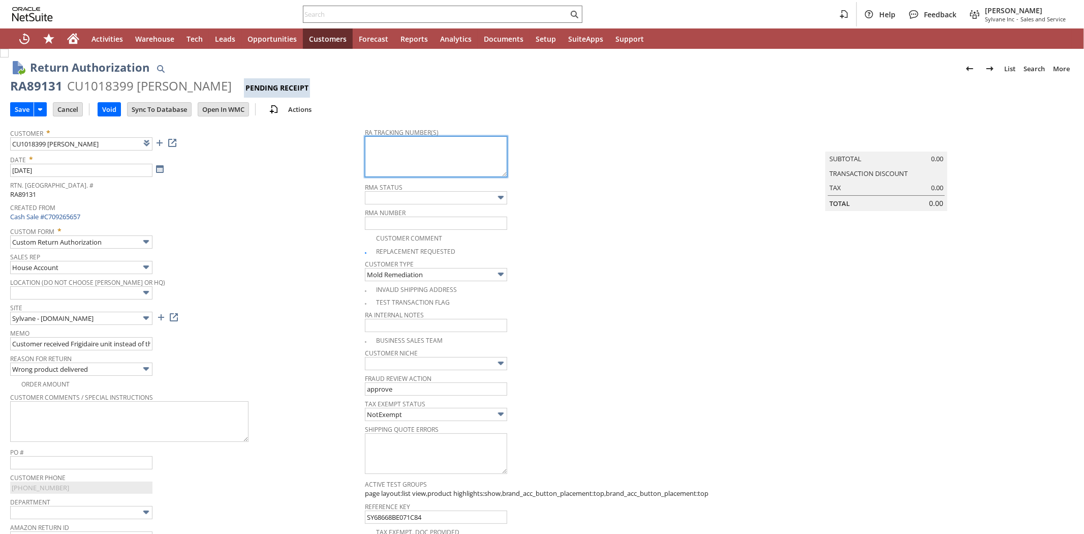
click at [385, 147] on textarea at bounding box center [436, 156] width 142 height 41
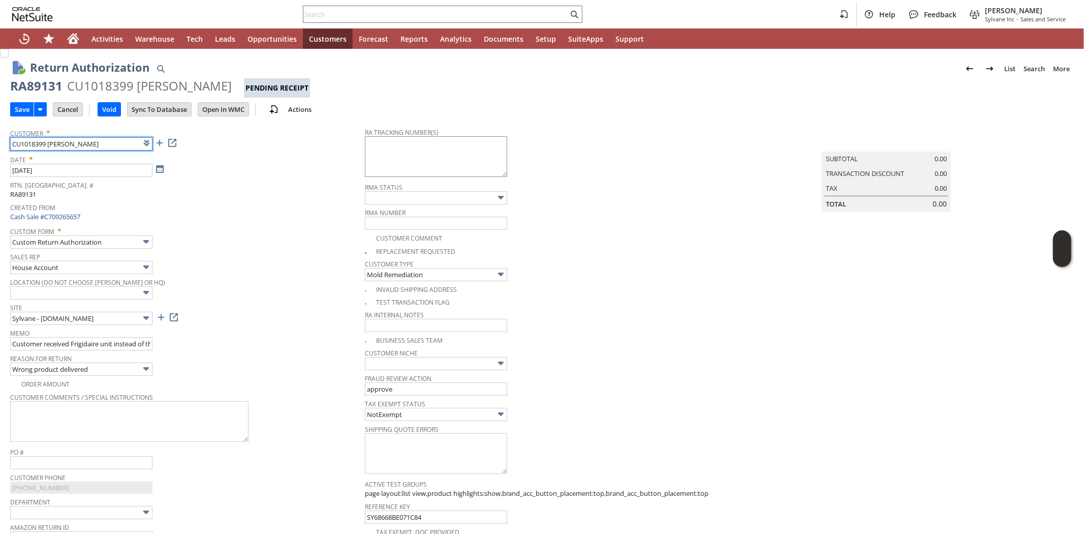
paste input "997033102195500"
type input "CU1018399 [PERSON_NAME]"
click at [385, 147] on textarea at bounding box center [436, 156] width 142 height 41
paste textarea "997033102195500"
type textarea "9970331021955000 08/15 10-6p"
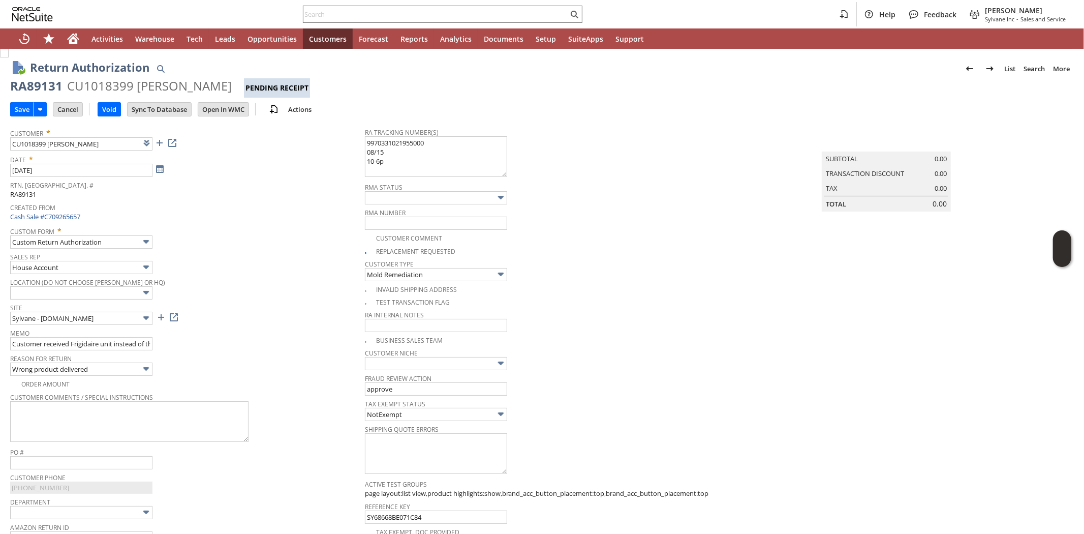
click at [300, 186] on span "Rtn. Auth. #" at bounding box center [185, 184] width 350 height 12
click at [17, 111] on input "Save" at bounding box center [22, 109] width 23 height 13
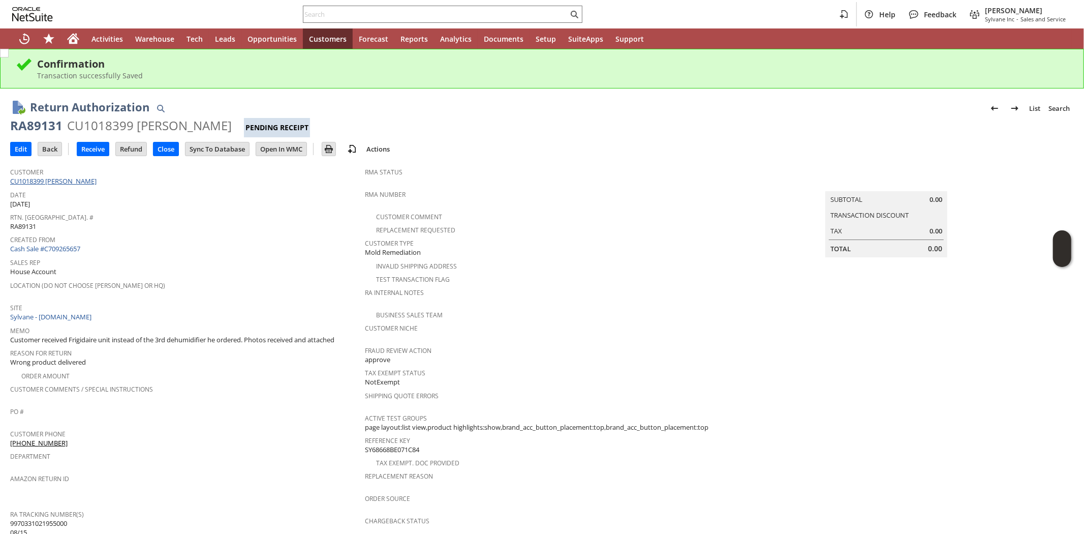
click at [68, 182] on link "CU1018399 [PERSON_NAME]" at bounding box center [54, 180] width 89 height 9
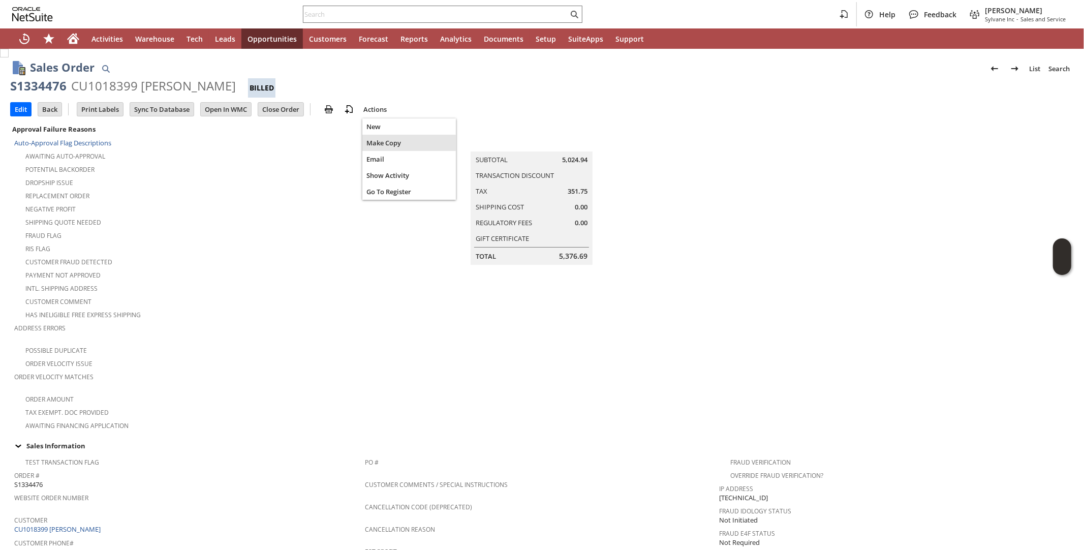
click at [383, 140] on span "Make Copy" at bounding box center [408, 142] width 85 height 9
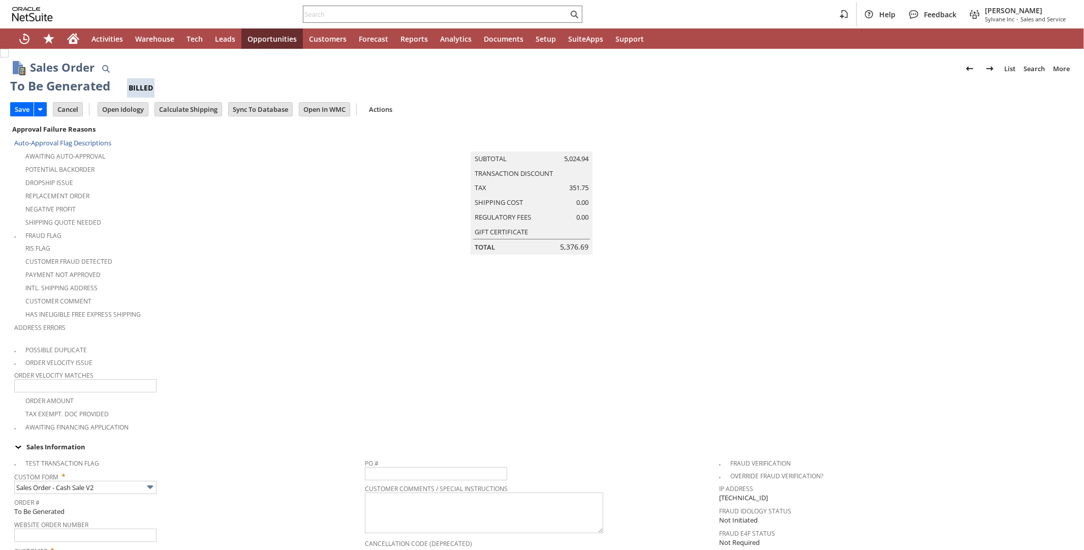
type input "Headquarters - Phone/Fax"
type input "ap12718"
type input "OK"
type input "Make Copy"
type input "Intelligent Recommendations¹⁰"
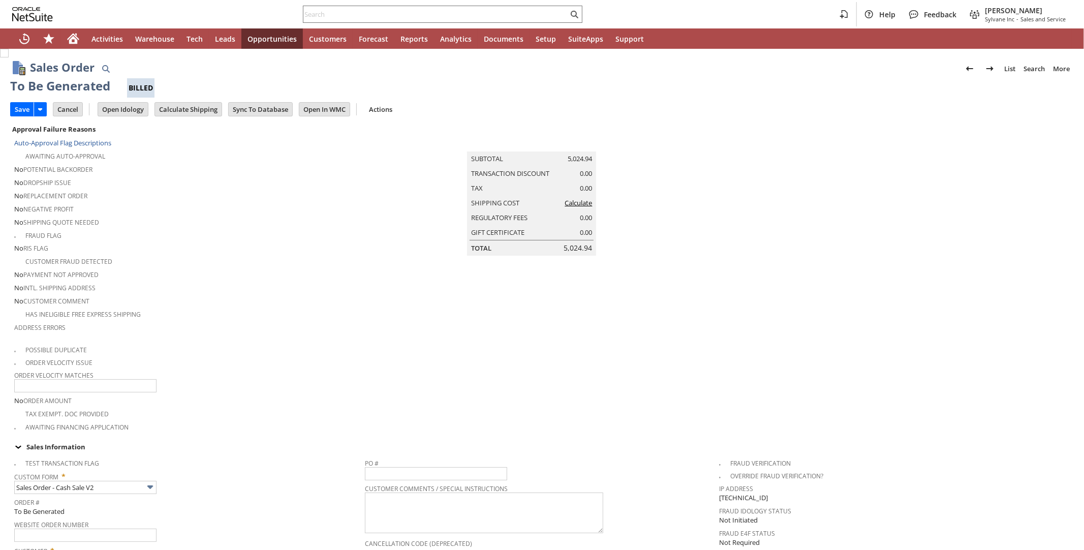
scroll to position [696, 0]
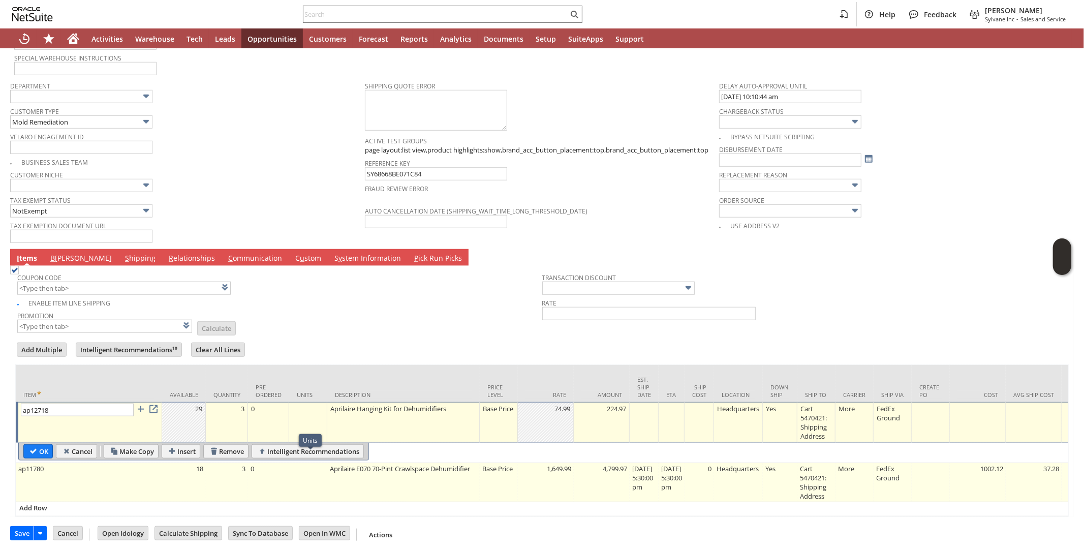
click at [161, 478] on td "ap11780" at bounding box center [89, 482] width 146 height 39
type input "ap11780"
type input "OK"
type input "Make Copy"
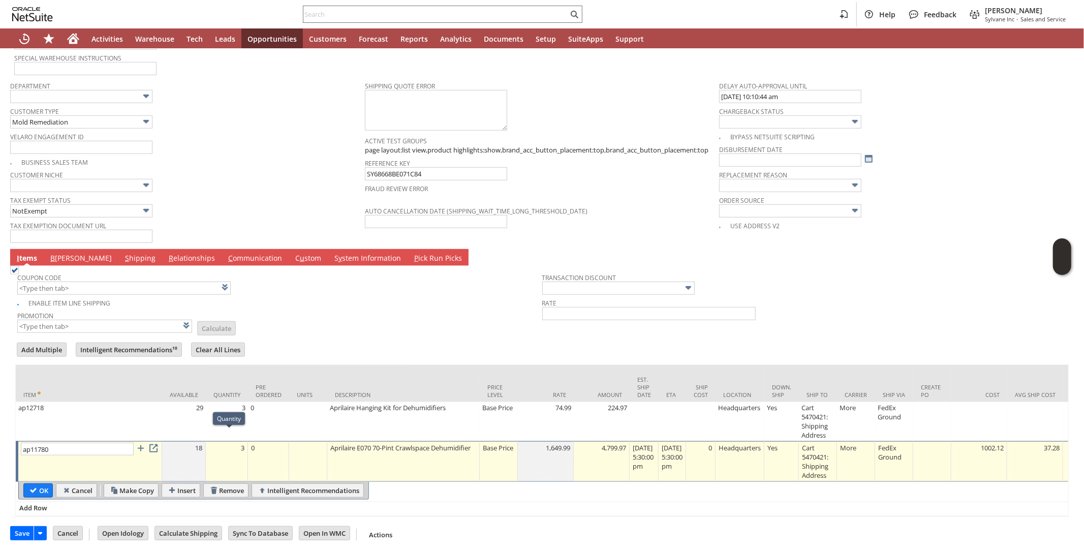
click at [241, 446] on td "3" at bounding box center [227, 461] width 42 height 41
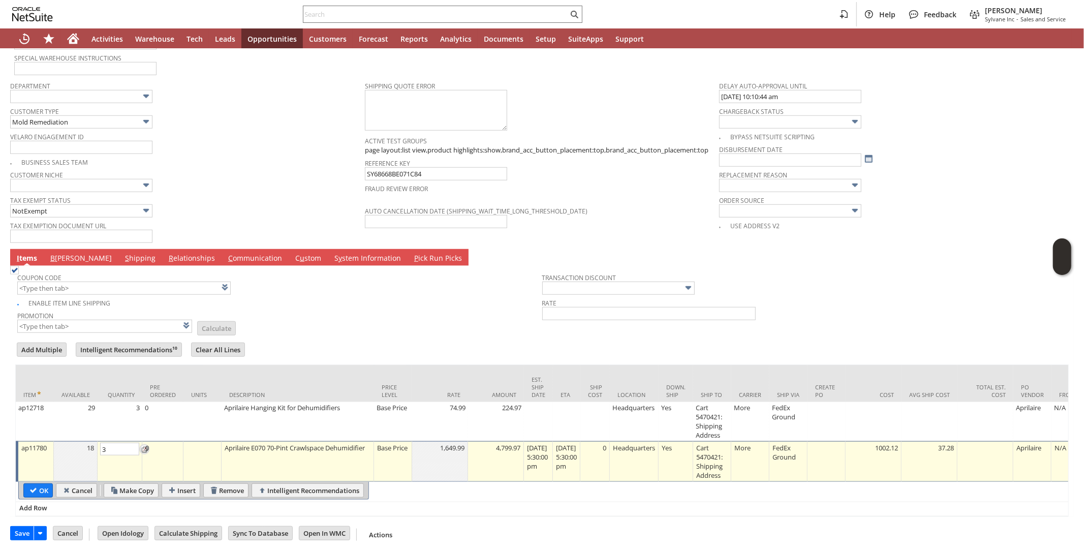
type input "1"
click at [397, 454] on td "Base Price" at bounding box center [393, 461] width 38 height 41
click at [390, 444] on td "Base Price" at bounding box center [390, 461] width 38 height 41
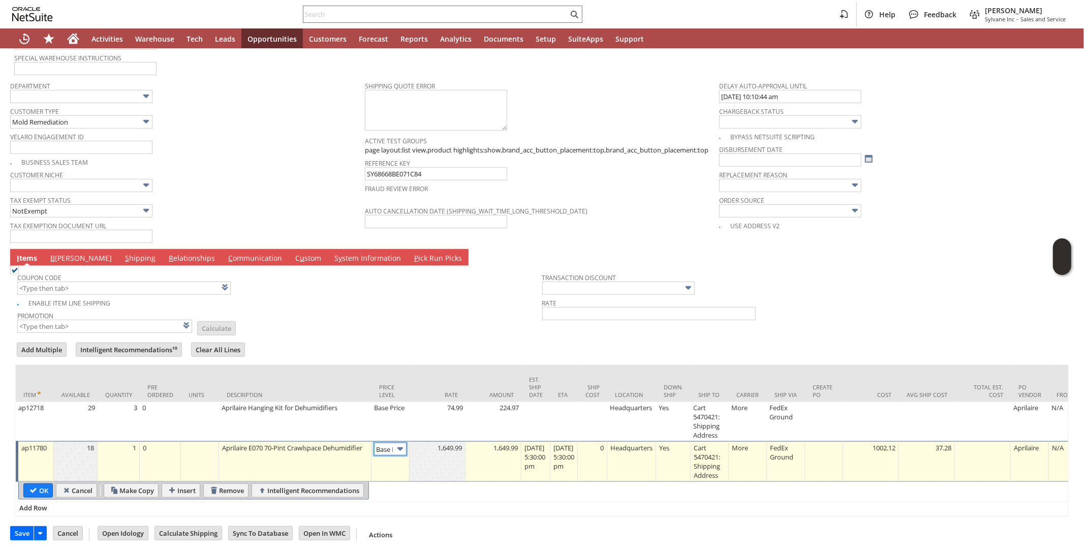
click at [401, 443] on img at bounding box center [400, 449] width 12 height 12
type input "Custom"
click at [432, 450] on td at bounding box center [438, 461] width 56 height 41
type input "0.00"
click at [43, 484] on input "OK" at bounding box center [38, 490] width 28 height 13
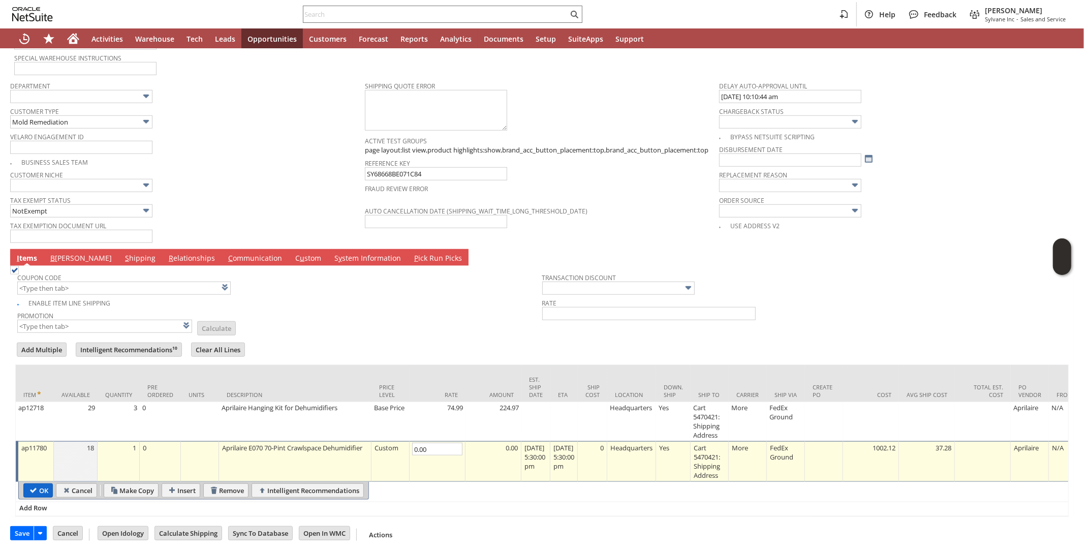
type input "Add"
type input "Copy Previous"
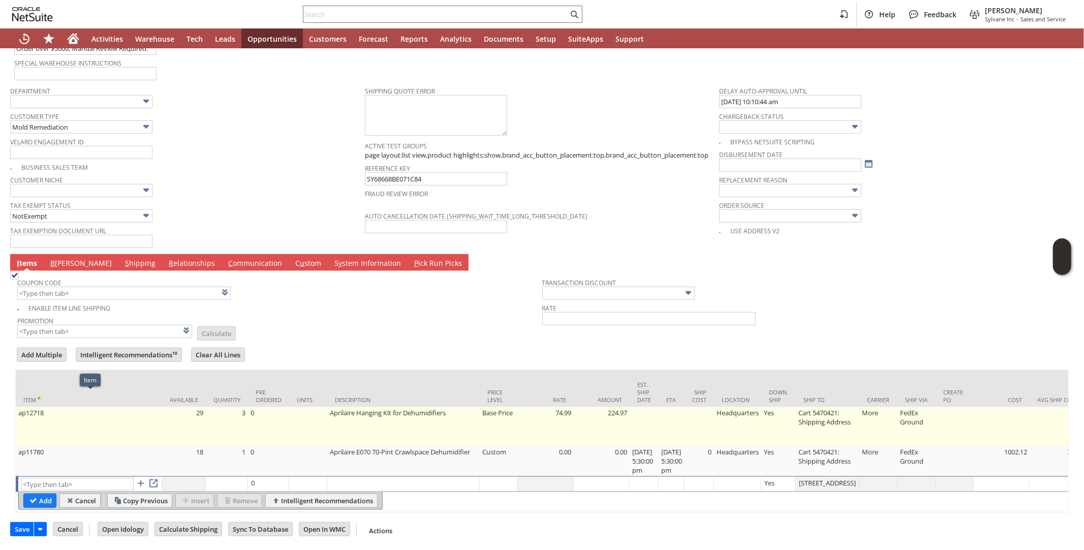
click at [126, 407] on td "ap12718" at bounding box center [89, 426] width 146 height 39
type input "ap12718"
type input "OK"
type input "Make Copy"
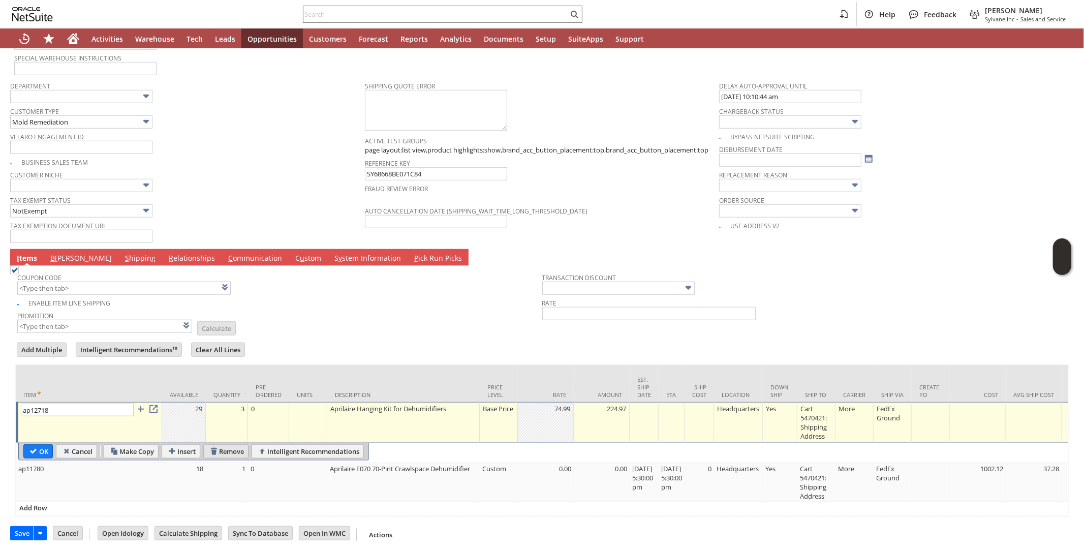
click at [222, 445] on input "Remove" at bounding box center [226, 451] width 44 height 13
type input "ap11780"
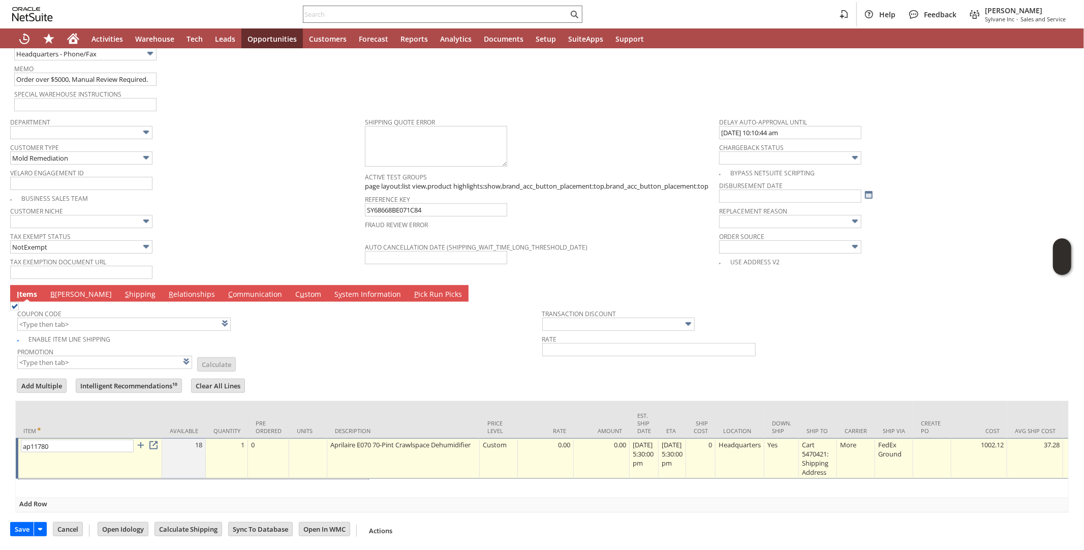
scroll to position [657, 0]
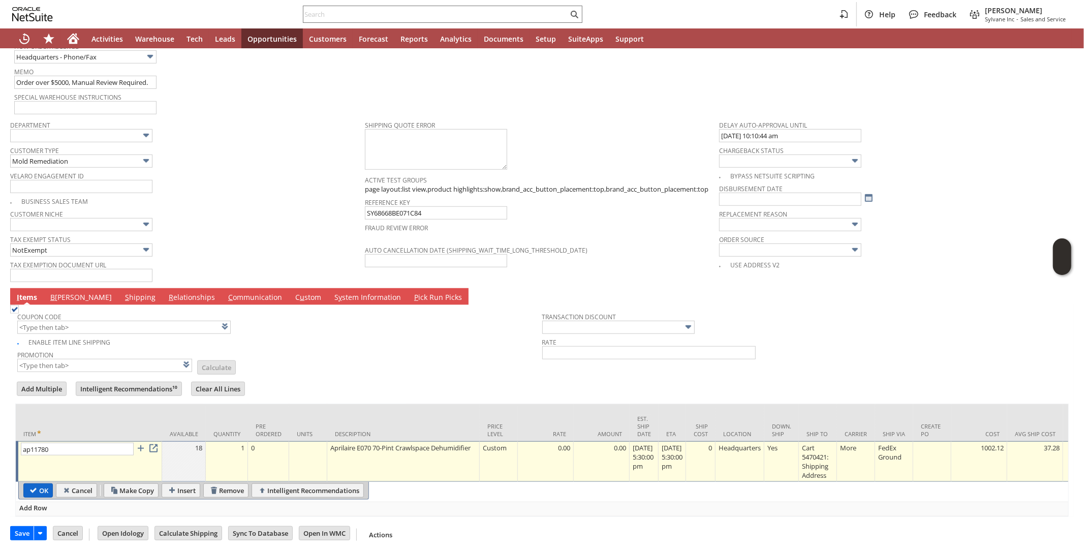
click at [37, 484] on input "OK" at bounding box center [38, 490] width 28 height 13
type input "Add"
type input "Copy Previous"
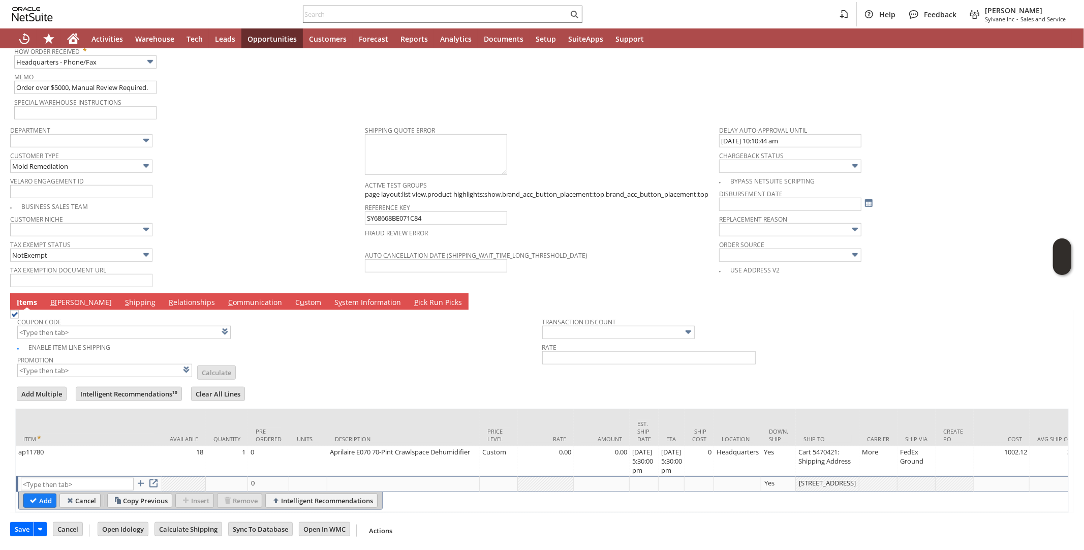
click at [61, 297] on link "B illing" at bounding box center [81, 302] width 67 height 11
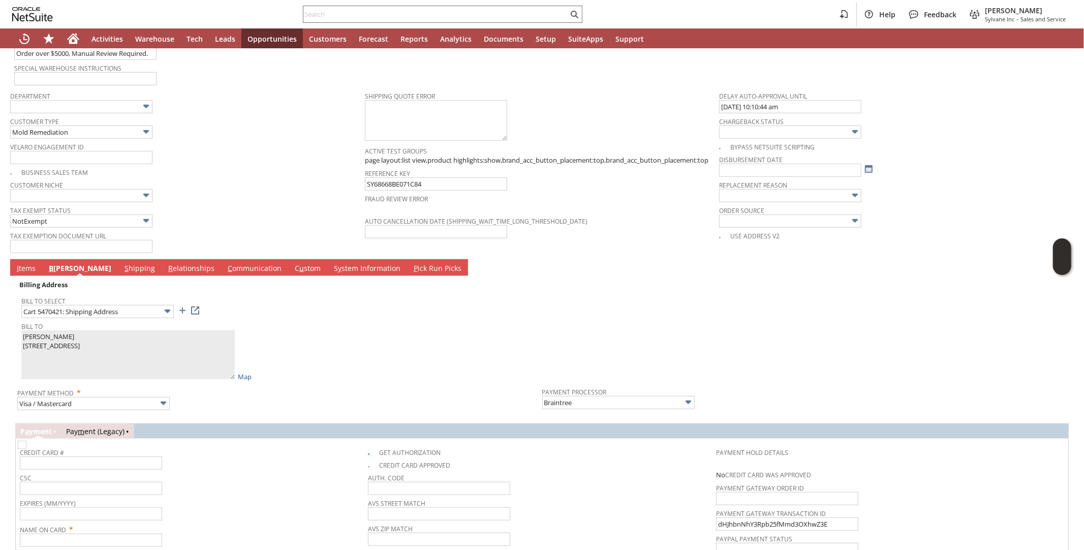
scroll to position [713, 0]
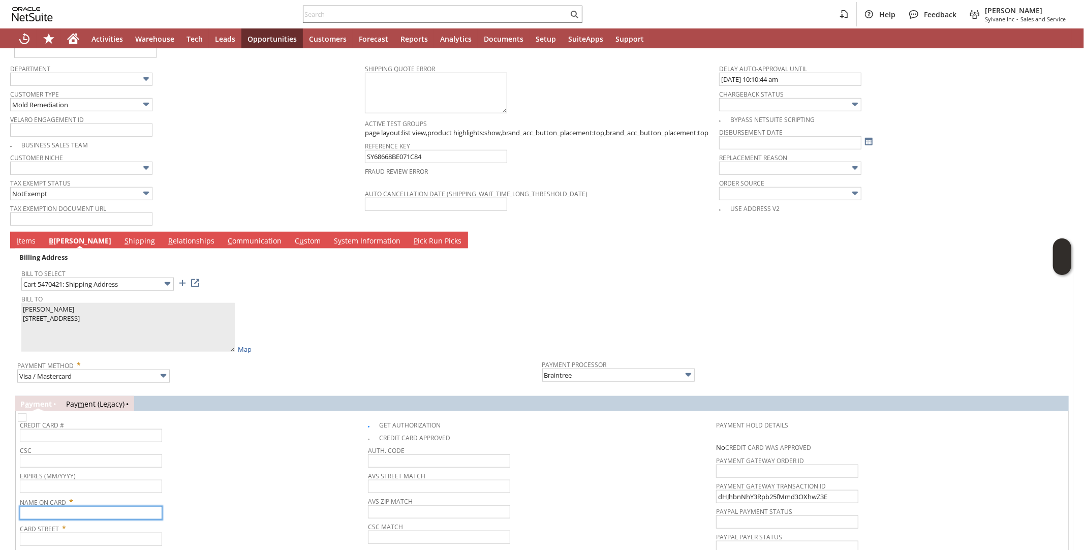
click at [140, 506] on input "text" at bounding box center [91, 512] width 142 height 13
paste input "John R Batson"
type input "John R Batson"
click at [83, 533] on input "text" at bounding box center [91, 539] width 142 height 13
paste input "7500 NW 81ST PL"
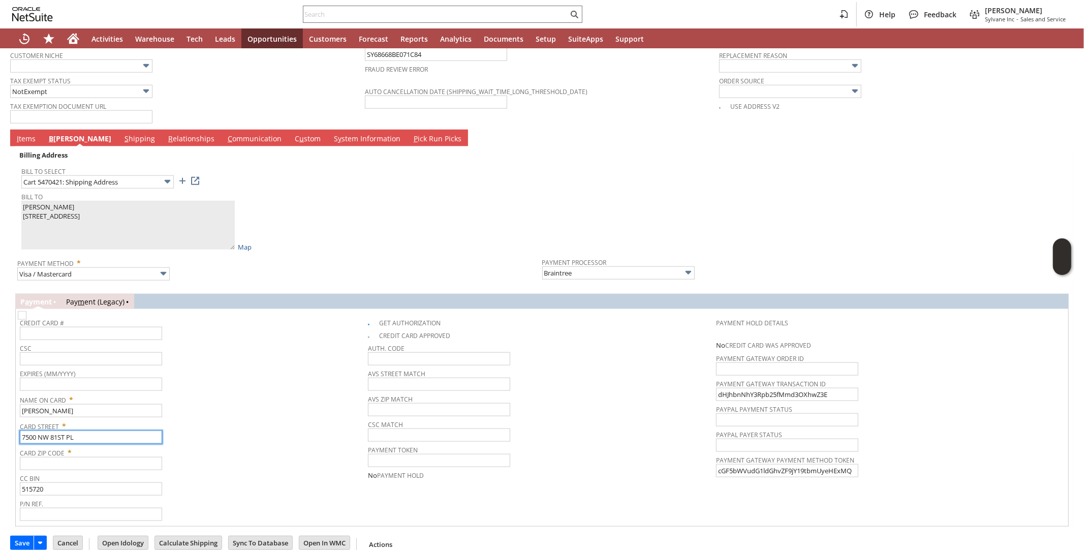
scroll to position [816, 0]
type input "7500 NW 81ST PL"
click at [93, 456] on input "text" at bounding box center [91, 462] width 142 height 13
paste input "33166"
type input "33166"
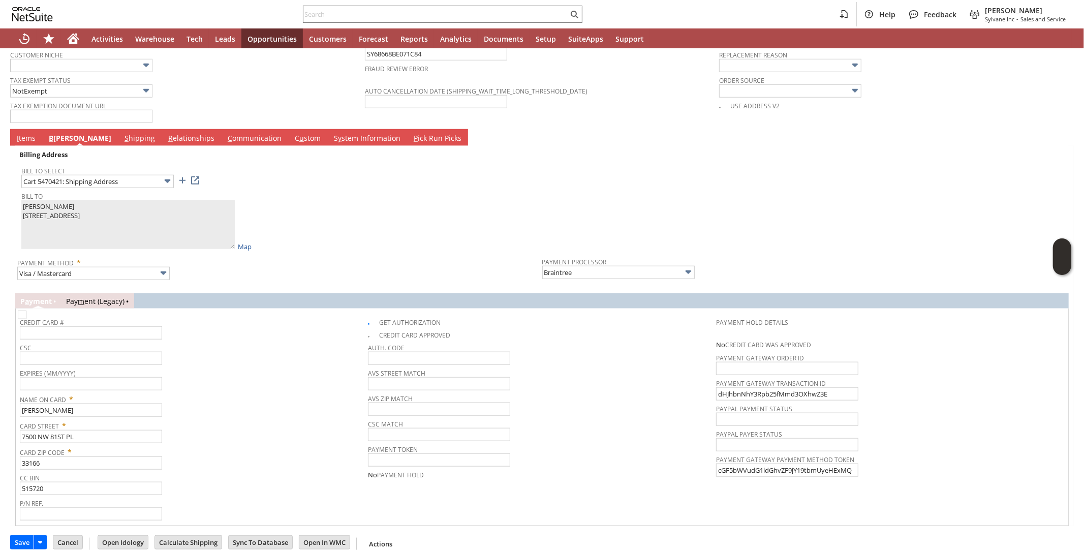
drag, startPoint x: 235, startPoint y: 433, endPoint x: 253, endPoint y: 393, distance: 44.2
click at [237, 444] on span "Card Zip Code *" at bounding box center [191, 450] width 343 height 12
click at [26, 310] on img at bounding box center [22, 314] width 9 height 9
checkbox input "false"
click at [252, 418] on span "Card Street *" at bounding box center [191, 424] width 343 height 12
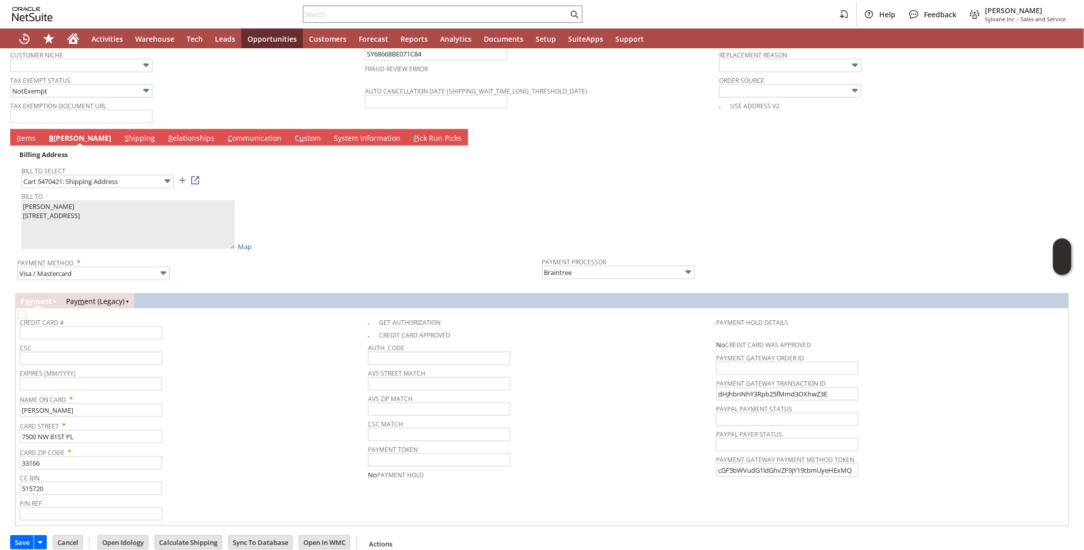
click at [251, 418] on span "Card Street *" at bounding box center [191, 424] width 343 height 12
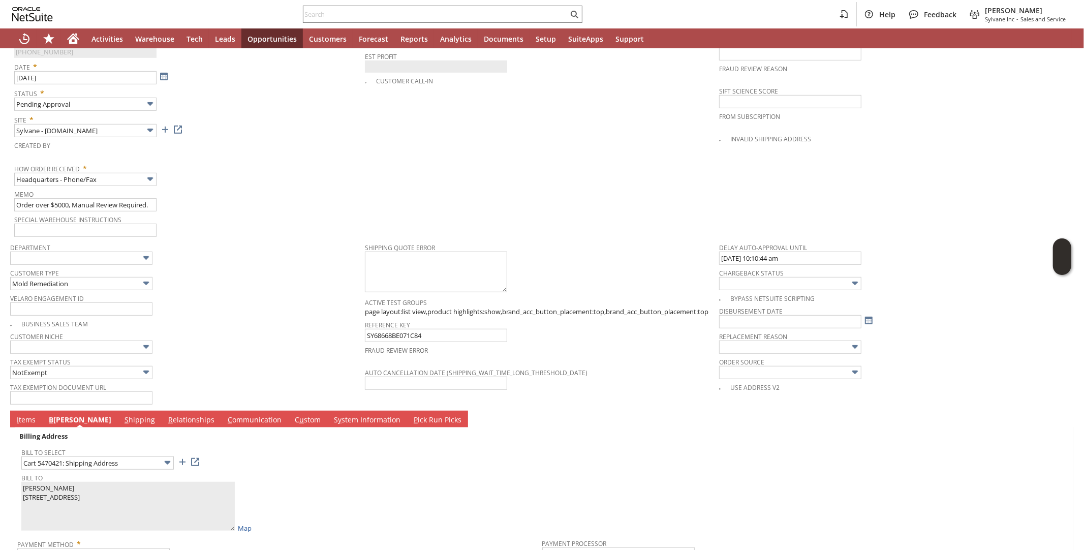
scroll to position [534, 0]
click at [754, 341] on input "text" at bounding box center [790, 347] width 142 height 13
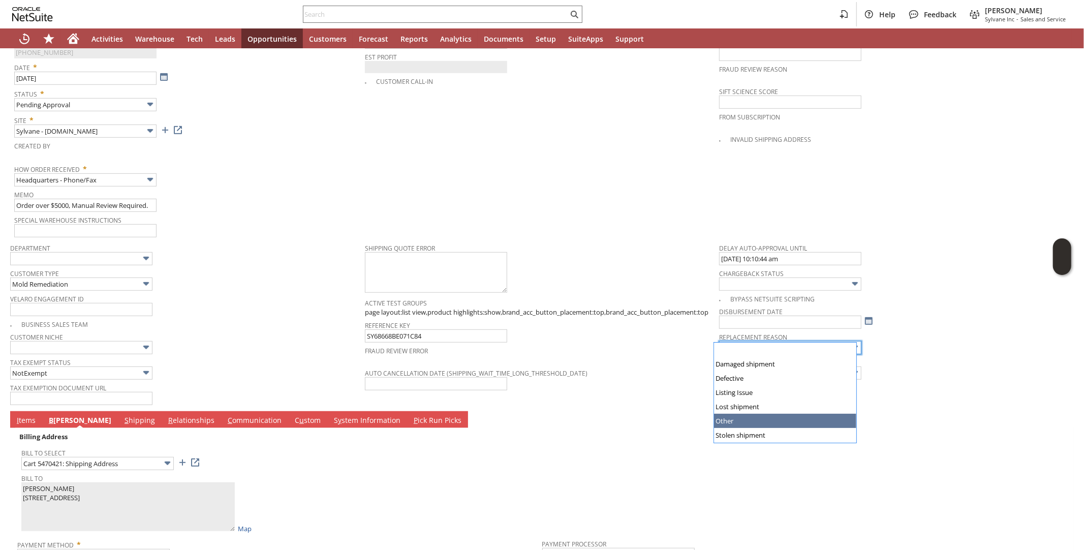
type input "Other"
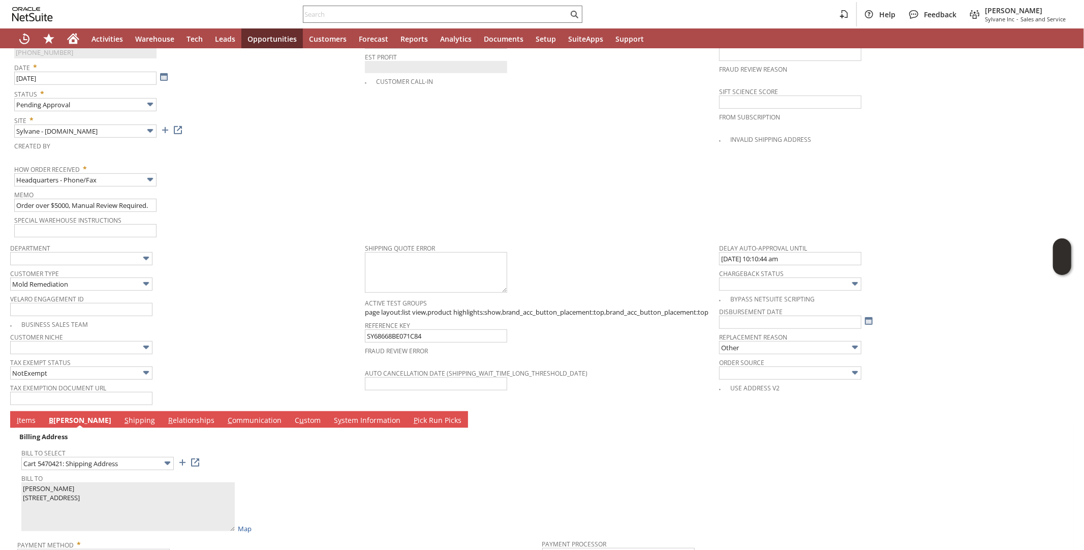
click at [256, 279] on div "Customer Type Mold Remediation" at bounding box center [185, 278] width 350 height 24
click at [99, 173] on input "Headquarters - Phone/Fax" at bounding box center [85, 179] width 142 height 13
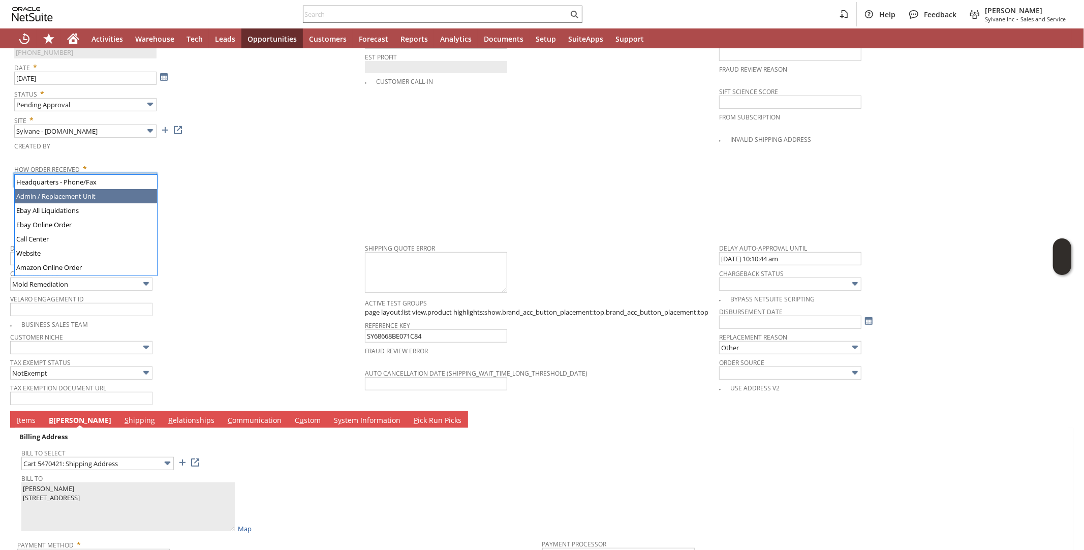
type input "Admin / Replacement Unit"
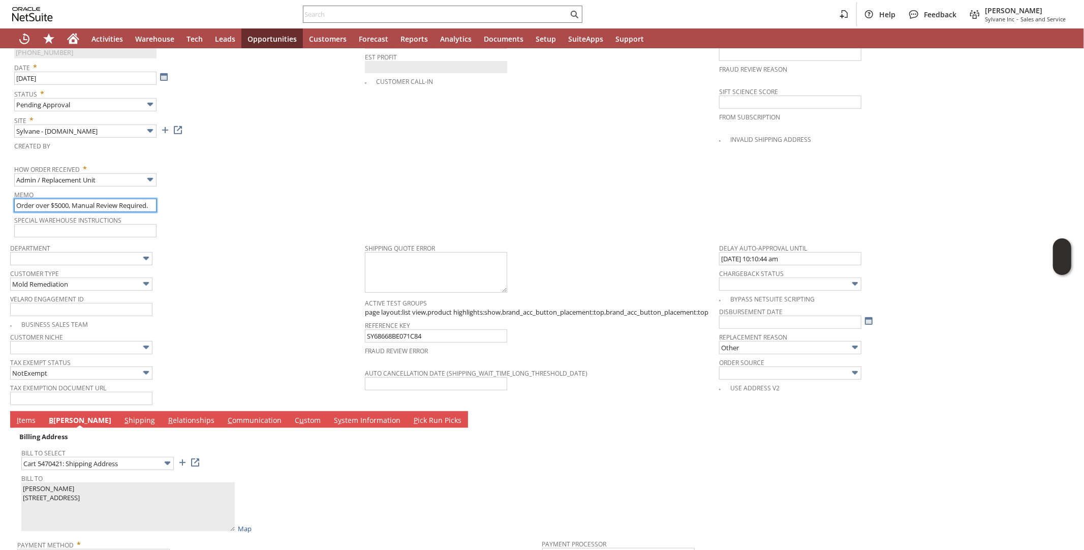
click at [80, 199] on input "Order over $5000, Manual Review Required." at bounding box center [85, 205] width 142 height 13
click at [123, 199] on input "Customer received incorrect item. Reached out to manuf via email ( May 2024) bu…" at bounding box center [85, 205] width 142 height 13
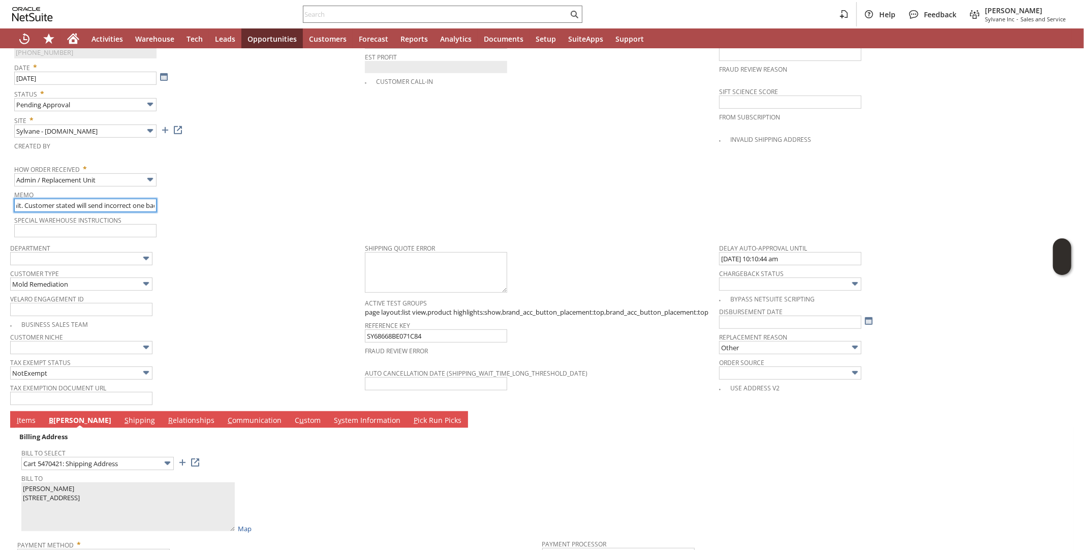
click at [125, 199] on input "Customer received incorrect item. Reached out to manuf via email ( May 2024) bu…" at bounding box center [85, 205] width 142 height 13
type input "Customer received incorrect item."
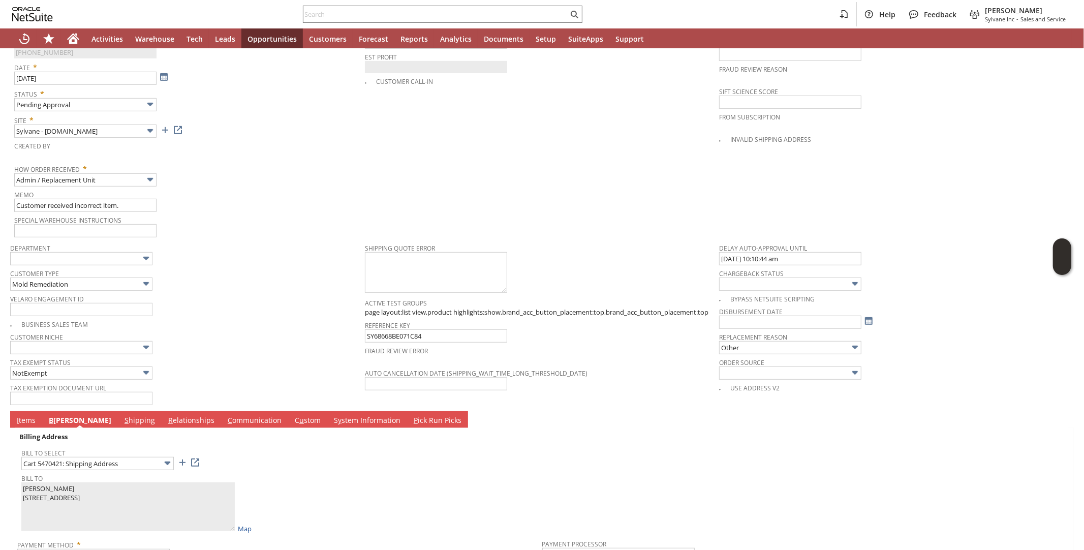
click at [207, 193] on div "Memo Customer received incorrect item." at bounding box center [187, 200] width 346 height 24
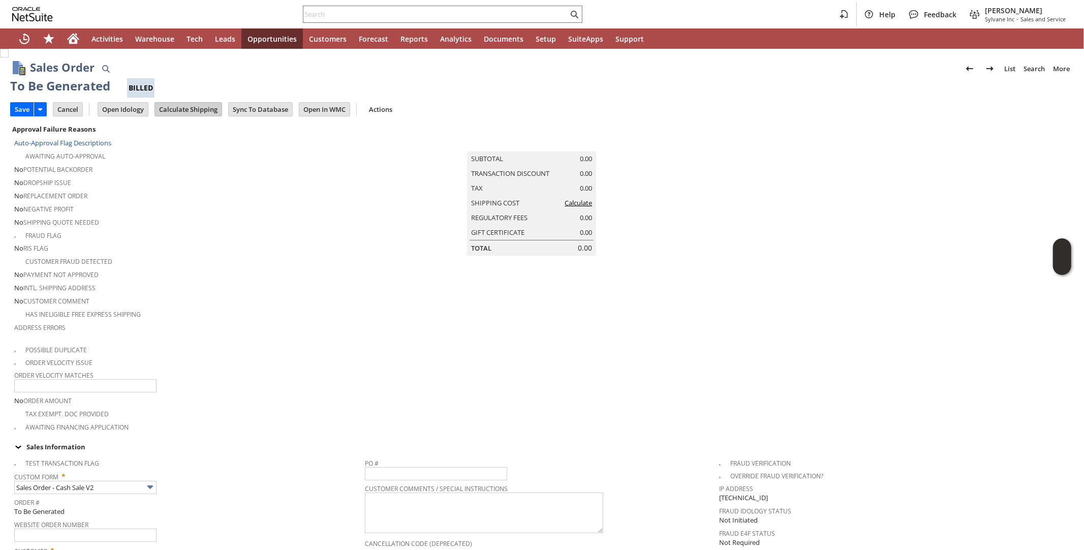
click at [192, 110] on input "Calculate Shipping" at bounding box center [188, 109] width 67 height 13
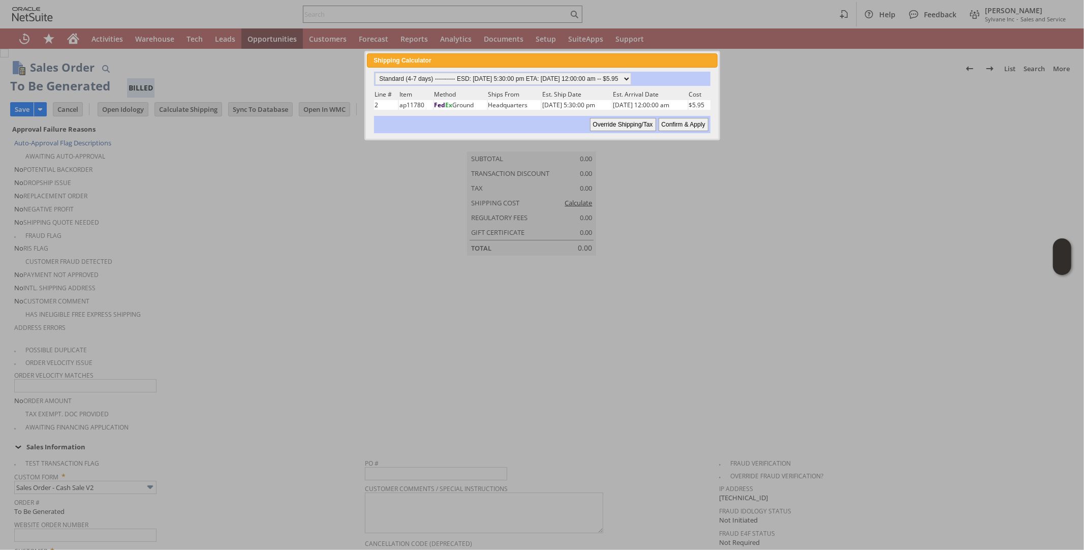
click at [687, 123] on input "Confirm & Apply" at bounding box center [684, 124] width 50 height 13
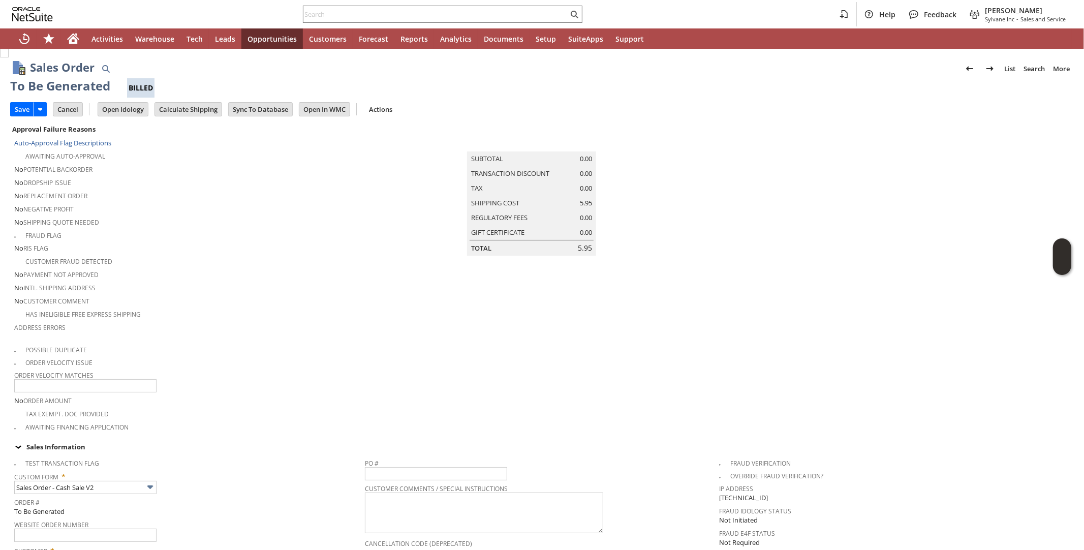
click at [253, 281] on div "No Intl. Shipping Address" at bounding box center [189, 287] width 351 height 12
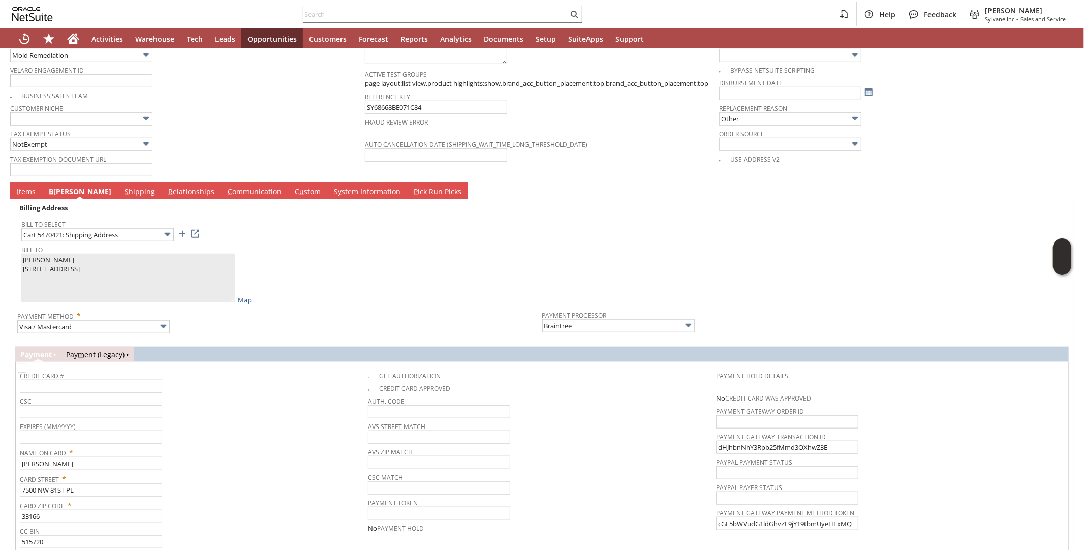
scroll to position [816, 0]
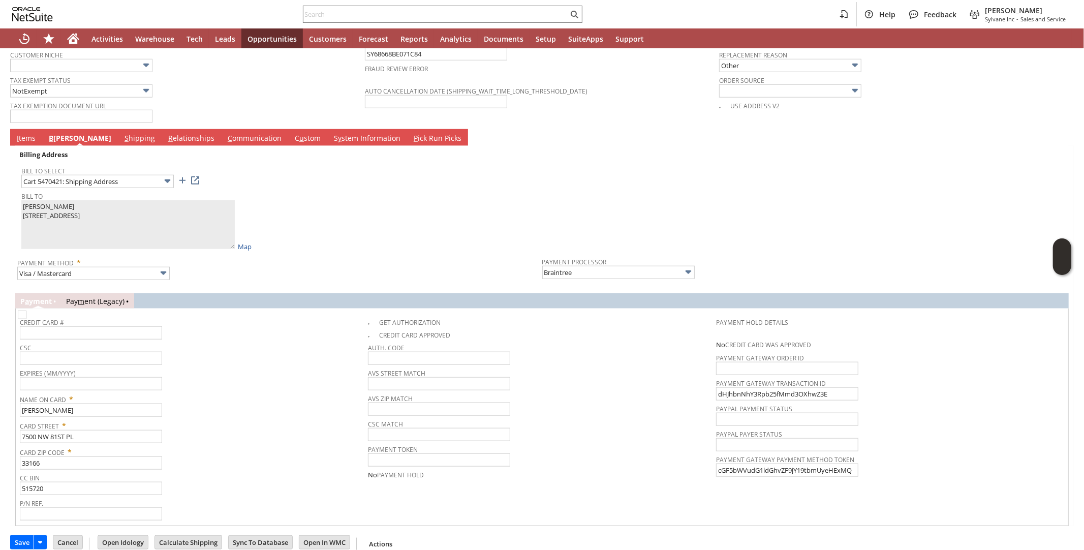
click at [26, 133] on link "I tems" at bounding box center [26, 138] width 24 height 11
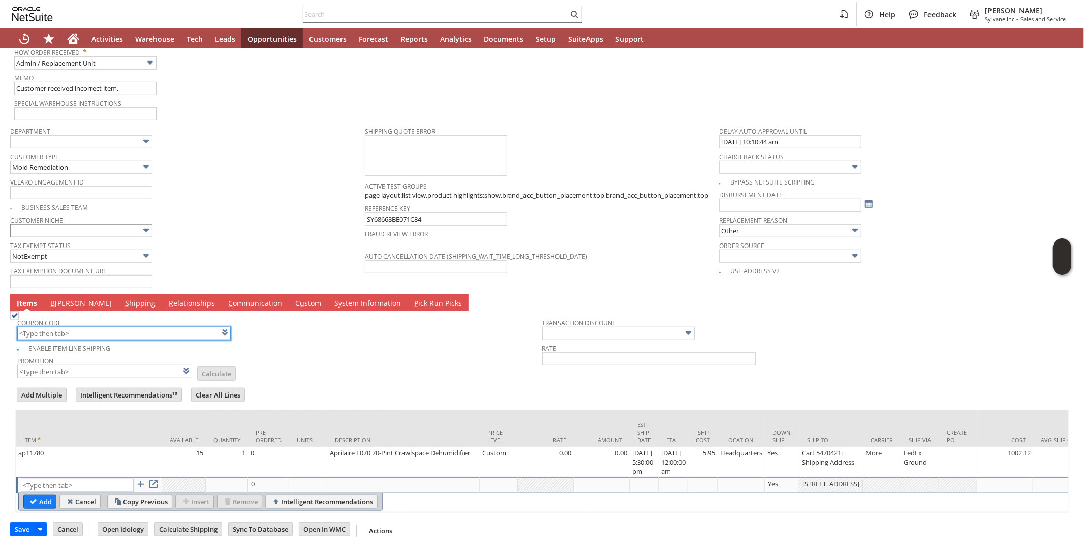
scroll to position [672, 0]
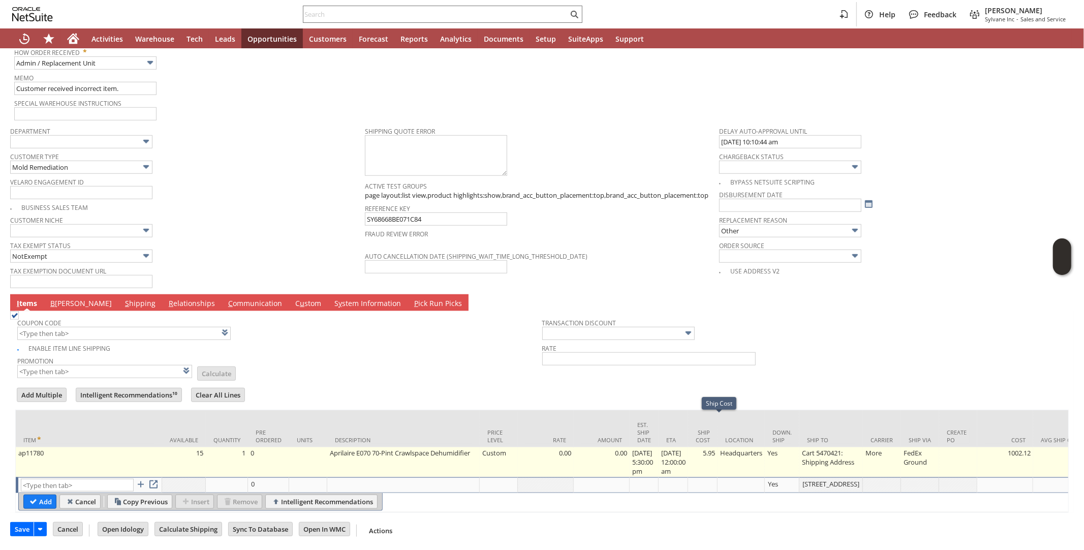
click at [715, 447] on td "5.95" at bounding box center [702, 462] width 29 height 30
type input "5.95"
type input "OK"
type input "Make Copy"
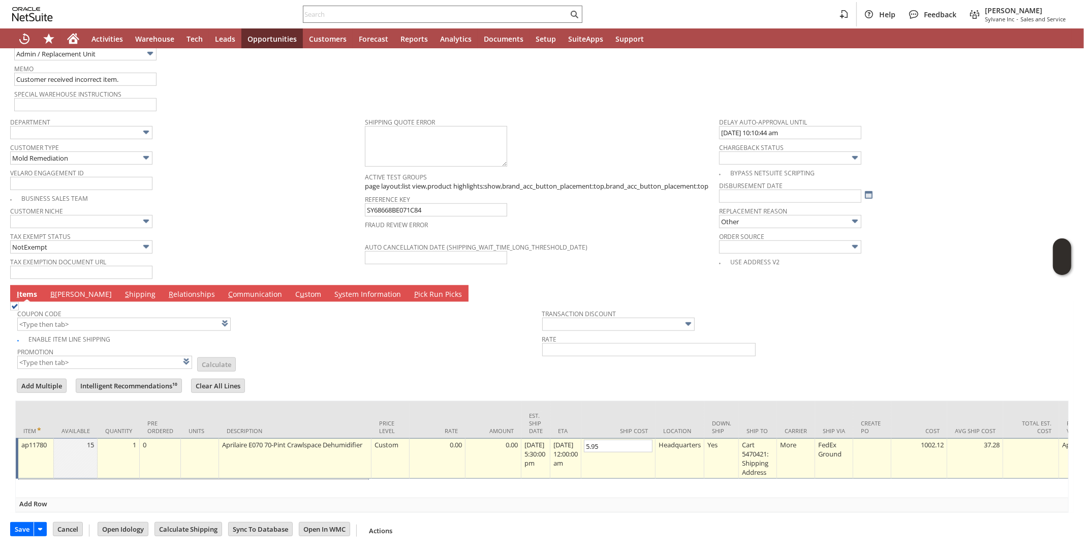
scroll to position [657, 0]
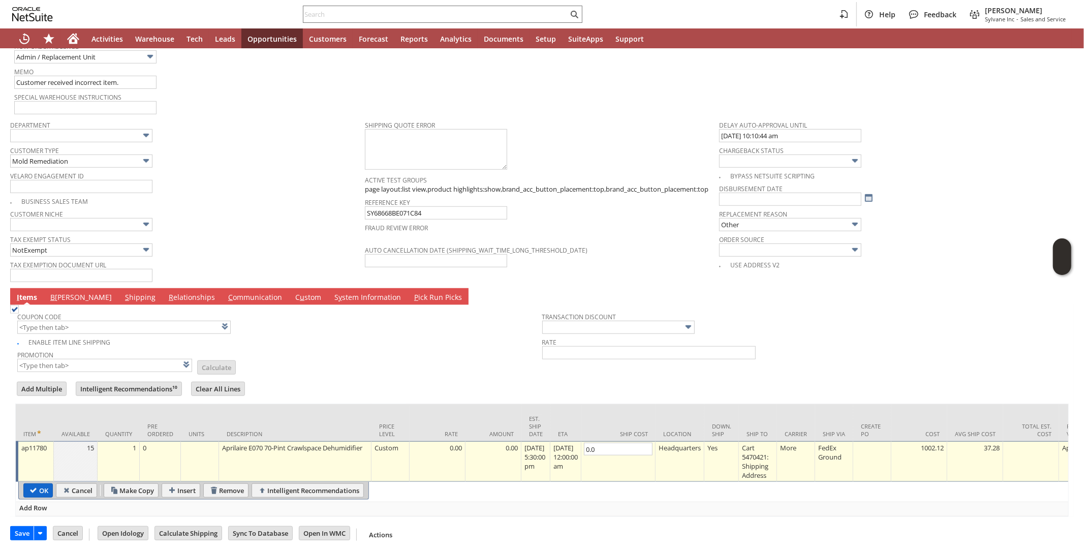
type input "0.0"
click at [26, 484] on input "OK" at bounding box center [38, 490] width 28 height 13
type input "Add"
type input "Copy Previous"
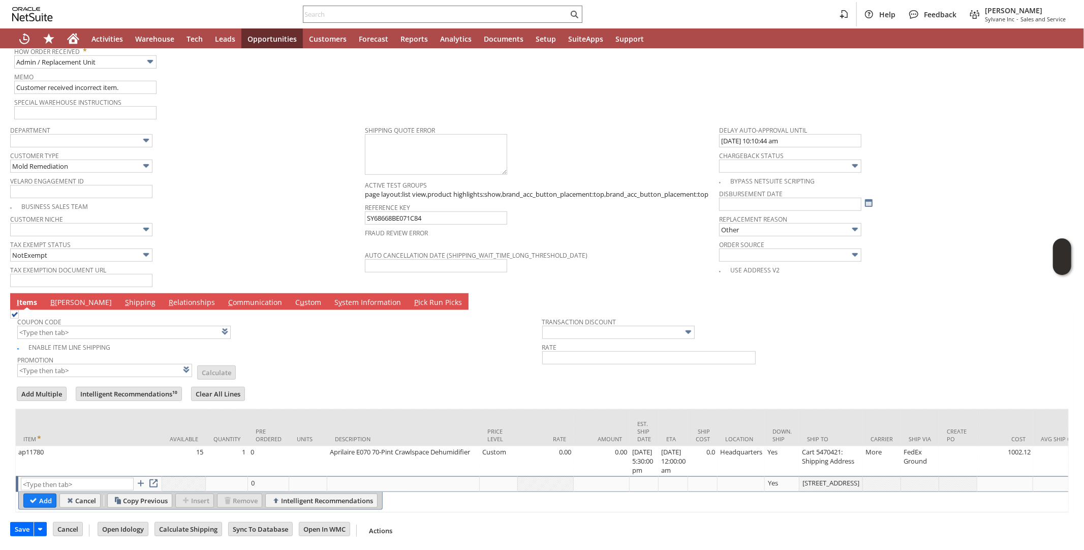
click at [291, 353] on td "Promotion List Calculate" at bounding box center [279, 365] width 525 height 25
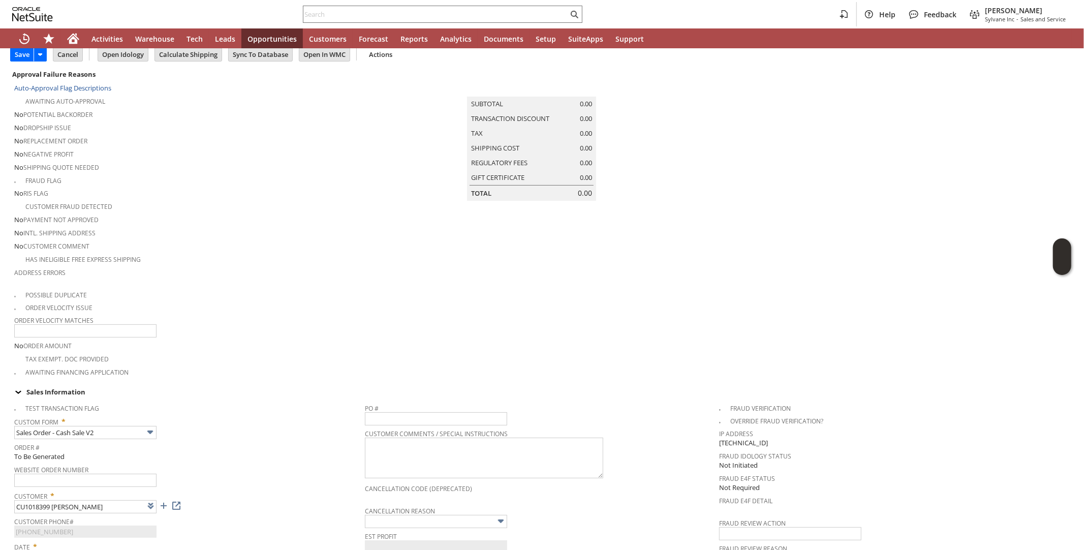
scroll to position [0, 0]
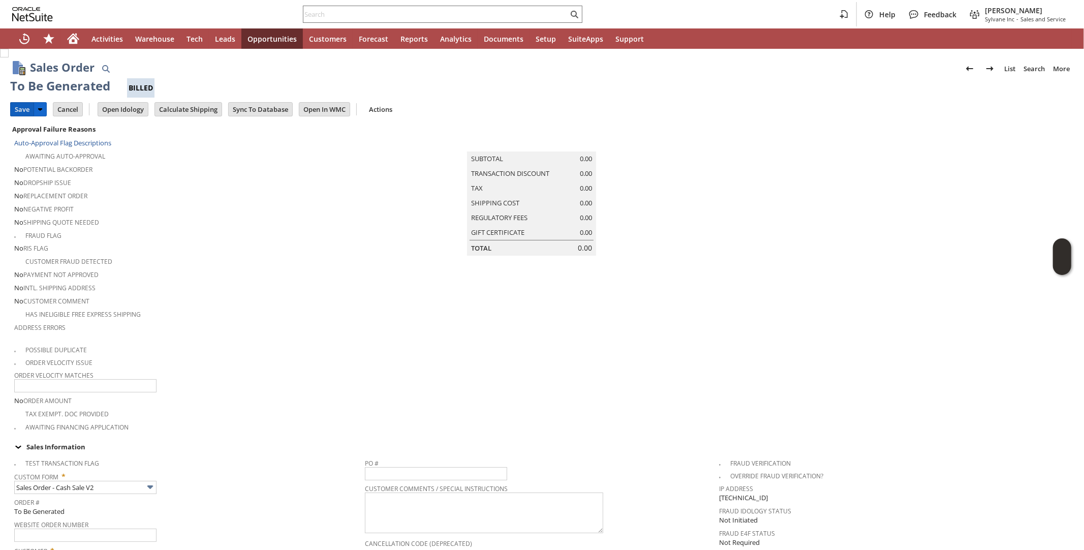
click at [22, 109] on input "Save" at bounding box center [22, 109] width 23 height 13
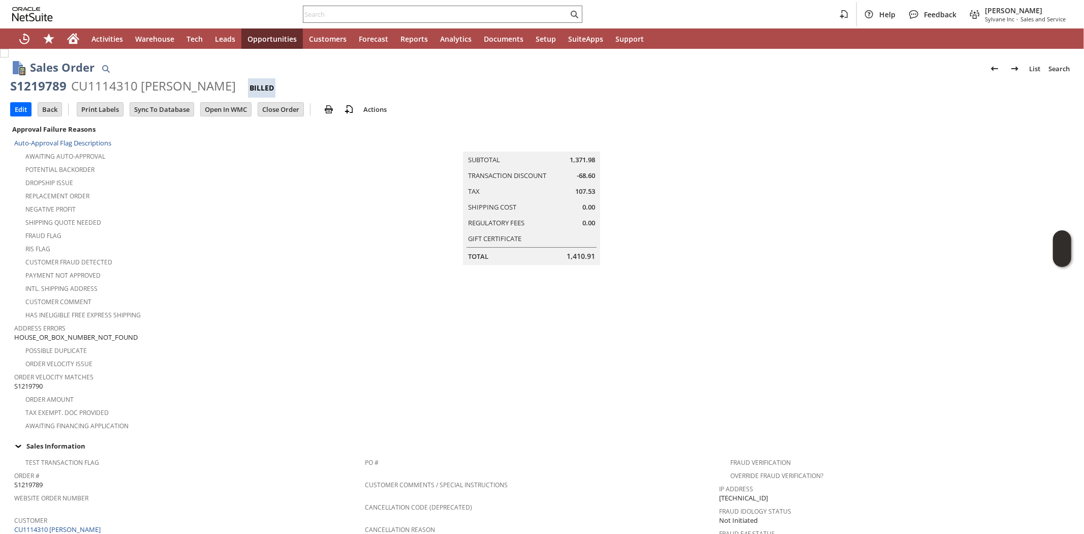
click at [96, 84] on div "CU1114310 [PERSON_NAME]" at bounding box center [153, 86] width 165 height 16
click at [96, 84] on div "CU1114310 Enrique Morales" at bounding box center [153, 86] width 165 height 16
copy div "CU1114310"
click at [336, 9] on input "text" at bounding box center [435, 14] width 265 height 12
paste input "7576426152"
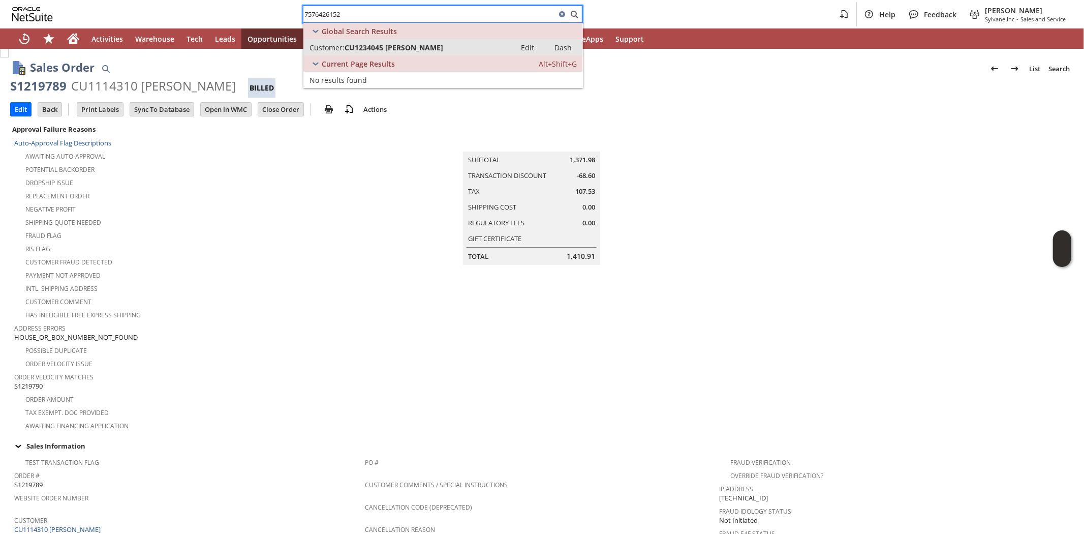
type input "7576426152"
click at [377, 47] on span "CU1234045 Roy Hawkins" at bounding box center [394, 48] width 99 height 10
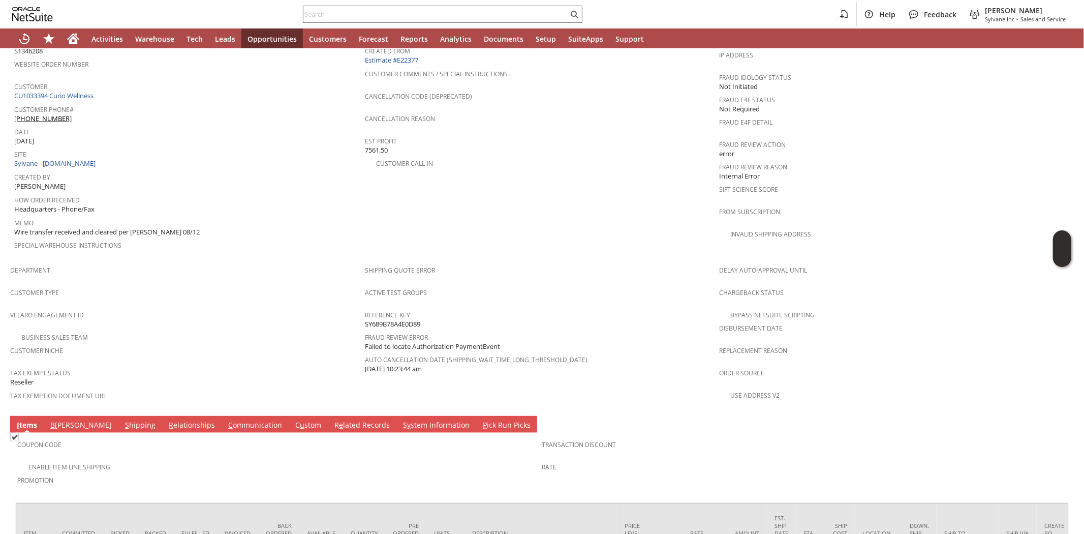
scroll to position [451, 0]
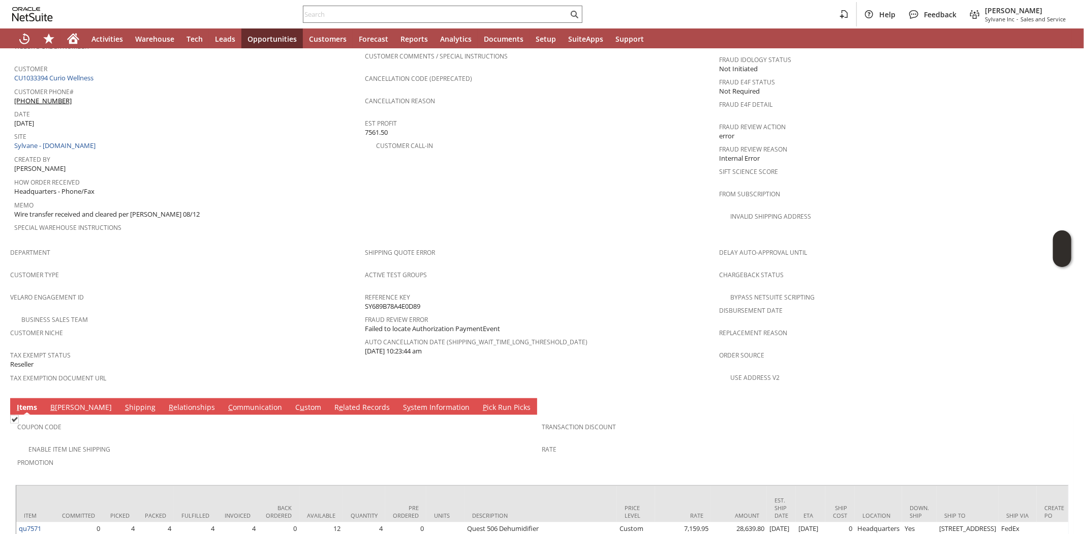
click at [122, 402] on link "S hipping" at bounding box center [140, 407] width 36 height 11
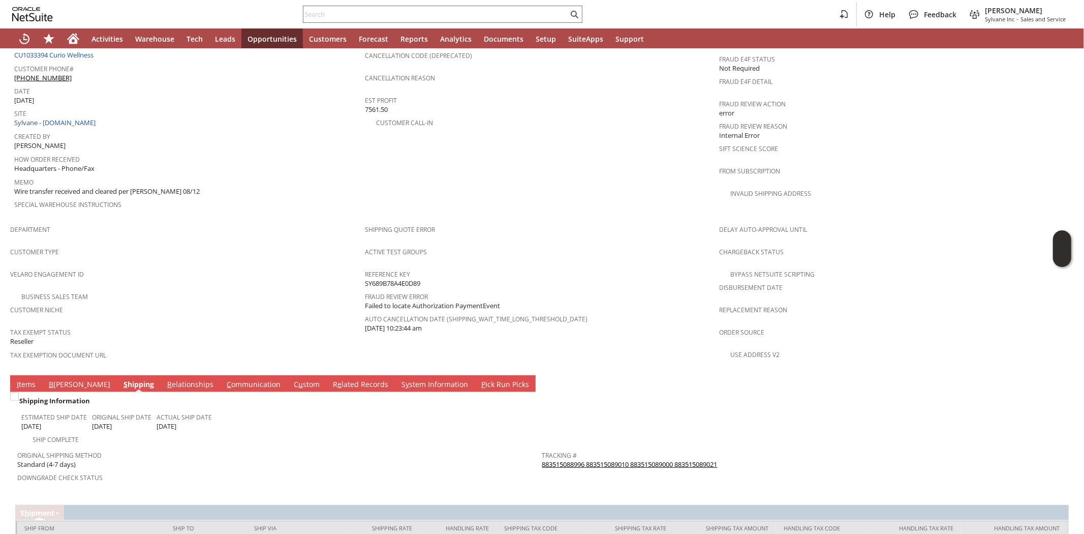
scroll to position [491, 0]
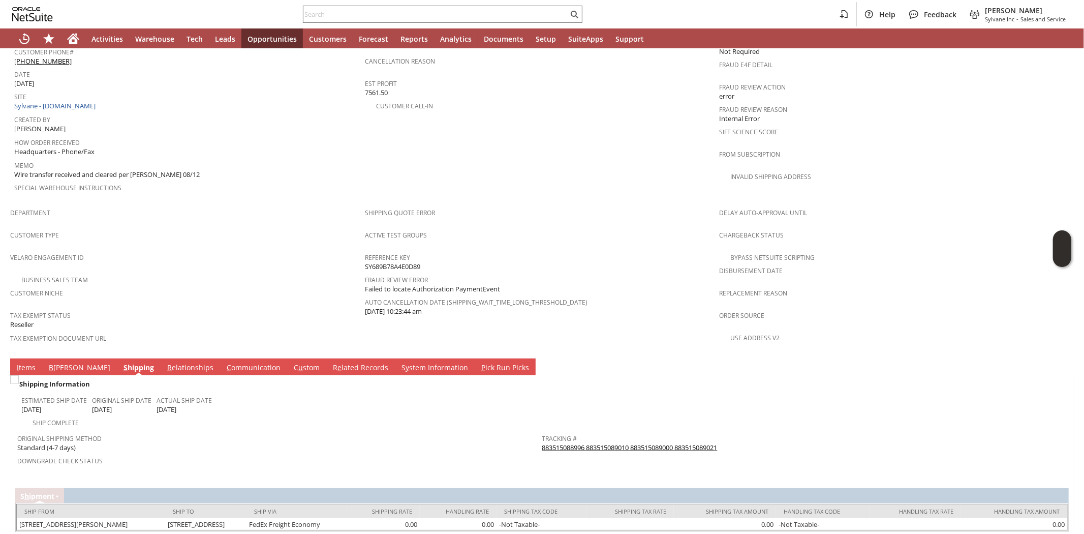
click at [566, 443] on link "883515088996 883515089010 883515089000 883515089021" at bounding box center [629, 447] width 175 height 9
click at [78, 42] on icon "Home" at bounding box center [73, 39] width 12 height 12
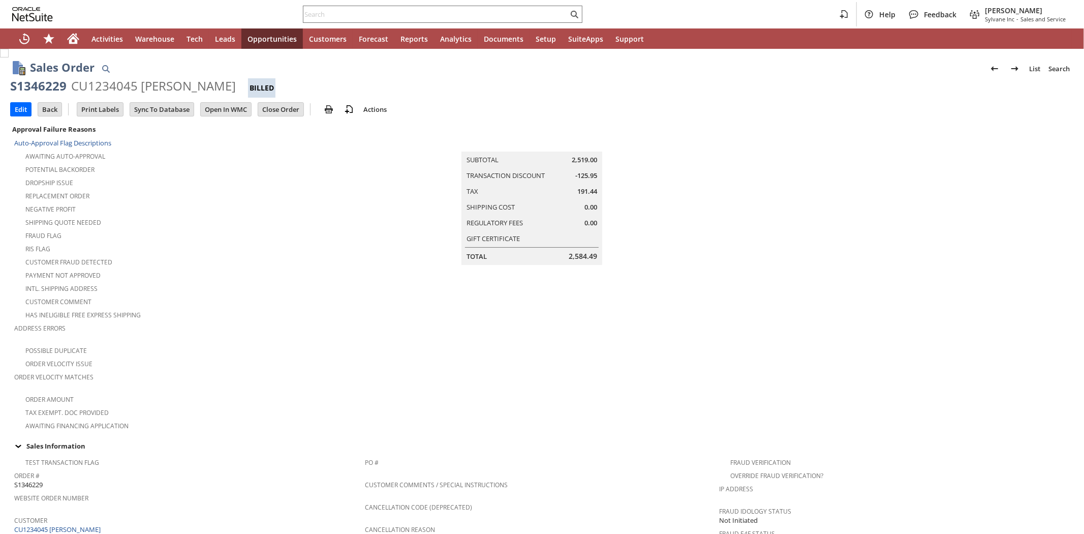
scroll to position [505, 0]
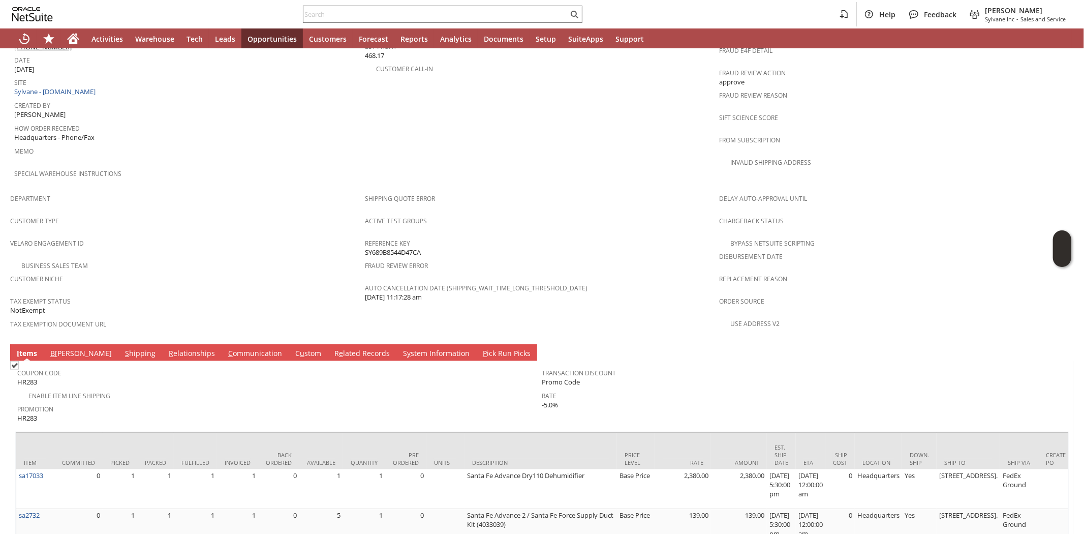
click at [229, 401] on span "Promotion" at bounding box center [277, 407] width 520 height 12
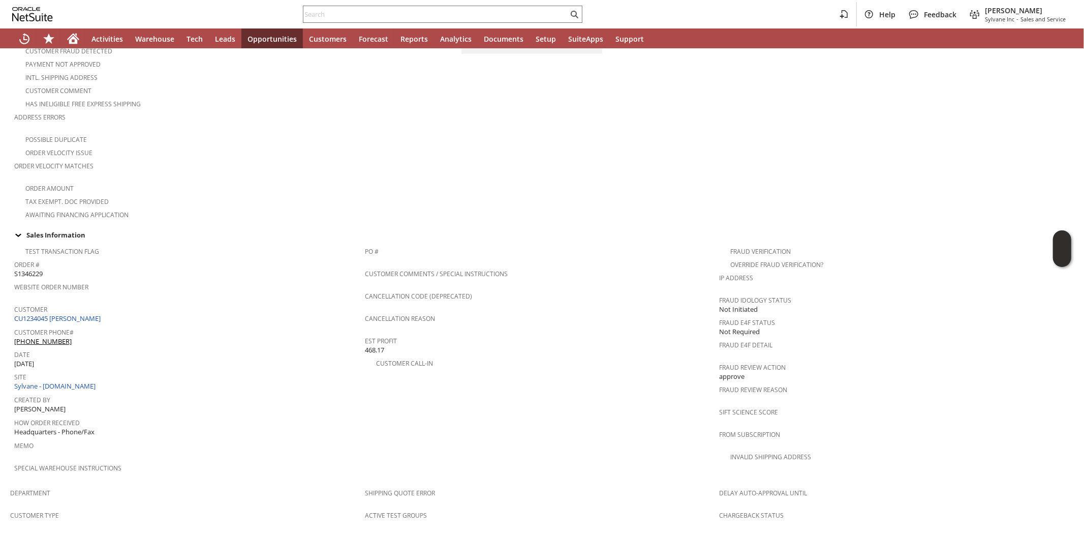
scroll to position [53, 0]
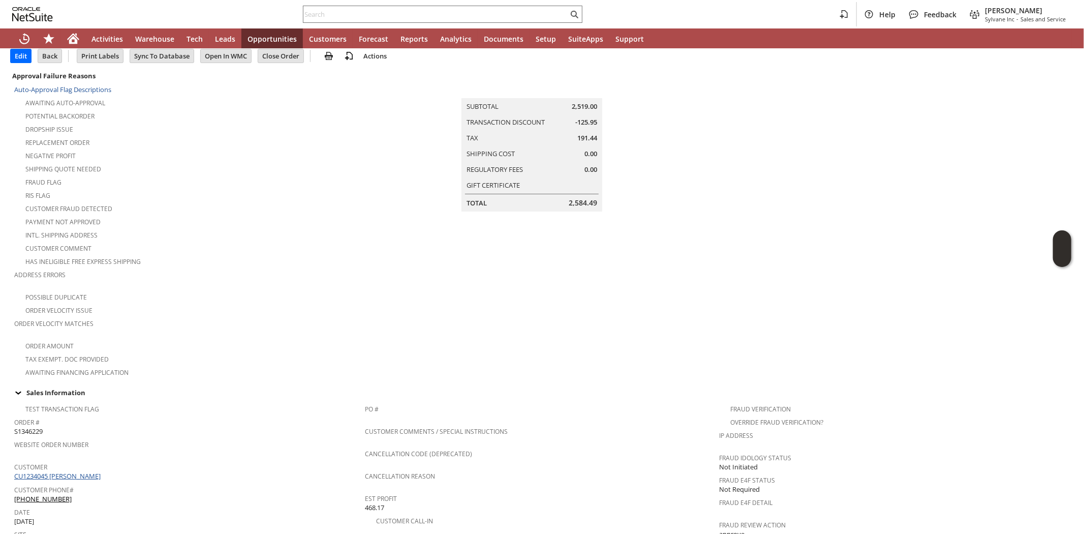
click at [75, 471] on link "CU1234045 [PERSON_NAME]" at bounding box center [58, 475] width 89 height 9
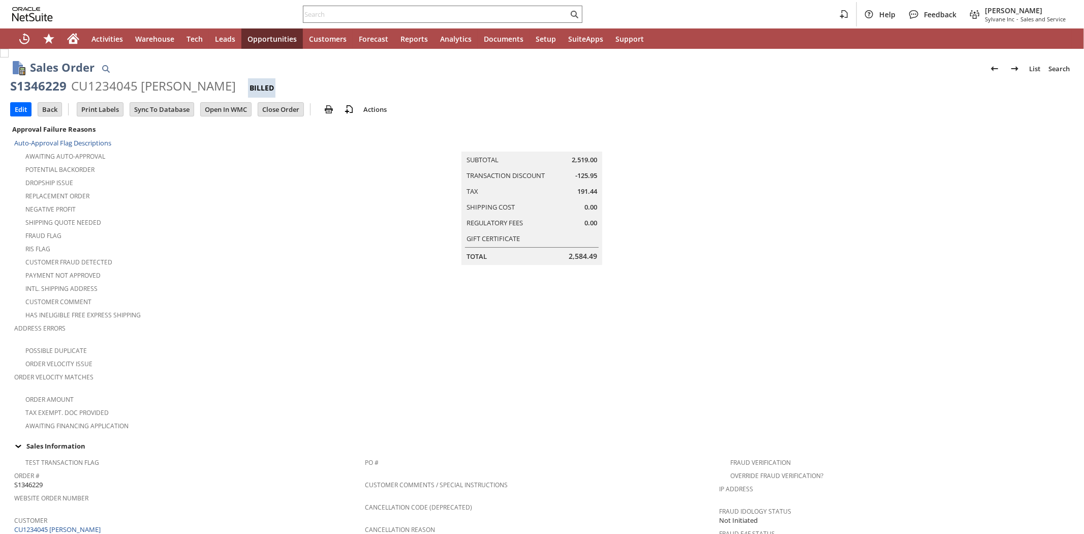
scroll to position [532, 0]
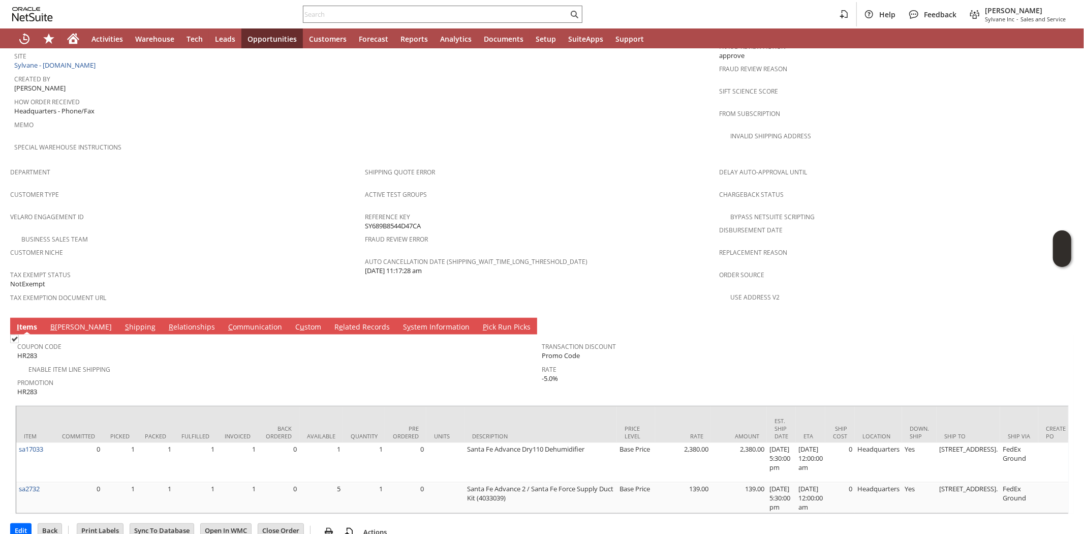
click at [183, 336] on td "Coupon Code HR283" at bounding box center [279, 348] width 525 height 25
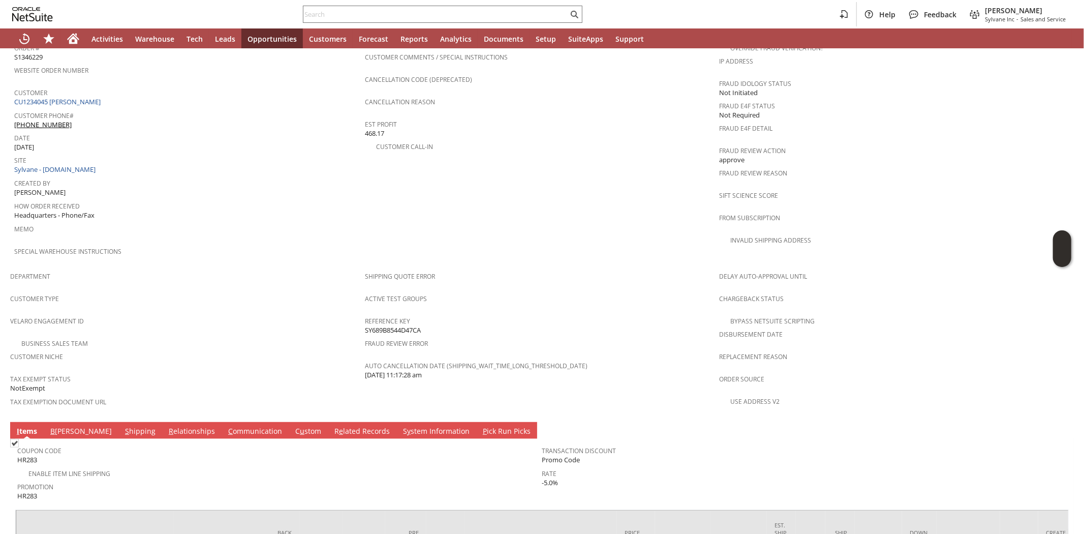
scroll to position [306, 0]
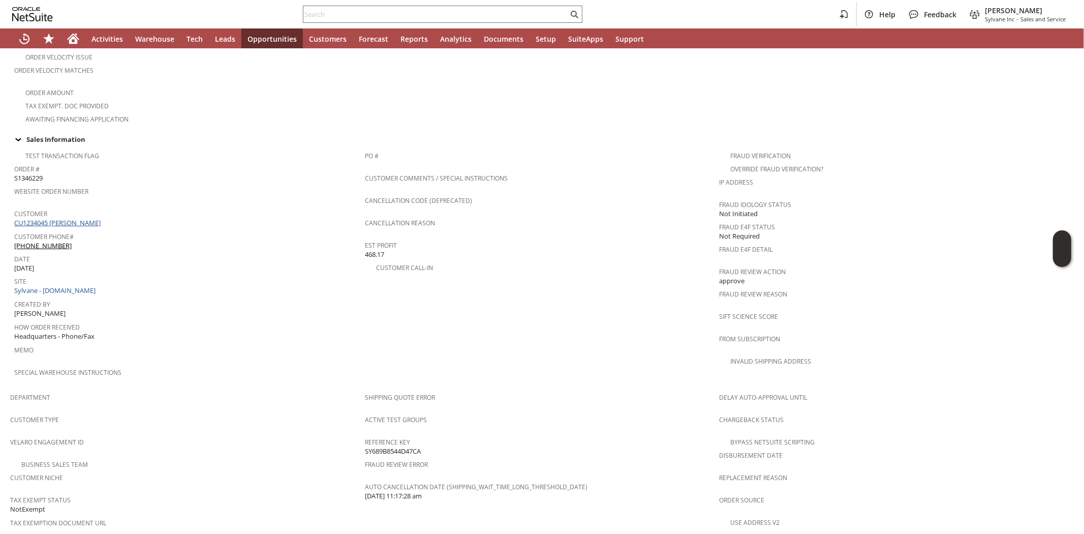
click at [83, 218] on link "CU1234045 [PERSON_NAME]" at bounding box center [58, 222] width 89 height 9
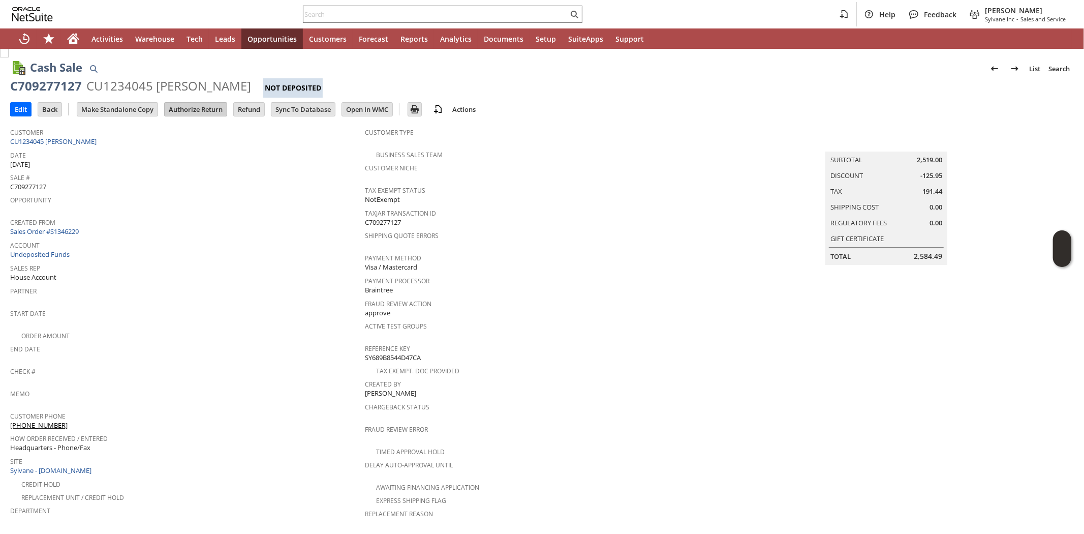
click at [201, 109] on input "Authorize Return" at bounding box center [196, 109] width 62 height 13
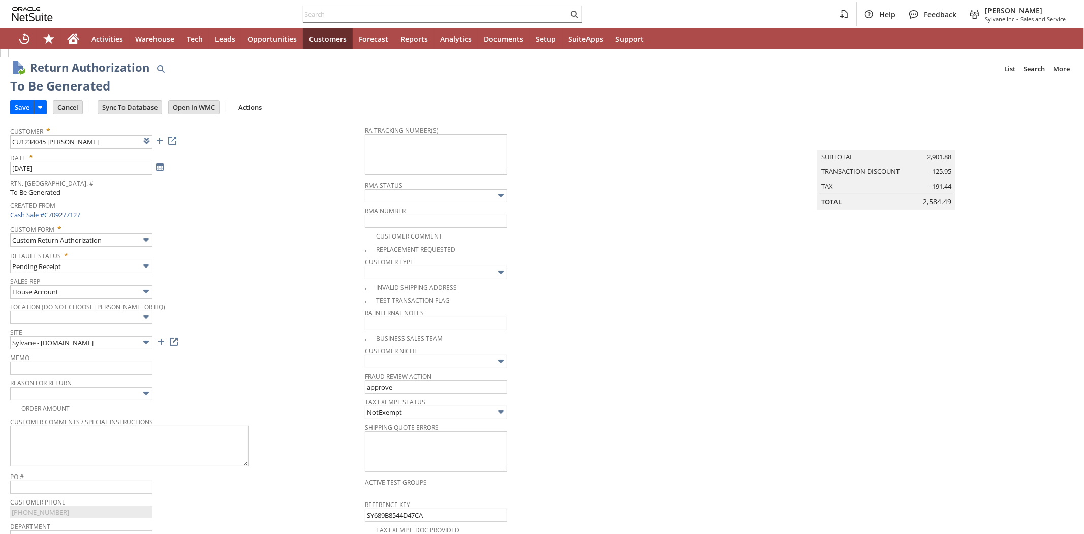
type input "Add"
type input "Copy Previous"
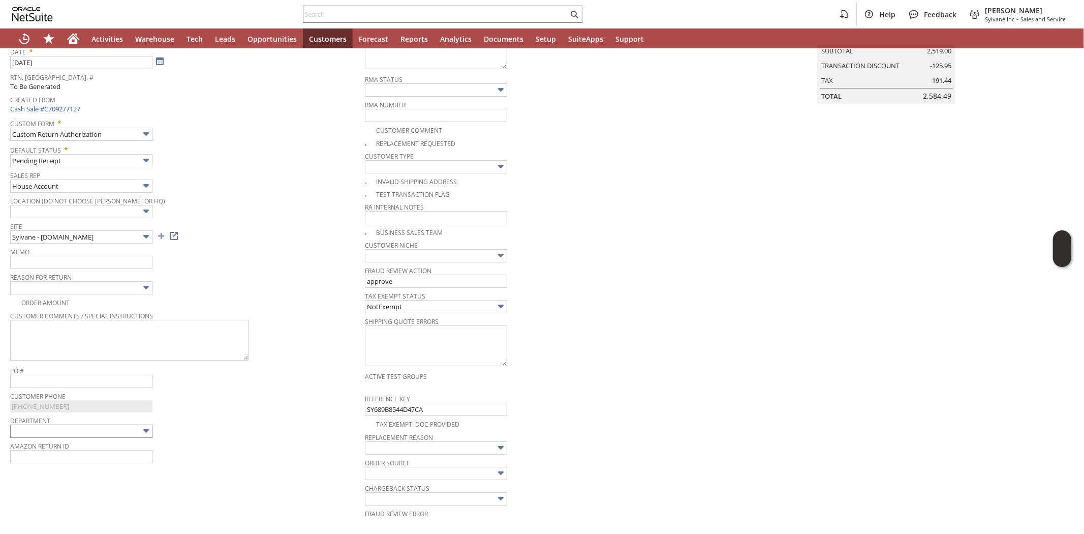
scroll to position [89, 0]
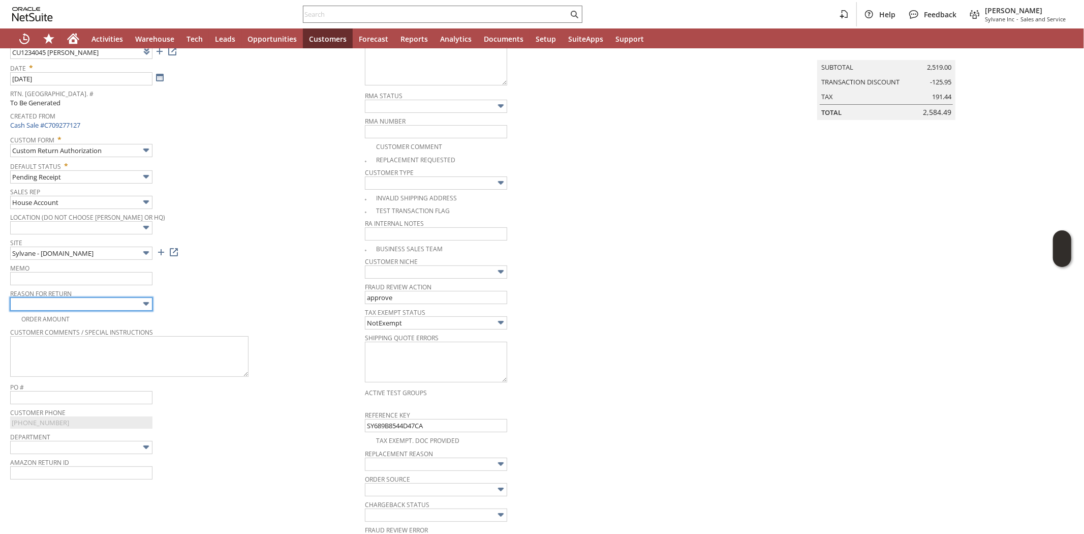
click at [124, 303] on input "text" at bounding box center [81, 303] width 142 height 13
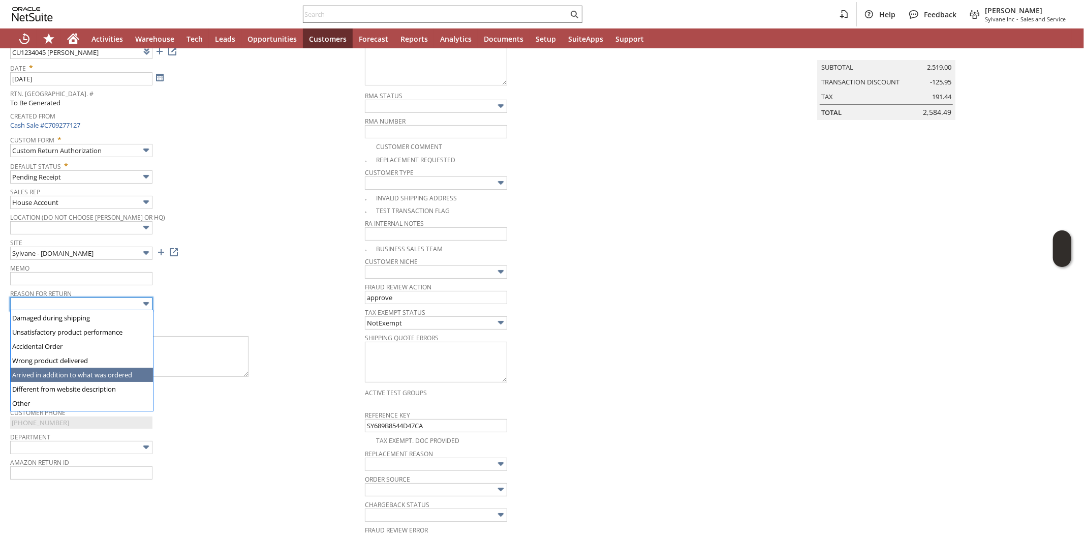
scroll to position [0, 0]
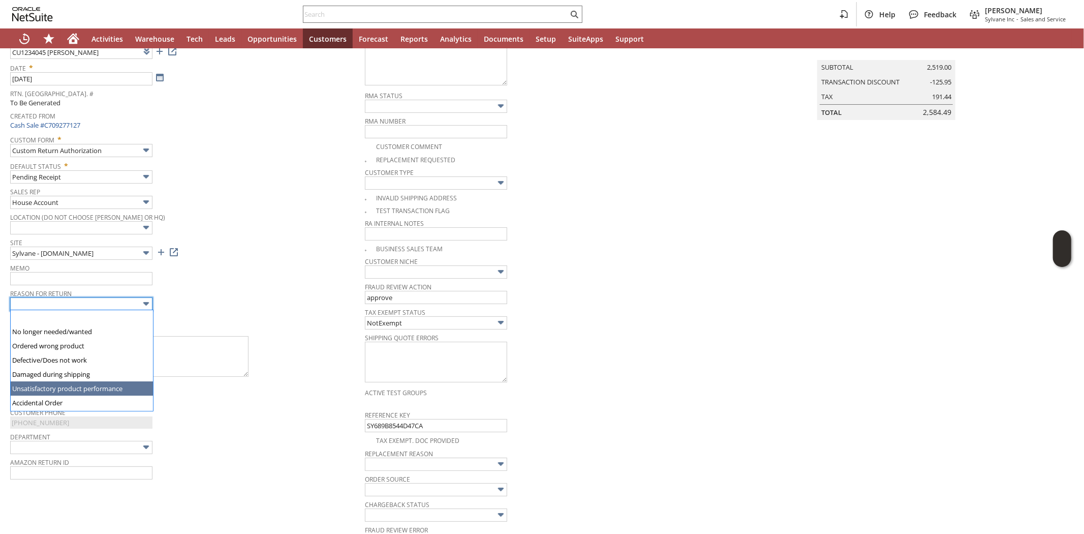
type input "Unsatisfactory product performance"
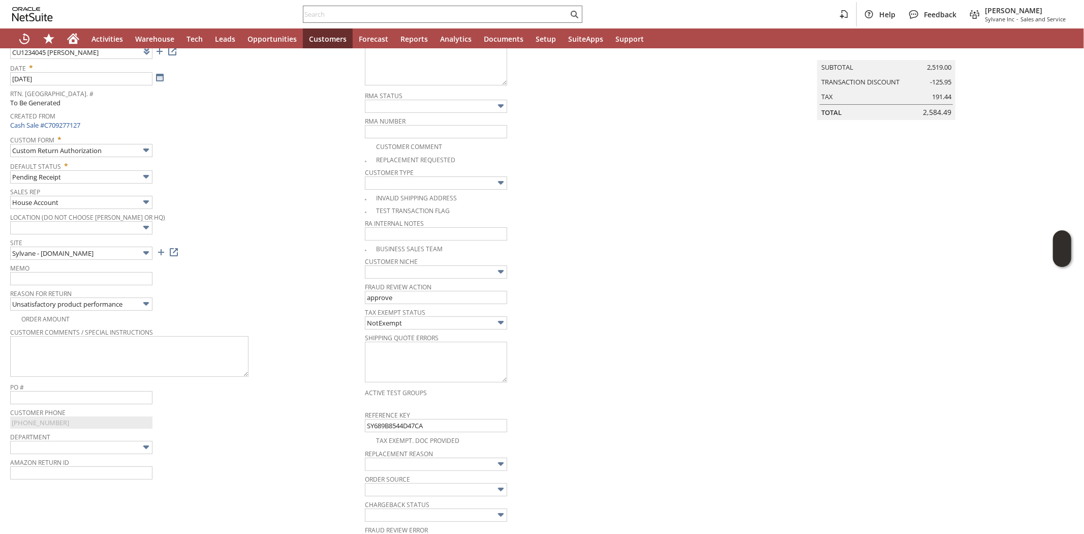
click at [230, 287] on span "Reason For Return" at bounding box center [185, 291] width 350 height 11
click at [113, 278] on input "text" at bounding box center [81, 278] width 142 height 13
type input "Customer stated runs too loud for him"
click at [220, 252] on div "Site Sylvane - www.sylvane.com" at bounding box center [185, 247] width 350 height 24
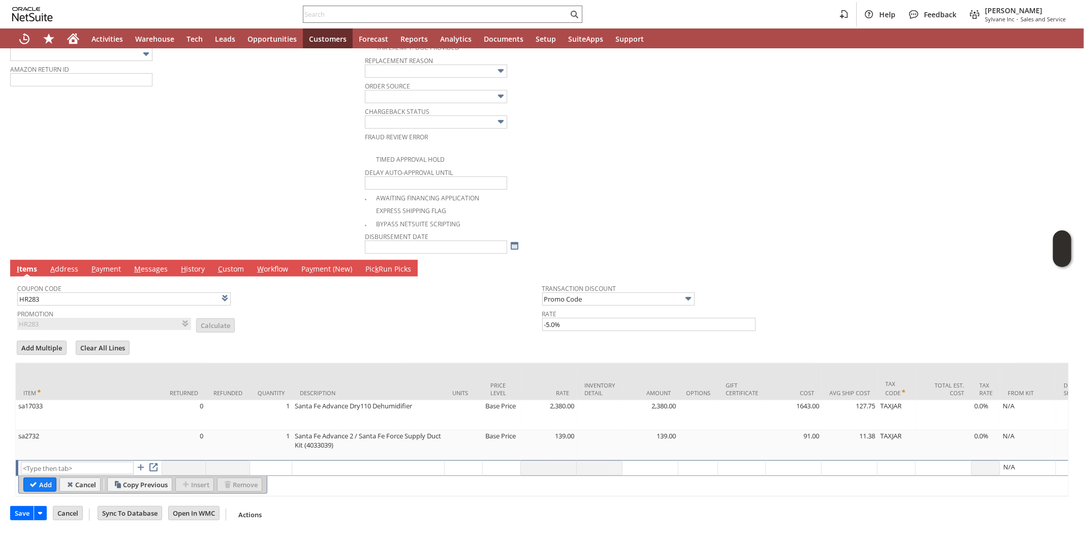
scroll to position [486, 0]
click at [67, 264] on link "A ddress" at bounding box center [64, 269] width 33 height 11
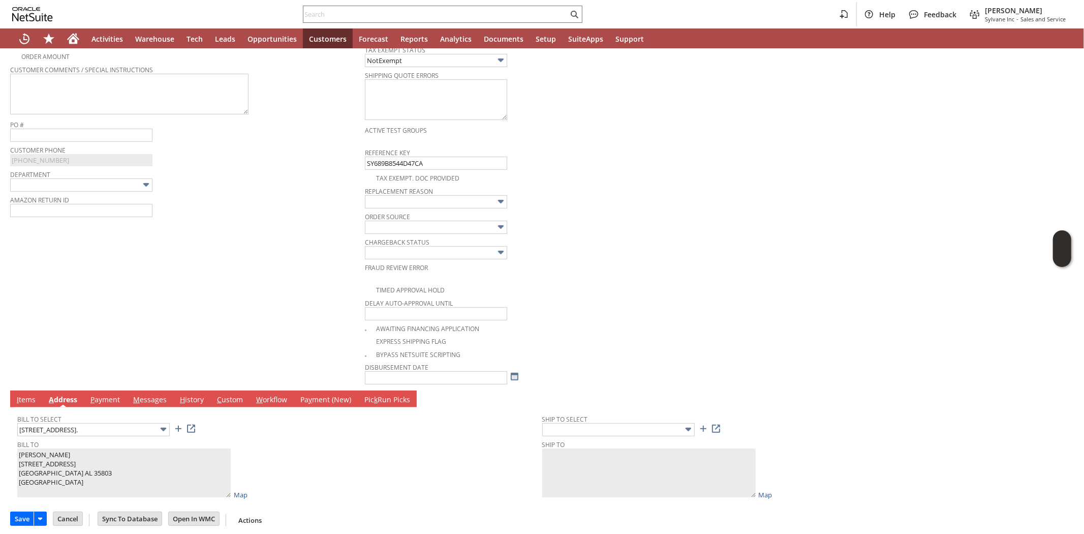
click at [107, 276] on td "Customer * CU1234045 Roy Hawkins List Search Date * 8/14/2025 Rtn. Auth. # To B…" at bounding box center [187, 77] width 355 height 616
click at [20, 394] on link "I tems" at bounding box center [26, 399] width 24 height 11
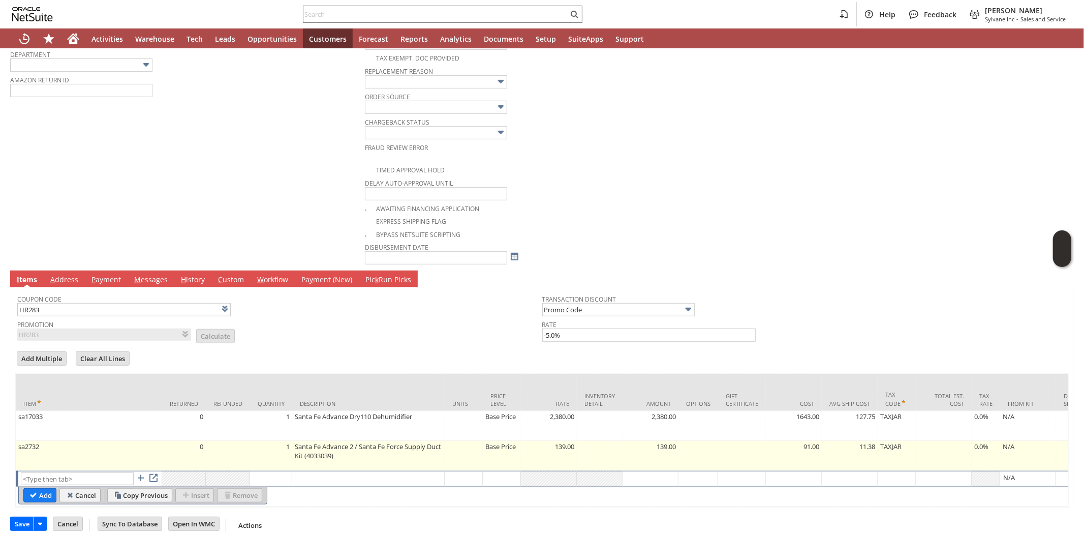
scroll to position [486, 0]
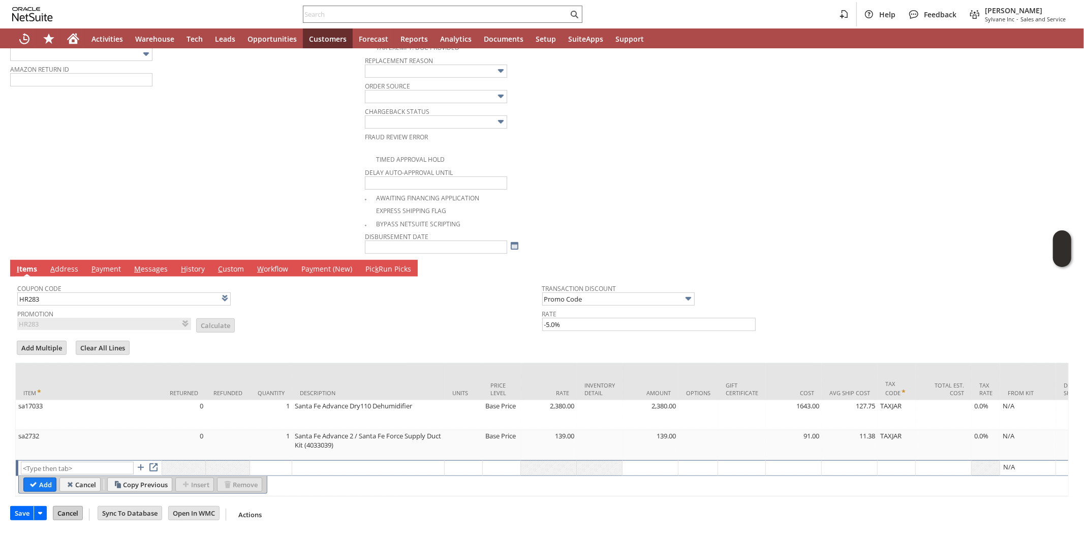
click at [69, 512] on input "Cancel" at bounding box center [67, 512] width 29 height 13
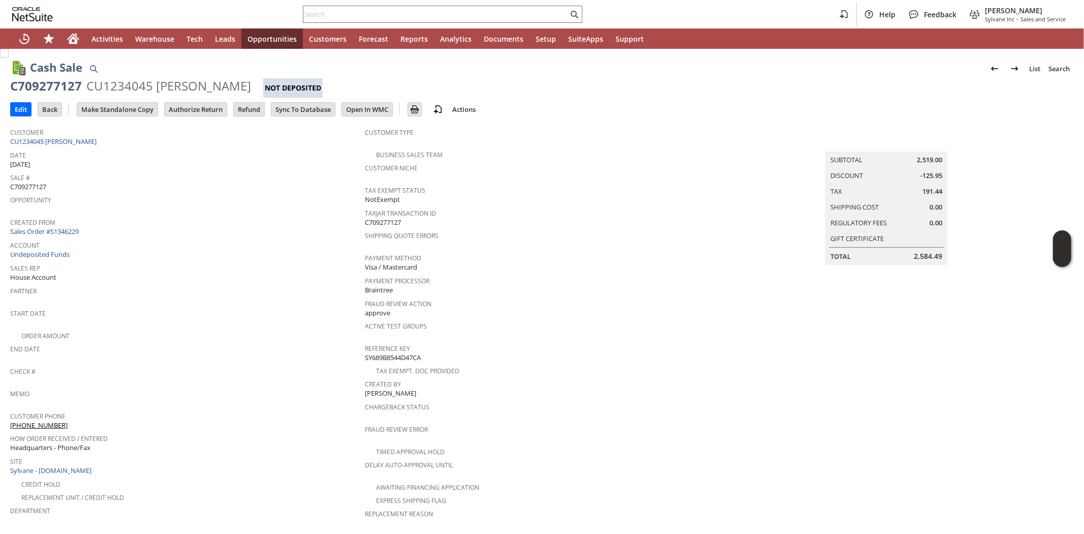
drag, startPoint x: 186, startPoint y: 108, endPoint x: 239, endPoint y: 216, distance: 119.8
click at [188, 114] on input "Authorize Return" at bounding box center [196, 109] width 62 height 13
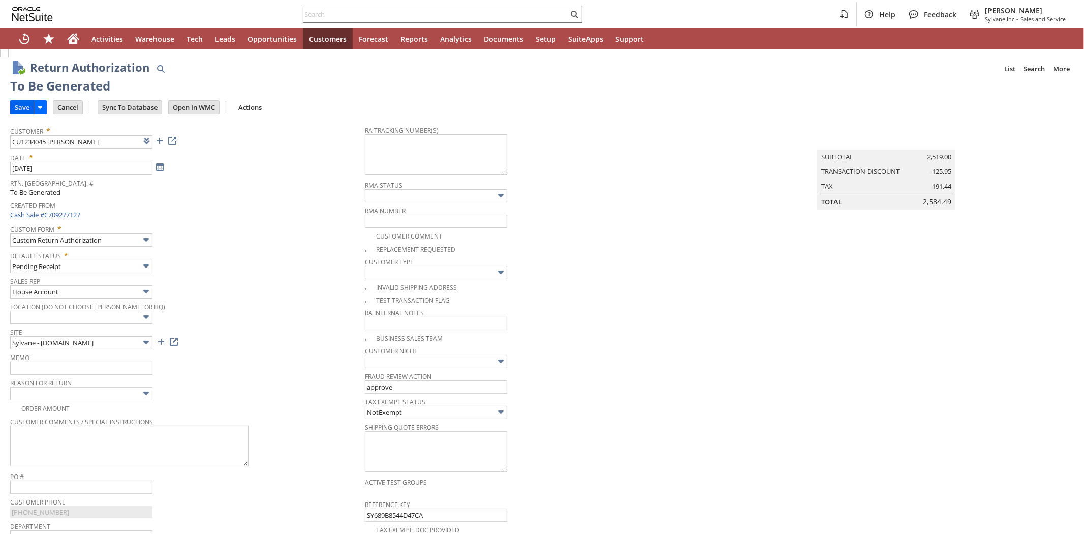
click at [23, 120] on td "Customer * CU1234045 [PERSON_NAME] List Search Date * [DATE] [GEOGRAPHIC_DATA].…" at bounding box center [187, 428] width 355 height 616
click at [27, 106] on input "Save" at bounding box center [22, 107] width 23 height 13
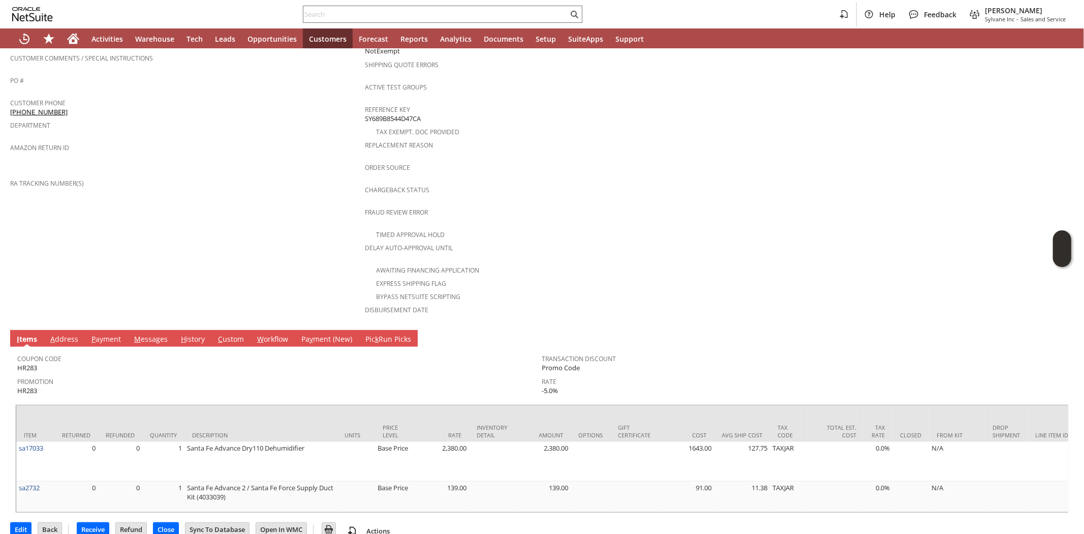
scroll to position [341, 0]
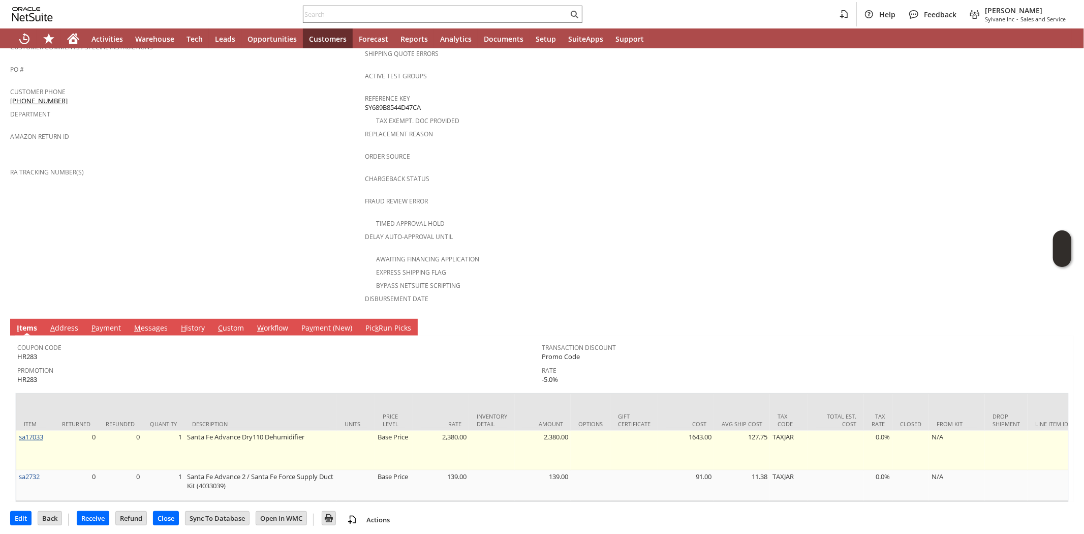
click at [33, 432] on link "sa17033" at bounding box center [31, 436] width 24 height 9
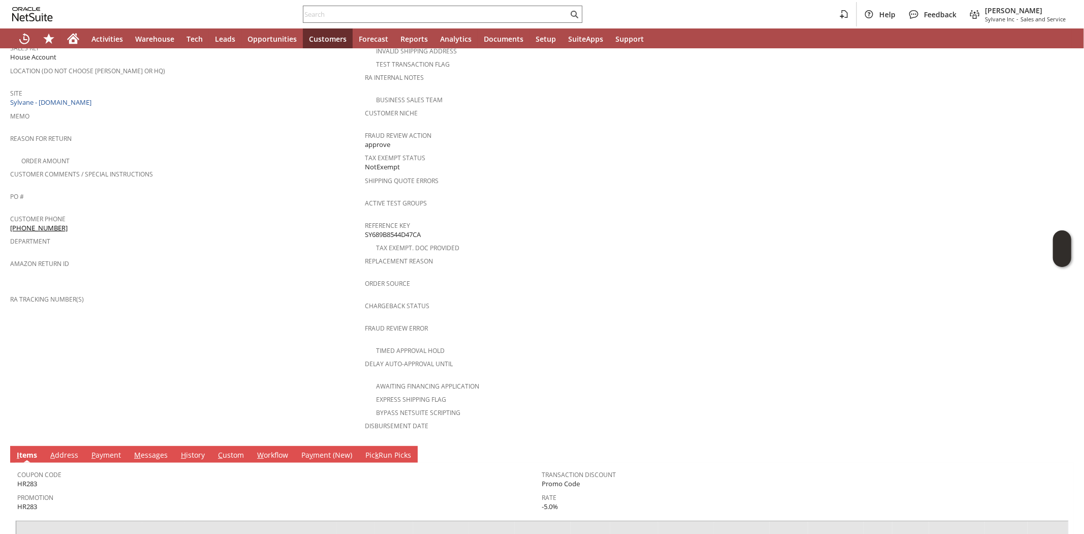
scroll to position [282, 0]
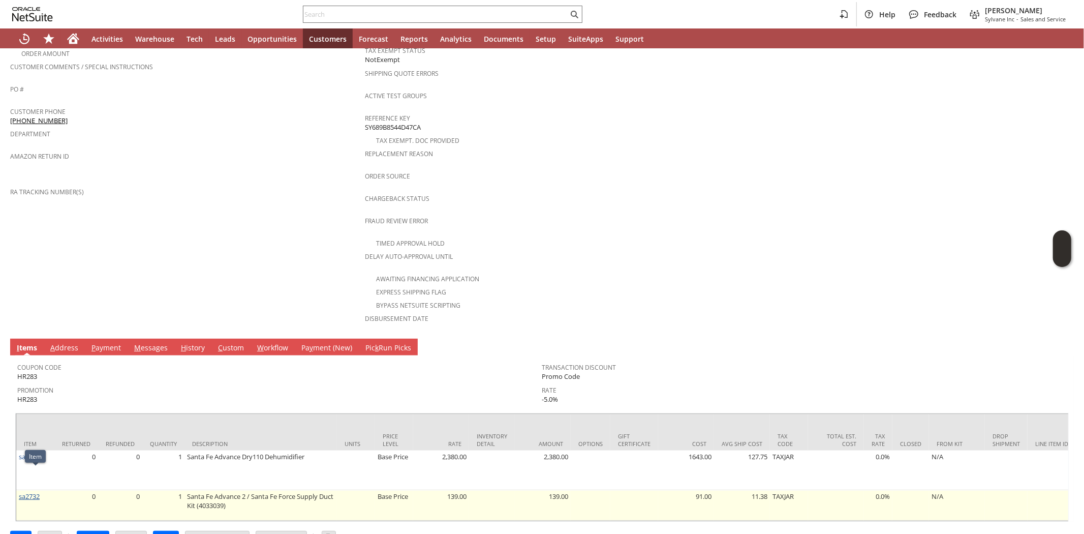
click at [29, 491] on link "sa2732" at bounding box center [29, 495] width 21 height 9
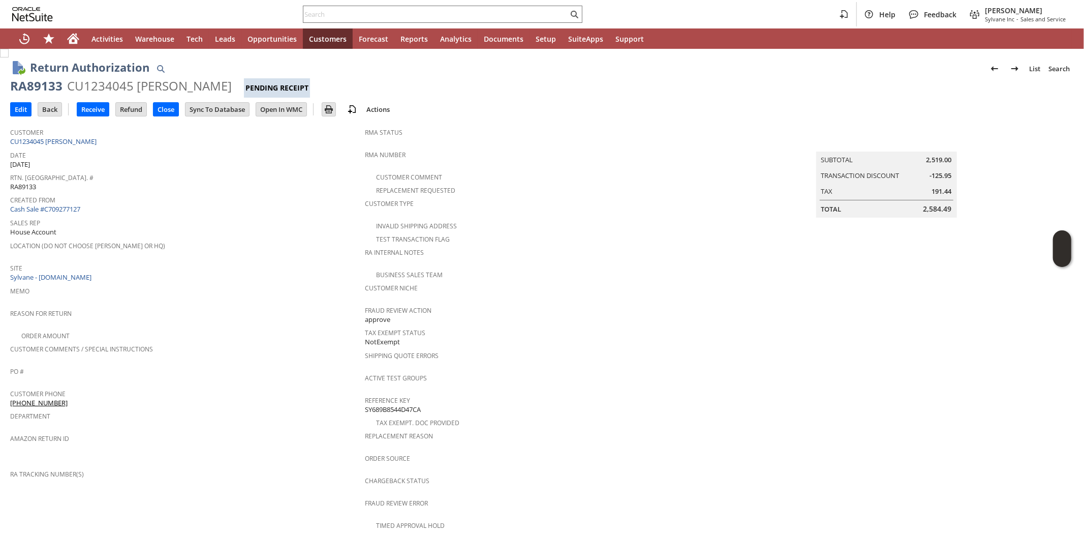
click at [44, 83] on div "RA89133" at bounding box center [36, 86] width 52 height 16
copy div "RA89133"
click at [19, 107] on input "Edit" at bounding box center [21, 109] width 20 height 13
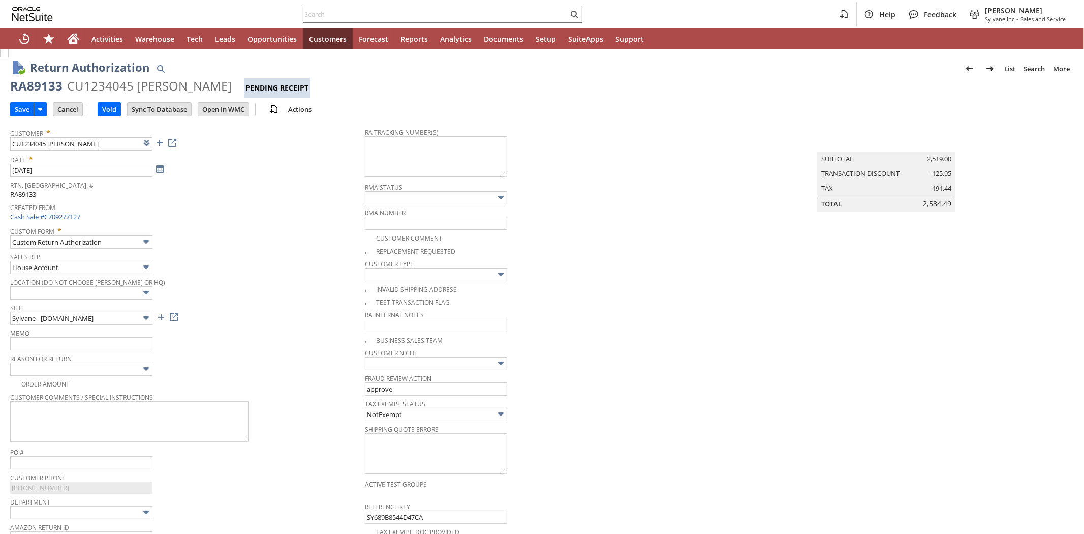
scroll to position [338, 0]
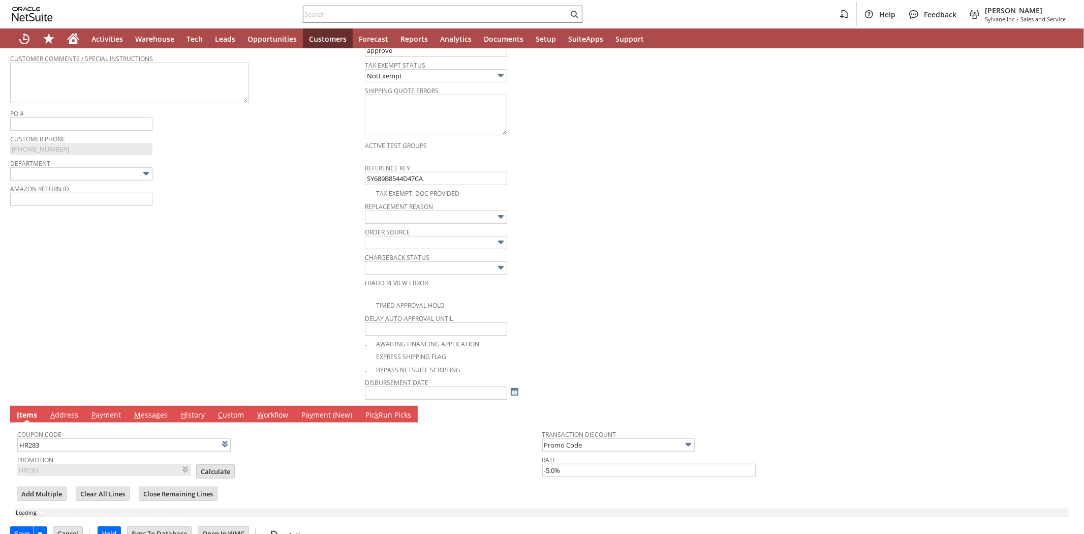
type input "Add"
type input "Copy Previous"
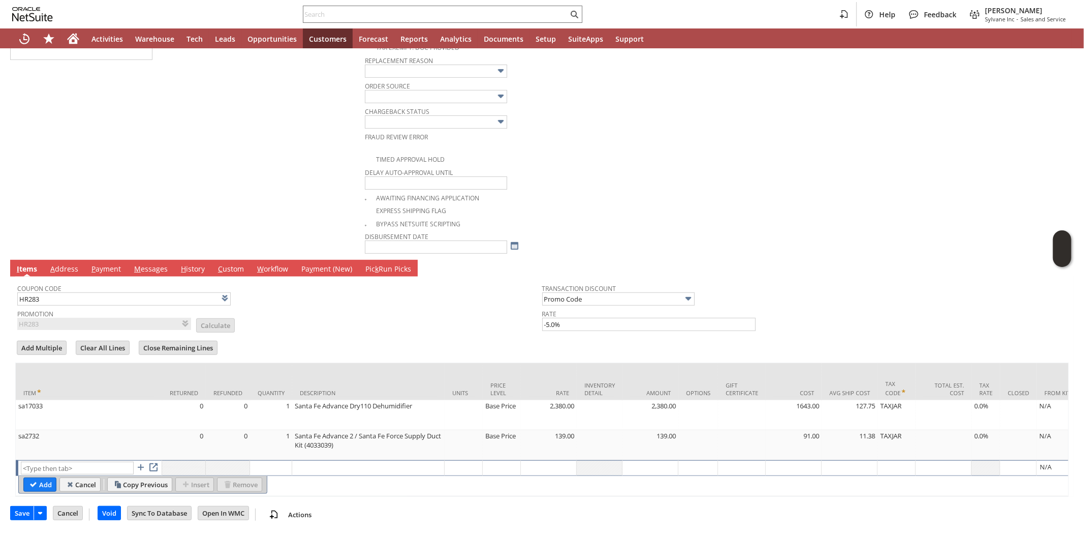
scroll to position [488, 0]
click at [47, 461] on input "text" at bounding box center [77, 467] width 113 height 13
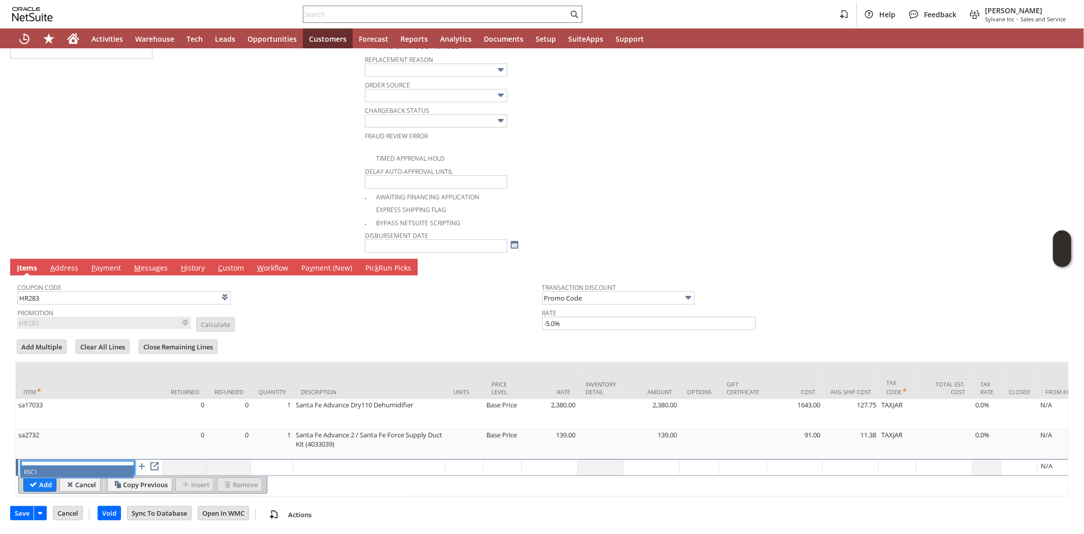
type input "RSC1"
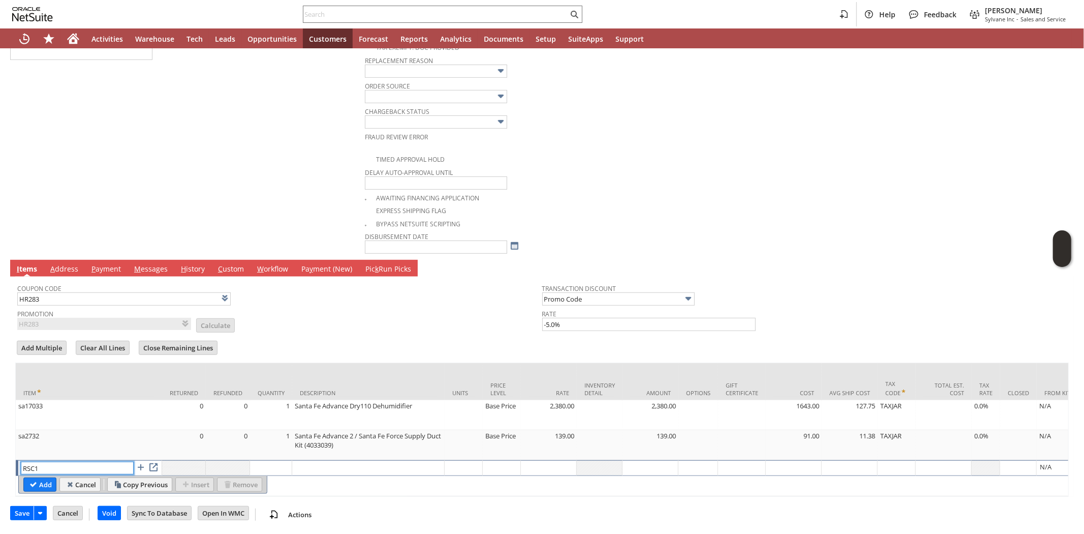
type input "0.00"
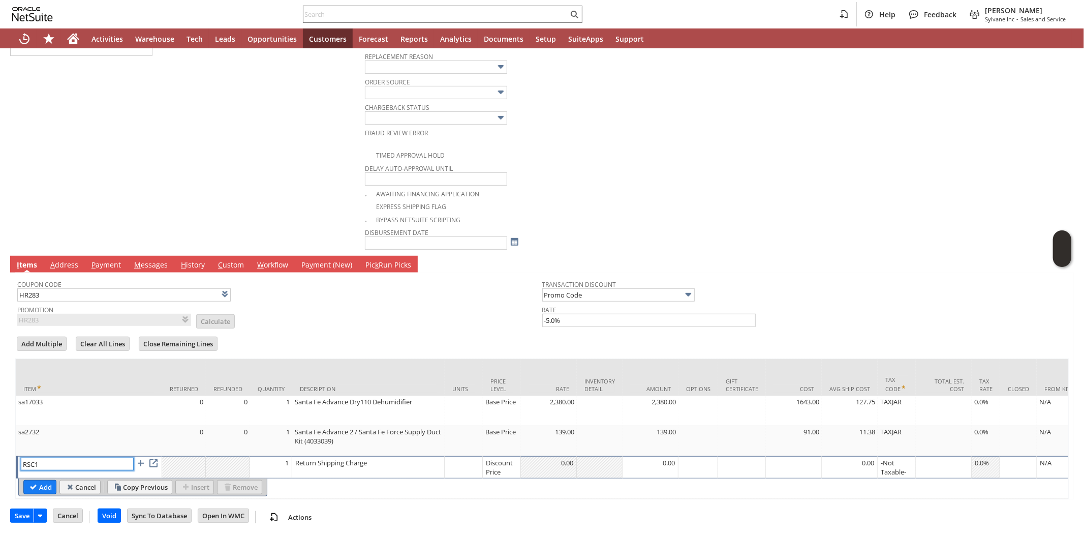
type input "RSC1"
click at [500, 463] on div "Discount Price" at bounding box center [501, 466] width 33 height 19
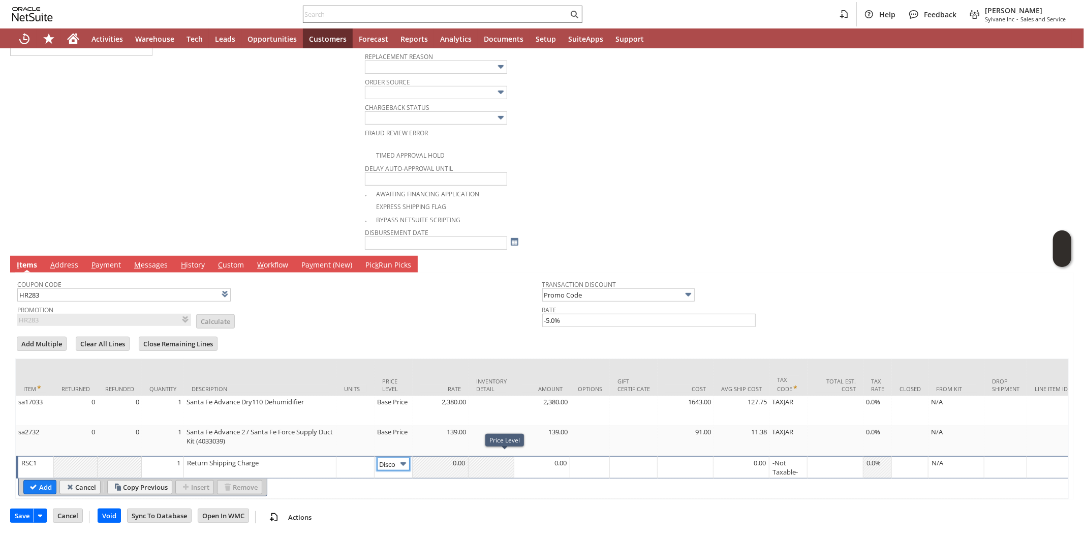
scroll to position [0, 17]
click at [405, 459] on img at bounding box center [403, 464] width 12 height 12
drag, startPoint x: 386, startPoint y: 488, endPoint x: 413, endPoint y: 469, distance: 32.7
type input "Custom"
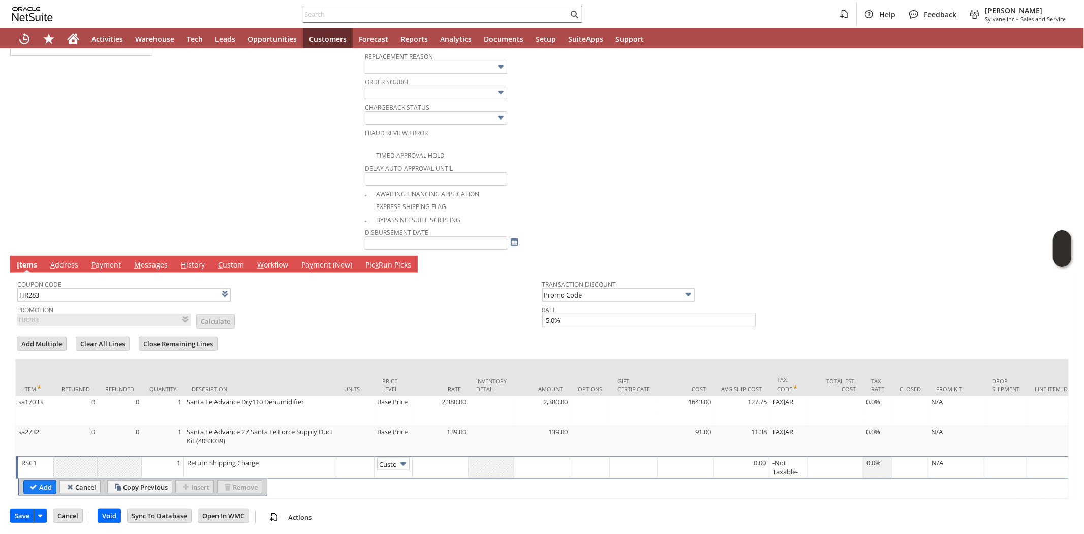
click at [442, 459] on div at bounding box center [440, 462] width 50 height 10
type input "-146.32"
click at [38, 483] on input "Add" at bounding box center [40, 486] width 32 height 13
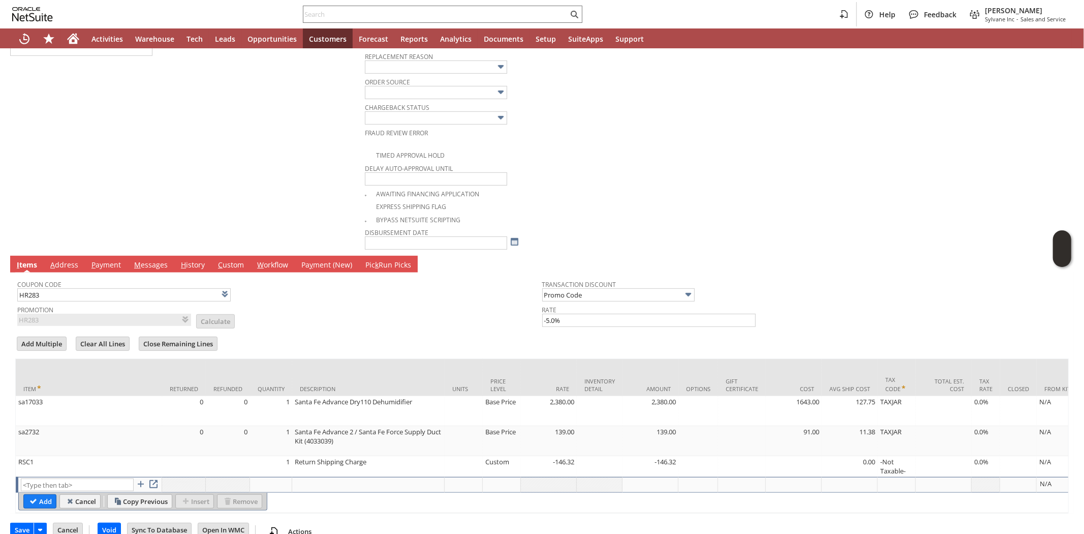
click at [313, 312] on td "Promotion HR283 List Calculate" at bounding box center [279, 314] width 525 height 24
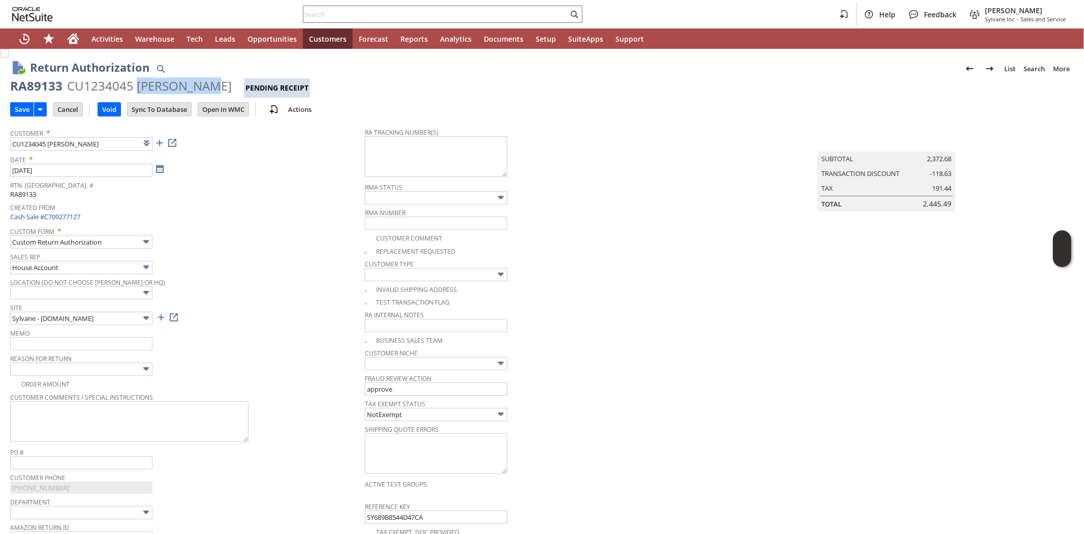
drag, startPoint x: 136, startPoint y: 84, endPoint x: 207, endPoint y: 85, distance: 71.1
click at [207, 85] on div "RA89133 CU1234045 Roy Hawkins Pending Receipt" at bounding box center [542, 88] width 1064 height 20
copy div "Roy Hawkins"
click at [395, 152] on textarea at bounding box center [436, 156] width 142 height 41
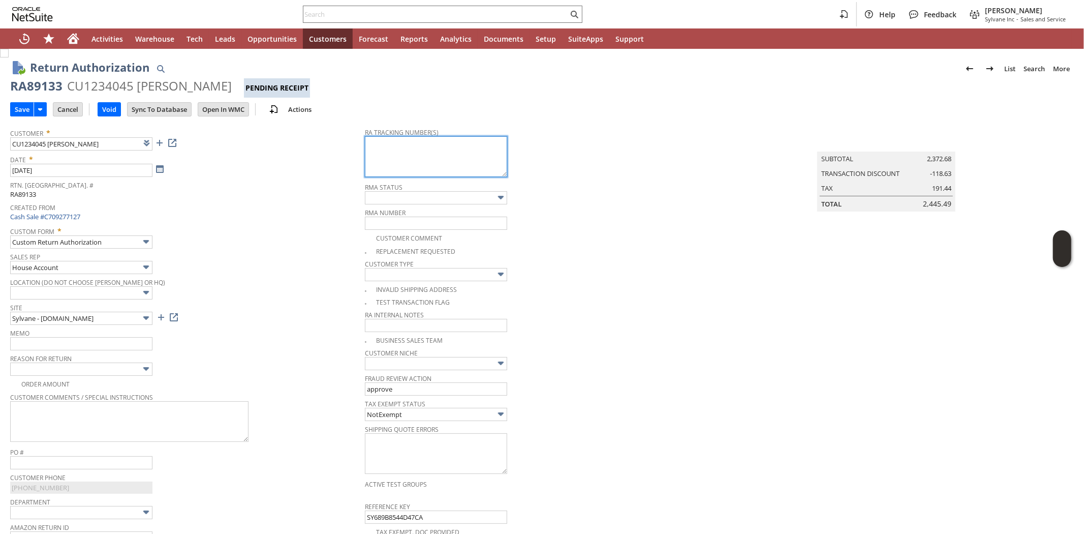
click at [395, 152] on textarea at bounding box center [436, 156] width 142 height 41
paste textarea "997035800726598 997035800726604"
type textarea "997035800726598 997035800726604 08/15 10-6p"
click at [239, 194] on div "Rtn. Auth. # RA89133" at bounding box center [185, 188] width 350 height 21
click at [18, 107] on input "Save" at bounding box center [22, 109] width 23 height 13
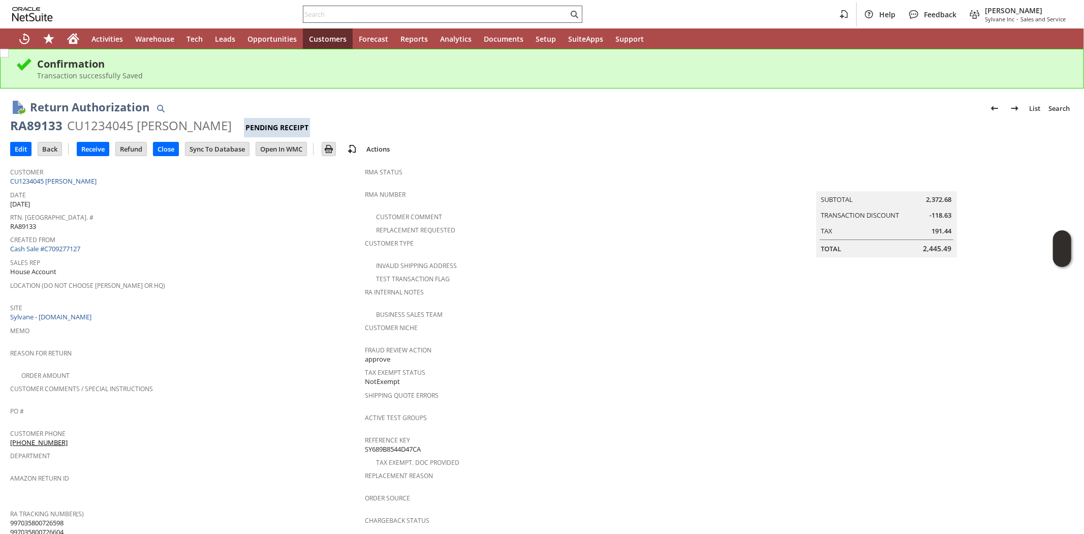
click at [353, 18] on input "text" at bounding box center [435, 14] width 265 height 12
paste input "S1343970"
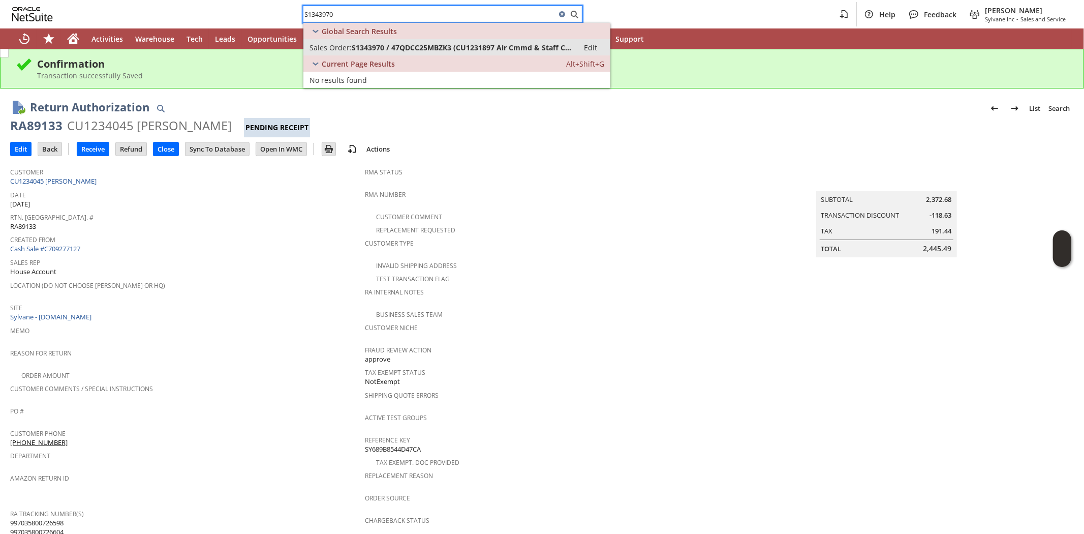
type input "S1343970"
click at [410, 44] on span "S1343970 / 47QDCC25MBZK3 (CU1231897 Air Cmmd & Staff Col)" at bounding box center [462, 48] width 221 height 10
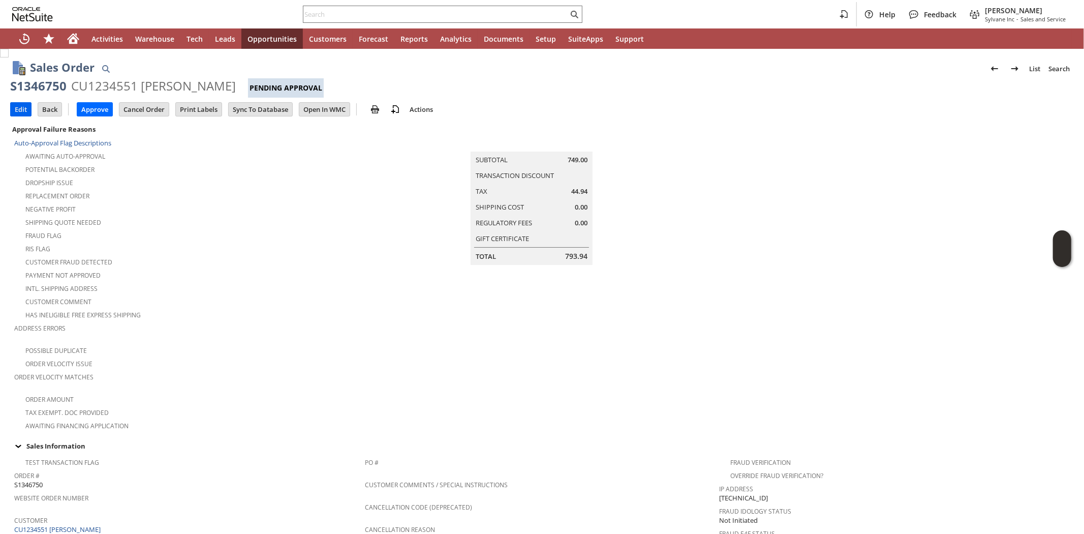
click at [23, 111] on input "Edit" at bounding box center [21, 109] width 20 height 13
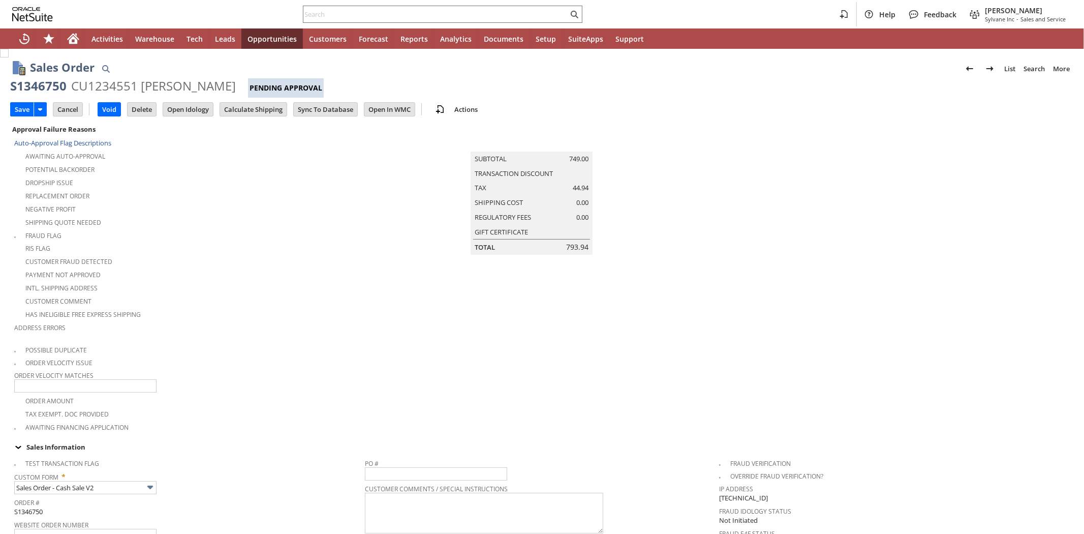
type input "Add"
type input "Copy Previous"
click at [231, 305] on tbody "Approval Failure Reasons Auto-Approval Flag Descriptions Awaiting Auto-Approval…" at bounding box center [542, 531] width 1064 height 818
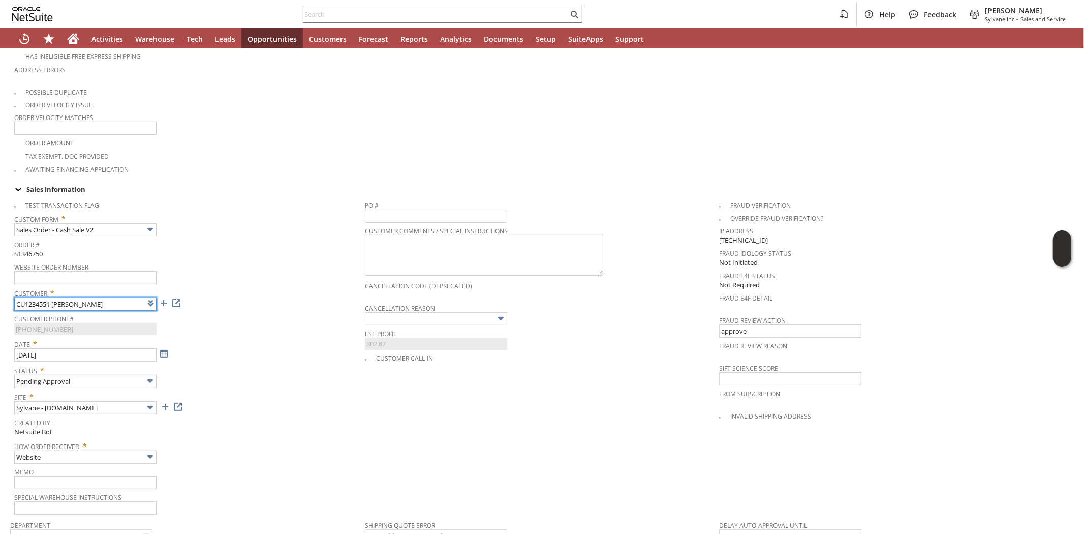
type input "Intelligent Recommendations ⁰"
click at [231, 312] on span "Customer Phone#" at bounding box center [187, 317] width 346 height 11
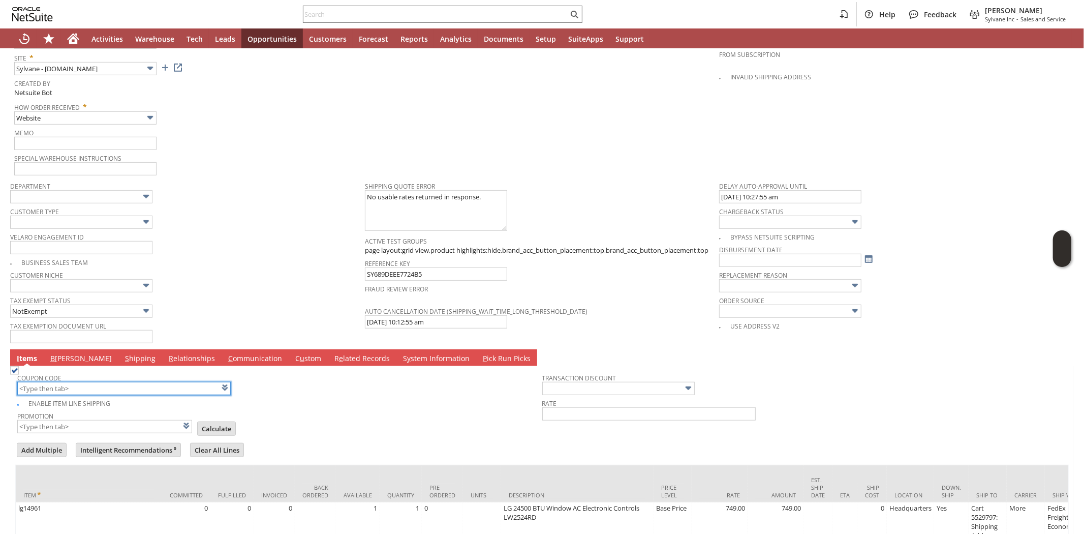
click at [57, 382] on input "text" at bounding box center [123, 388] width 213 height 13
type input "FW325"
type input "Promo Code"
type input "-5.0%"
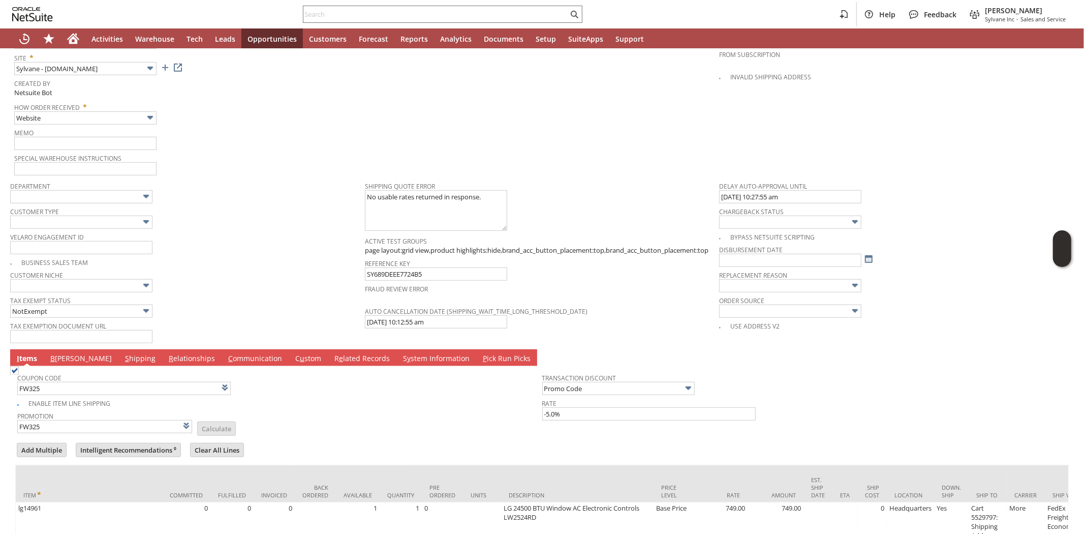
click at [384, 419] on td "Promotion FW325 List Calculate" at bounding box center [279, 421] width 525 height 25
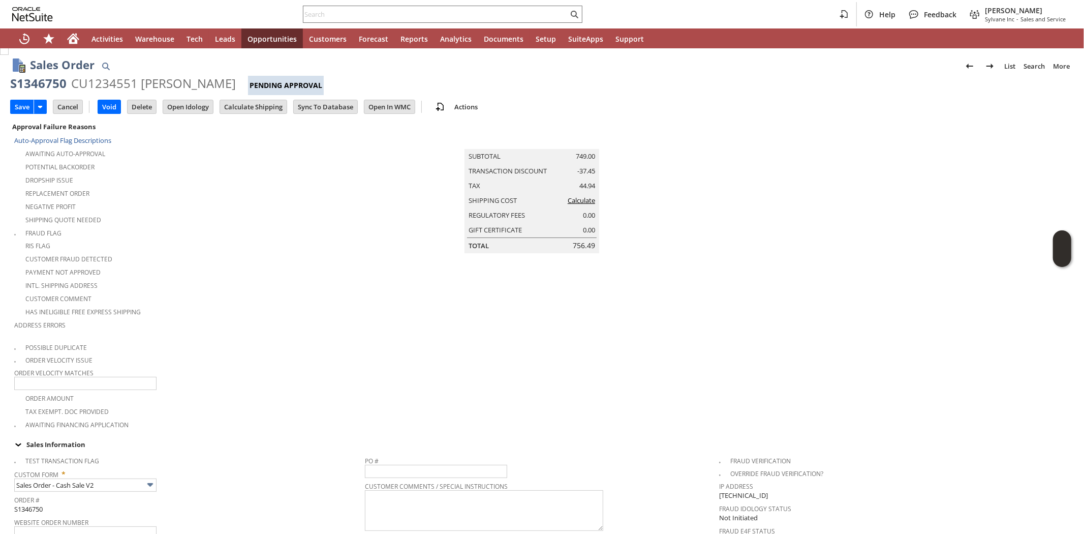
scroll to position [0, 0]
click at [262, 112] on input "Calculate Shipping" at bounding box center [253, 109] width 67 height 13
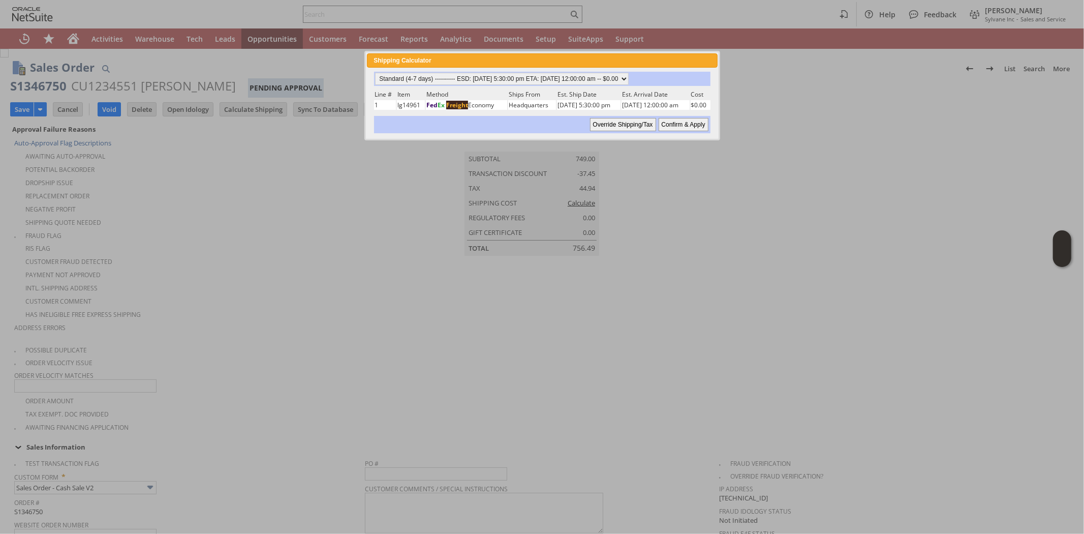
click at [683, 118] on input "Confirm & Apply" at bounding box center [684, 124] width 50 height 13
type input "Add"
type input "Copy Previous"
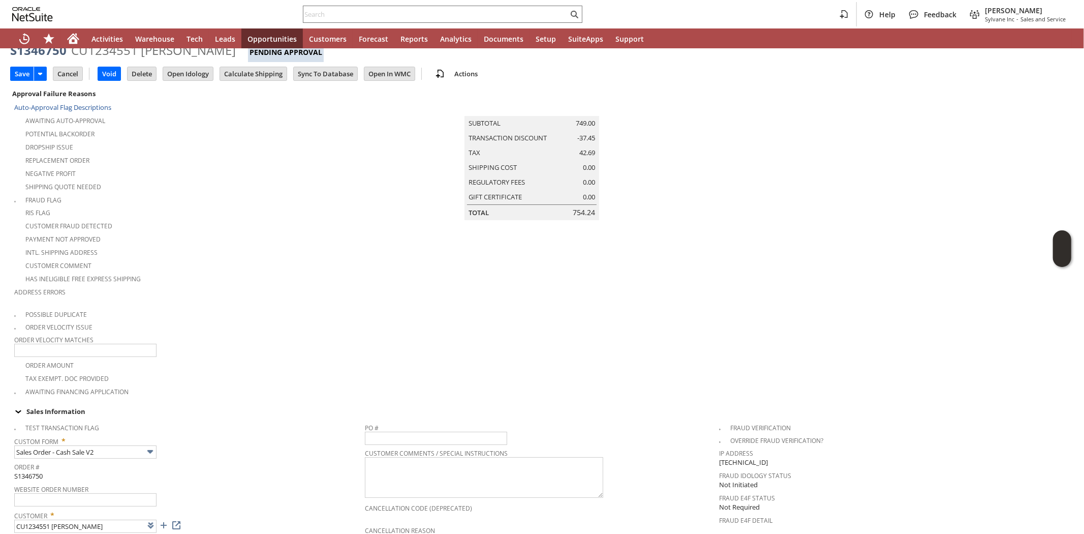
scroll to position [20, 0]
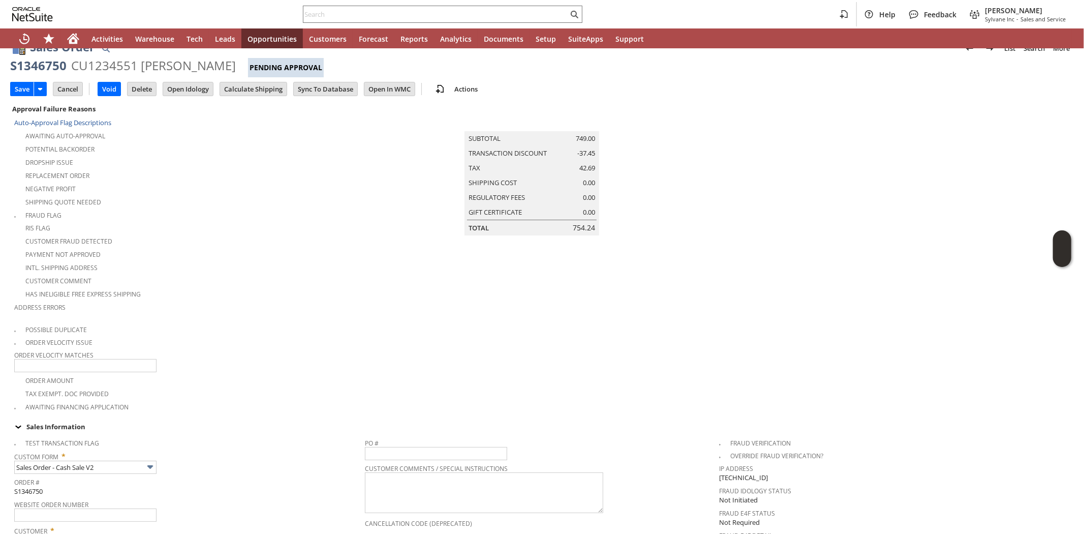
drag, startPoint x: 24, startPoint y: 88, endPoint x: 171, endPoint y: 186, distance: 177.0
click at [32, 95] on input "Save" at bounding box center [22, 88] width 23 height 13
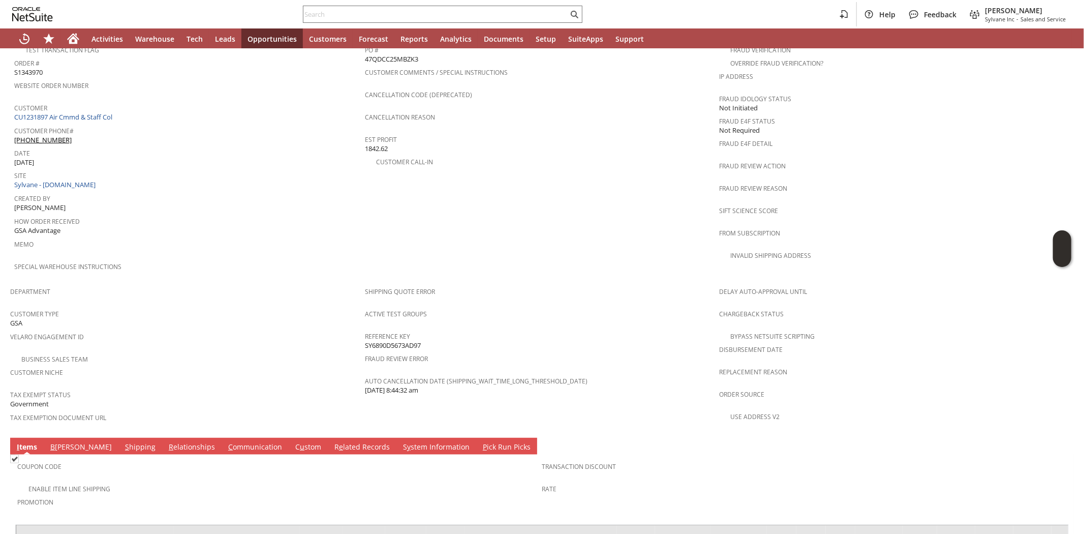
scroll to position [493, 0]
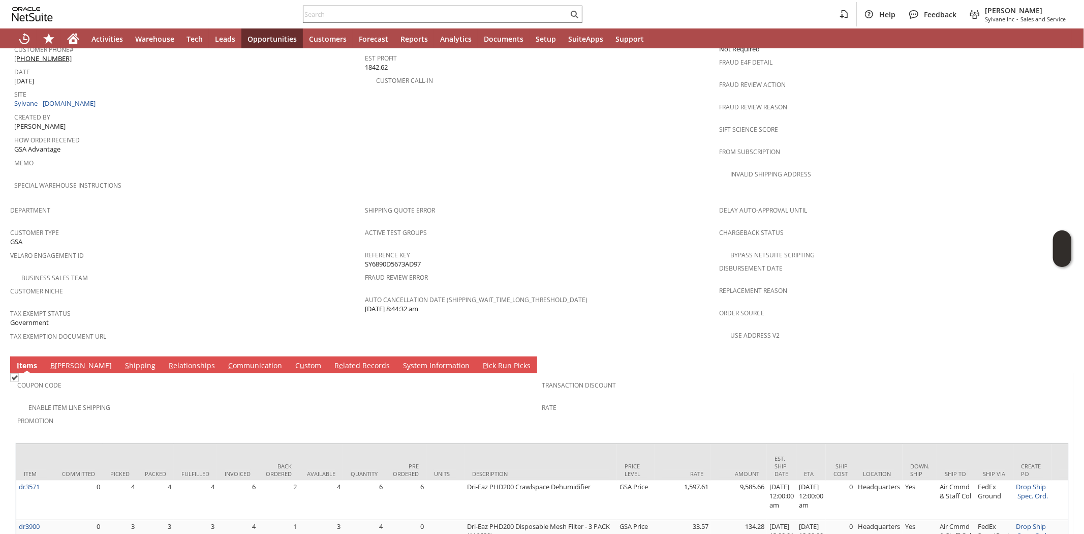
click at [205, 178] on span "Special Warehouse Instructions" at bounding box center [187, 184] width 346 height 12
click at [425, 12] on input "text" at bounding box center [435, 14] width 265 height 12
paste input "902517"
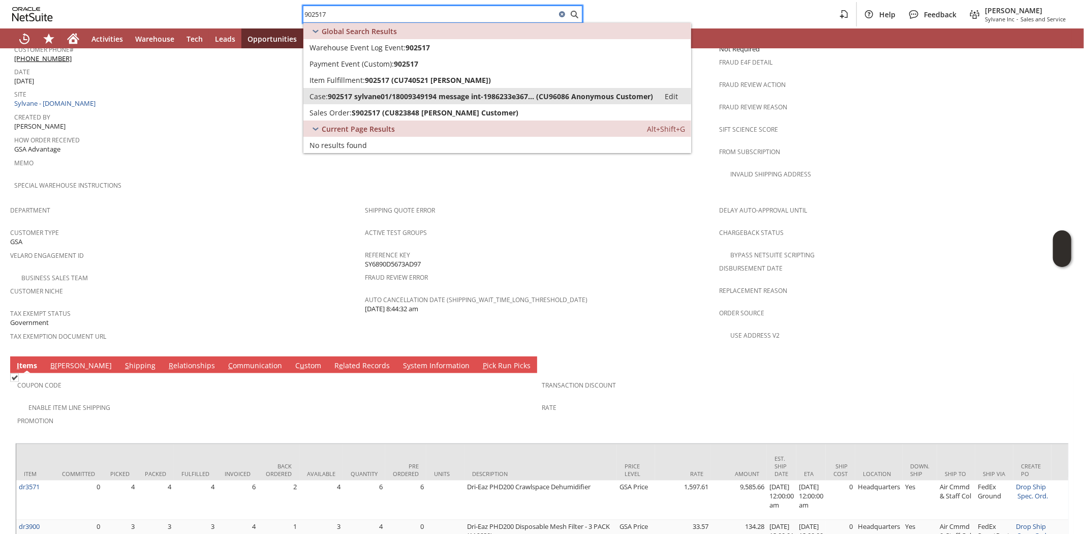
type input "902517"
click at [386, 98] on span "902517 sylvane01/18009349194 message int-1986233e367... (CU96086 Anonymous Cust…" at bounding box center [490, 96] width 325 height 10
